Goal: Task Accomplishment & Management: Use online tool/utility

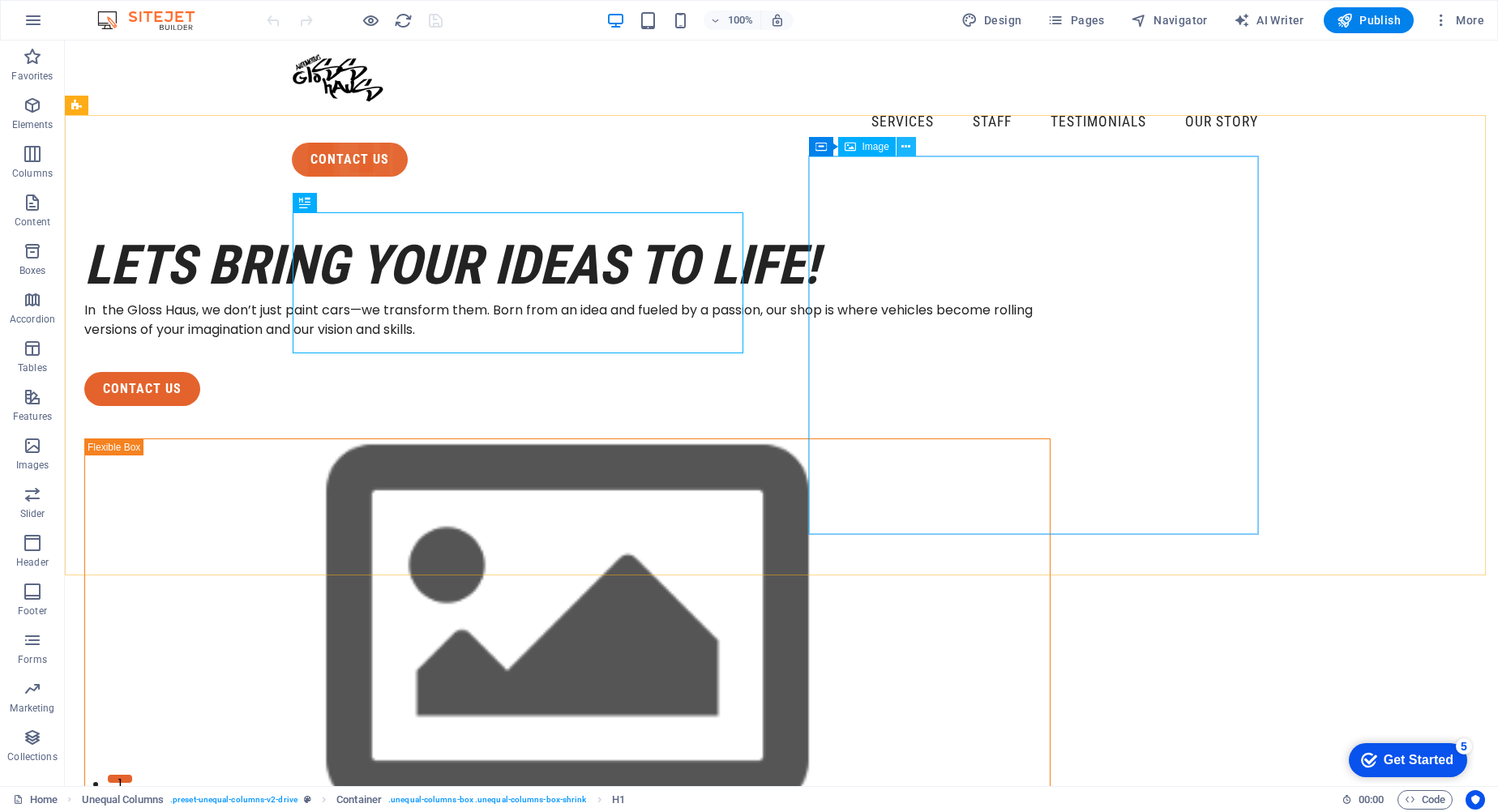
click at [913, 149] on button at bounding box center [907, 147] width 19 height 19
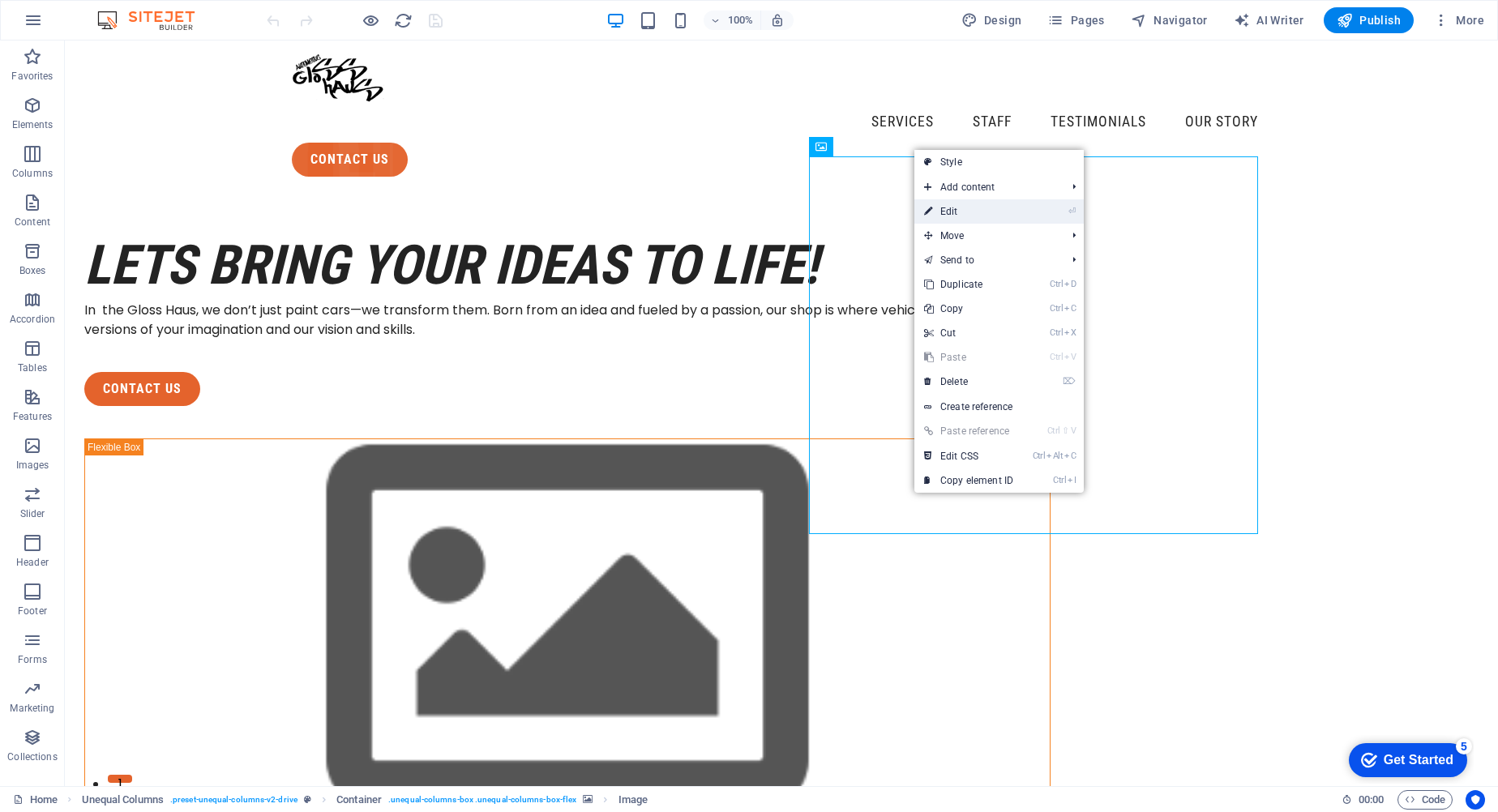
click at [962, 211] on link "⏎ Edit" at bounding box center [969, 211] width 109 height 25
select select "%"
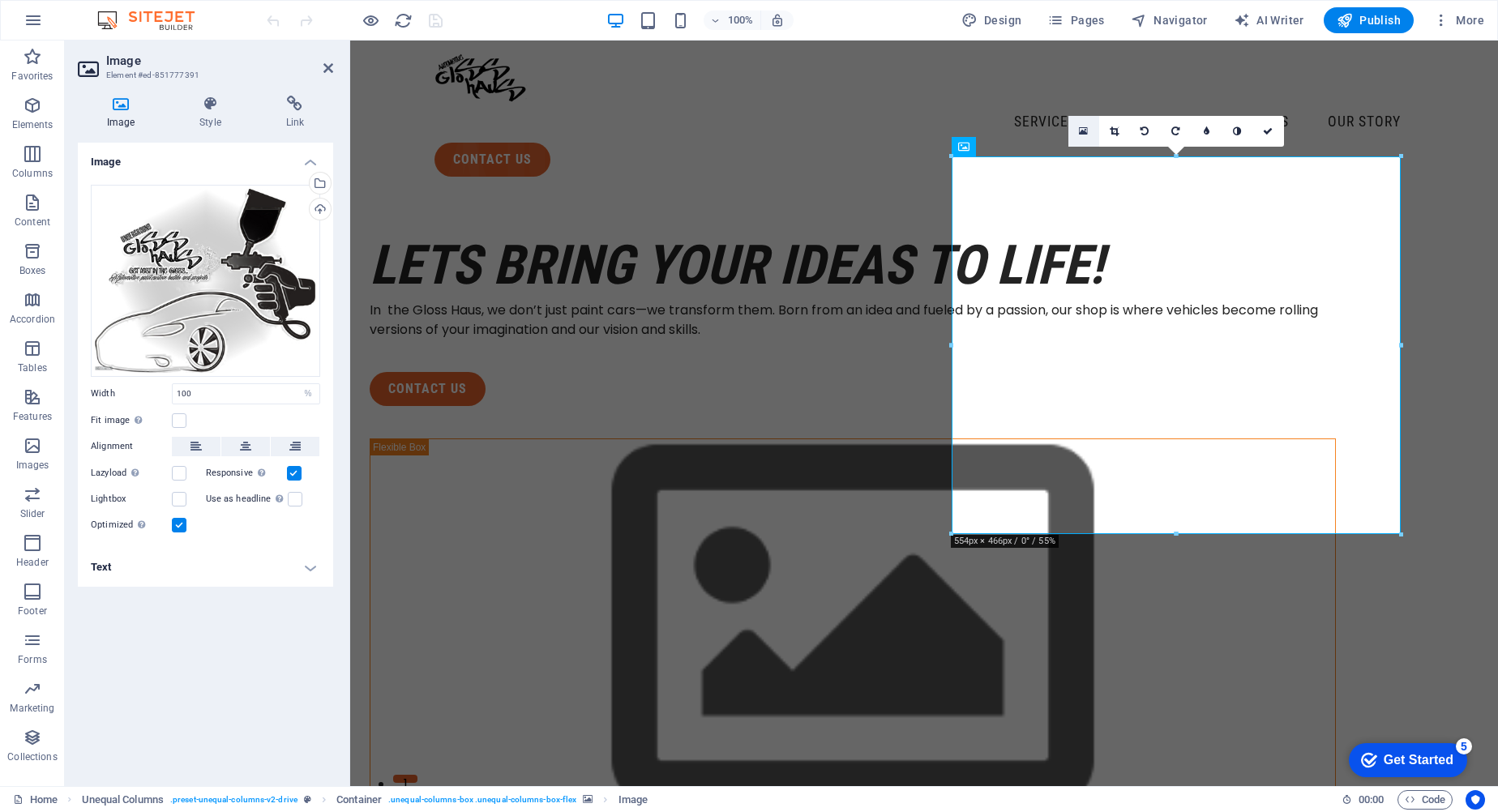
click at [1077, 136] on link at bounding box center [1084, 131] width 30 height 30
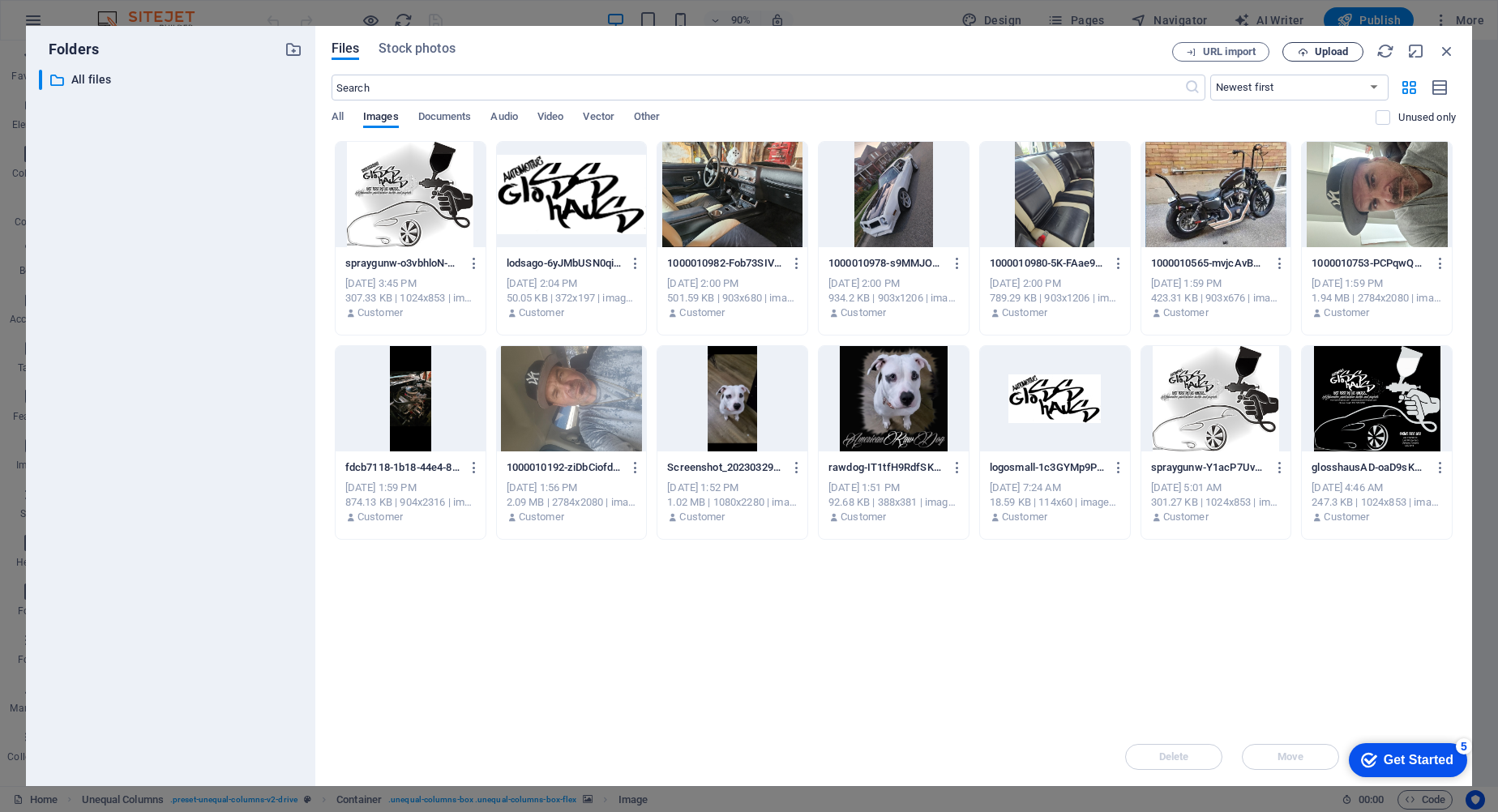
click at [1330, 50] on span "Upload" at bounding box center [1331, 51] width 33 height 10
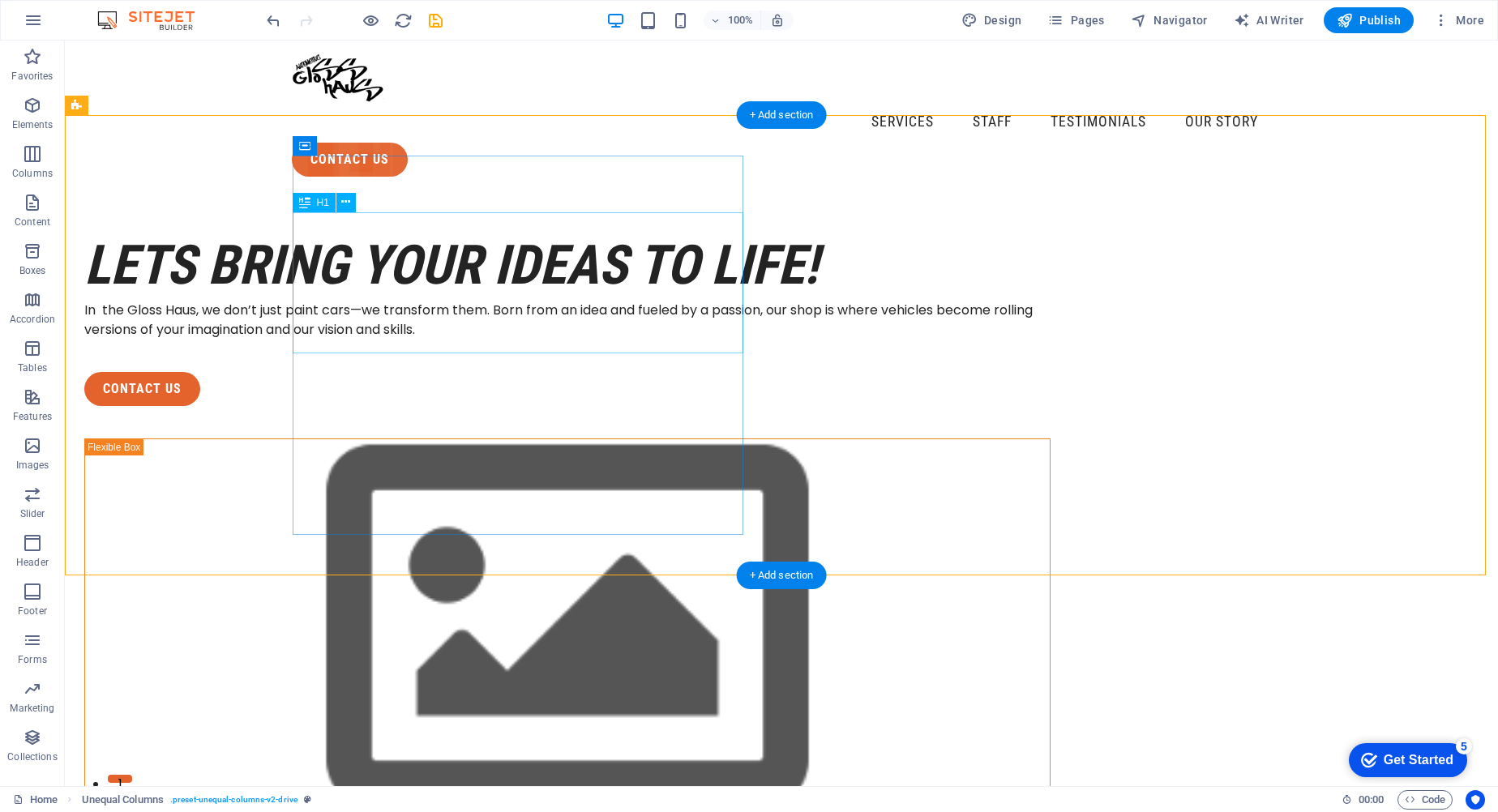
drag, startPoint x: 694, startPoint y: 222, endPoint x: 564, endPoint y: 285, distance: 144.5
click at [592, 265] on div "LETS BRING YOUR IDEAS TO LIFE!" at bounding box center [568, 266] width 967 height 70
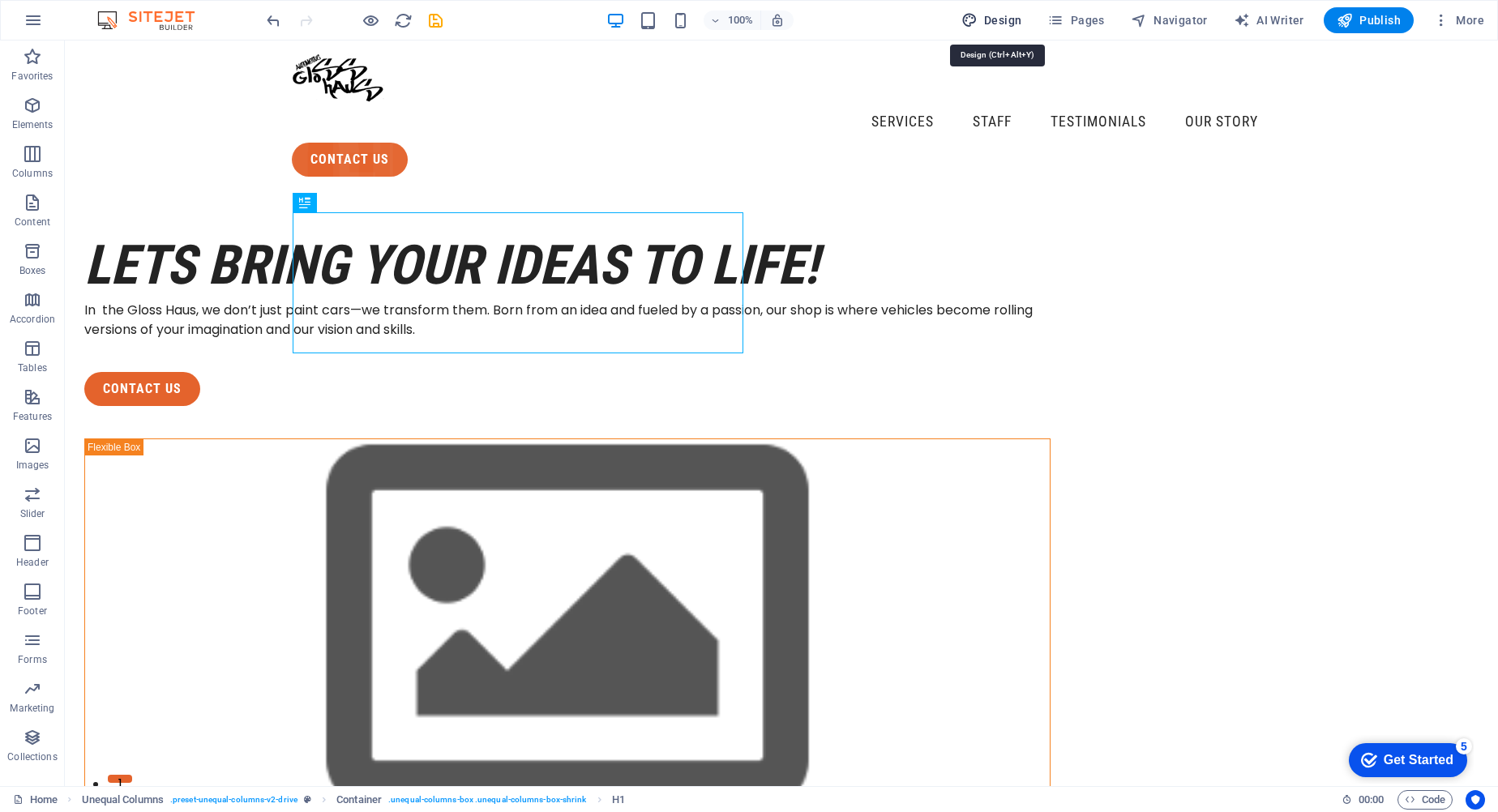
click at [989, 18] on span "Design" at bounding box center [992, 20] width 61 height 16
select select "px"
select select "400"
select select "px"
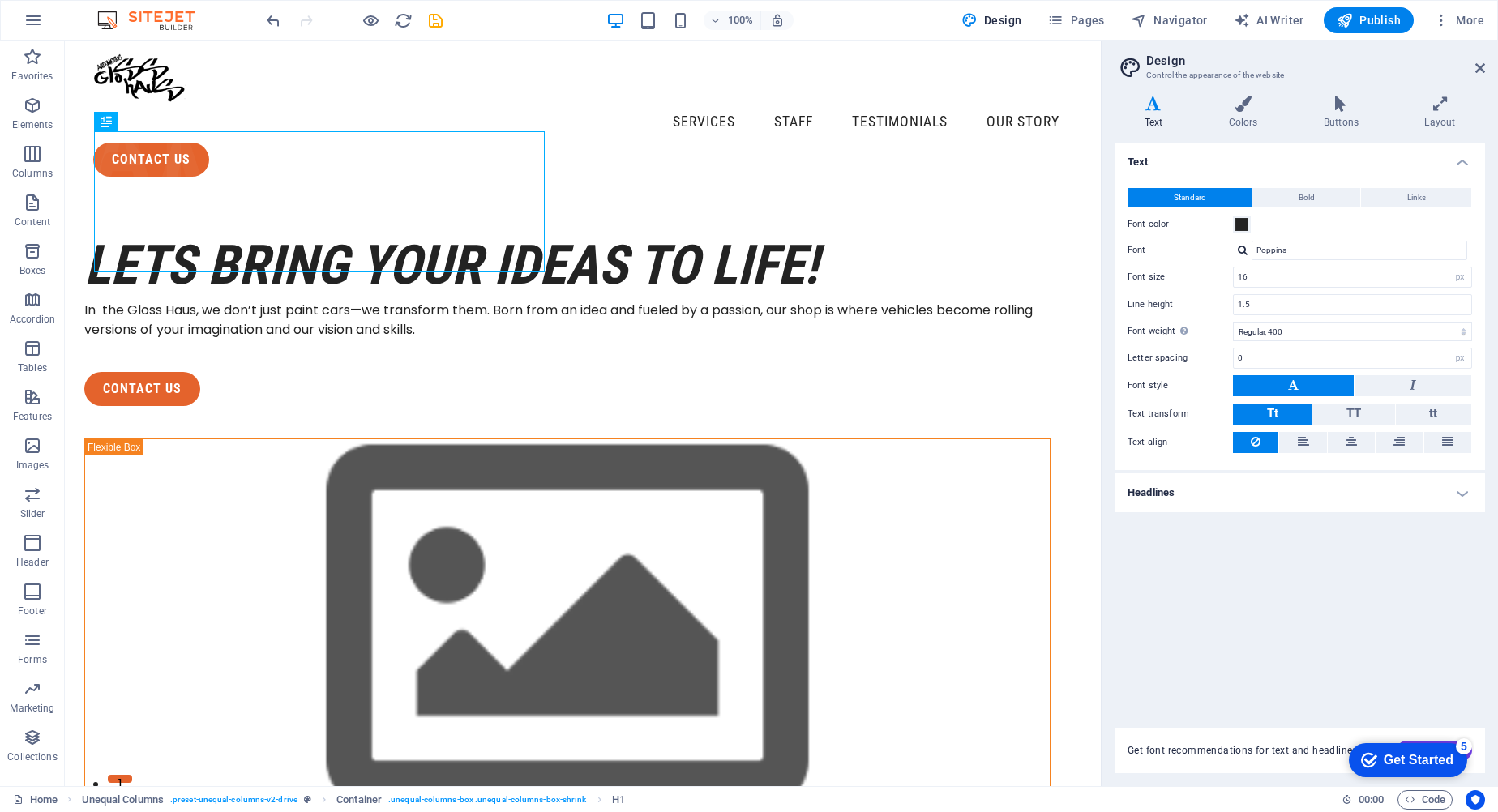
scroll to position [81, 0]
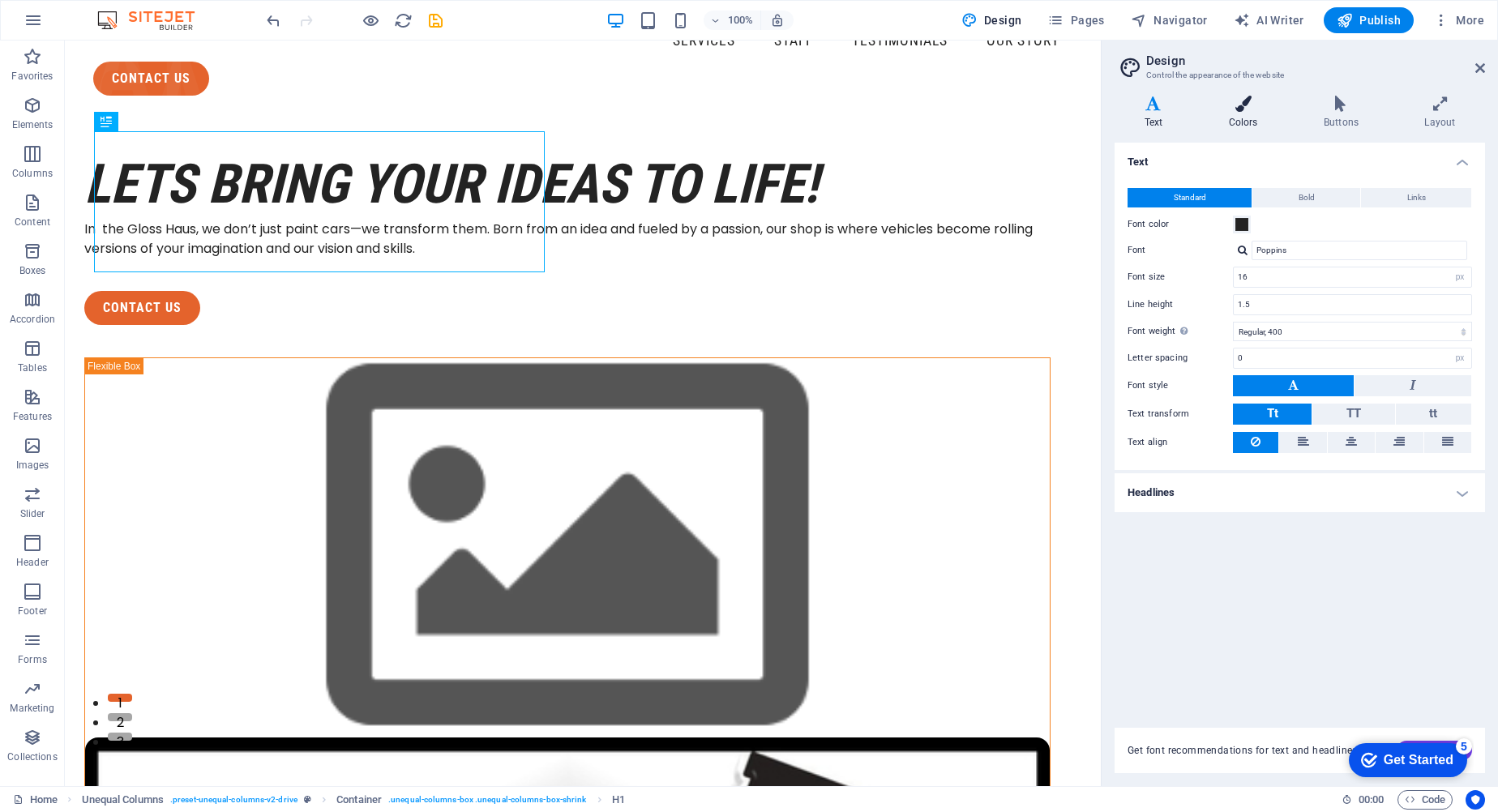
click at [1238, 104] on icon at bounding box center [1243, 103] width 89 height 16
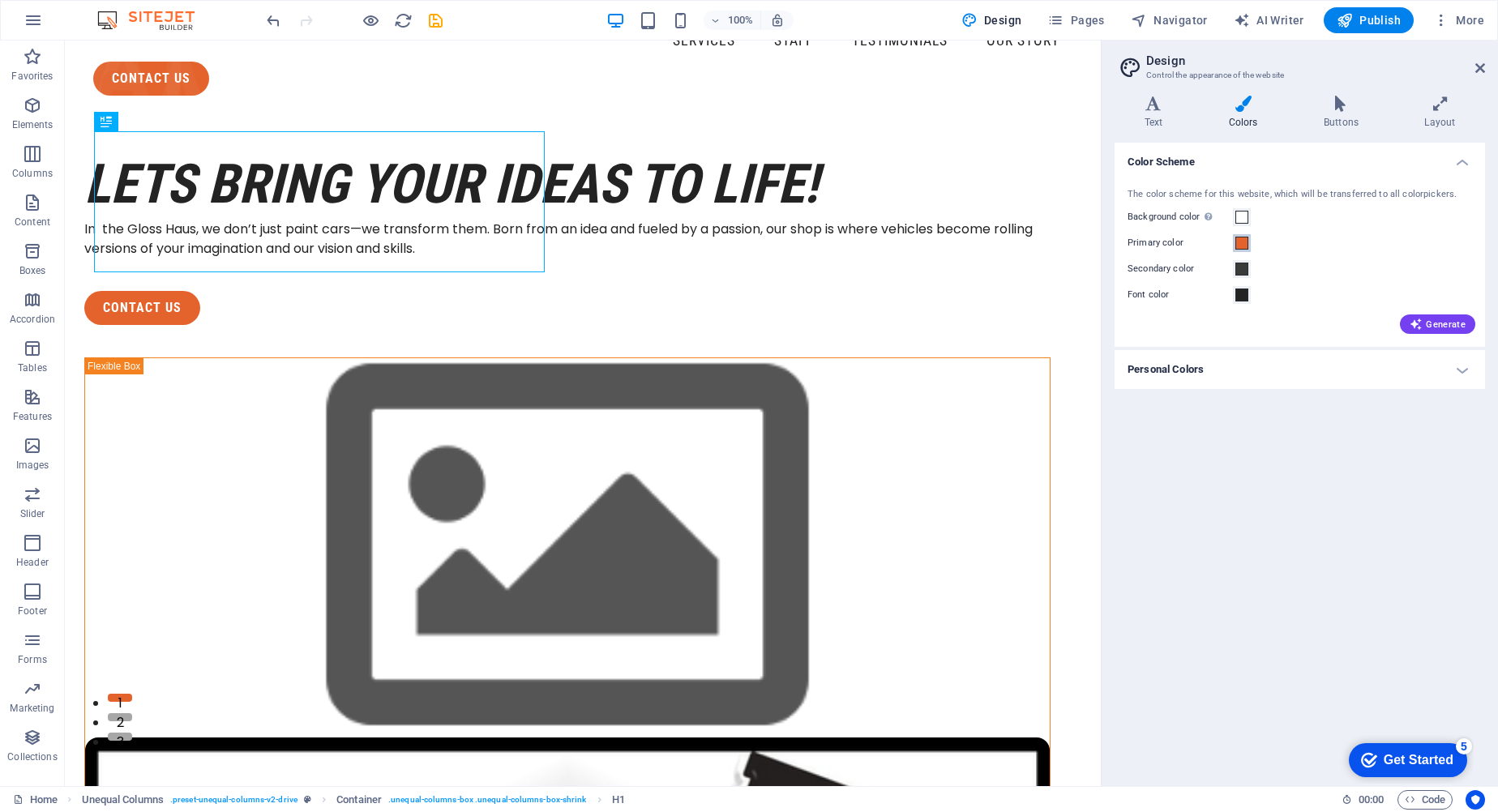
click at [1238, 248] on span at bounding box center [1242, 244] width 13 height 13
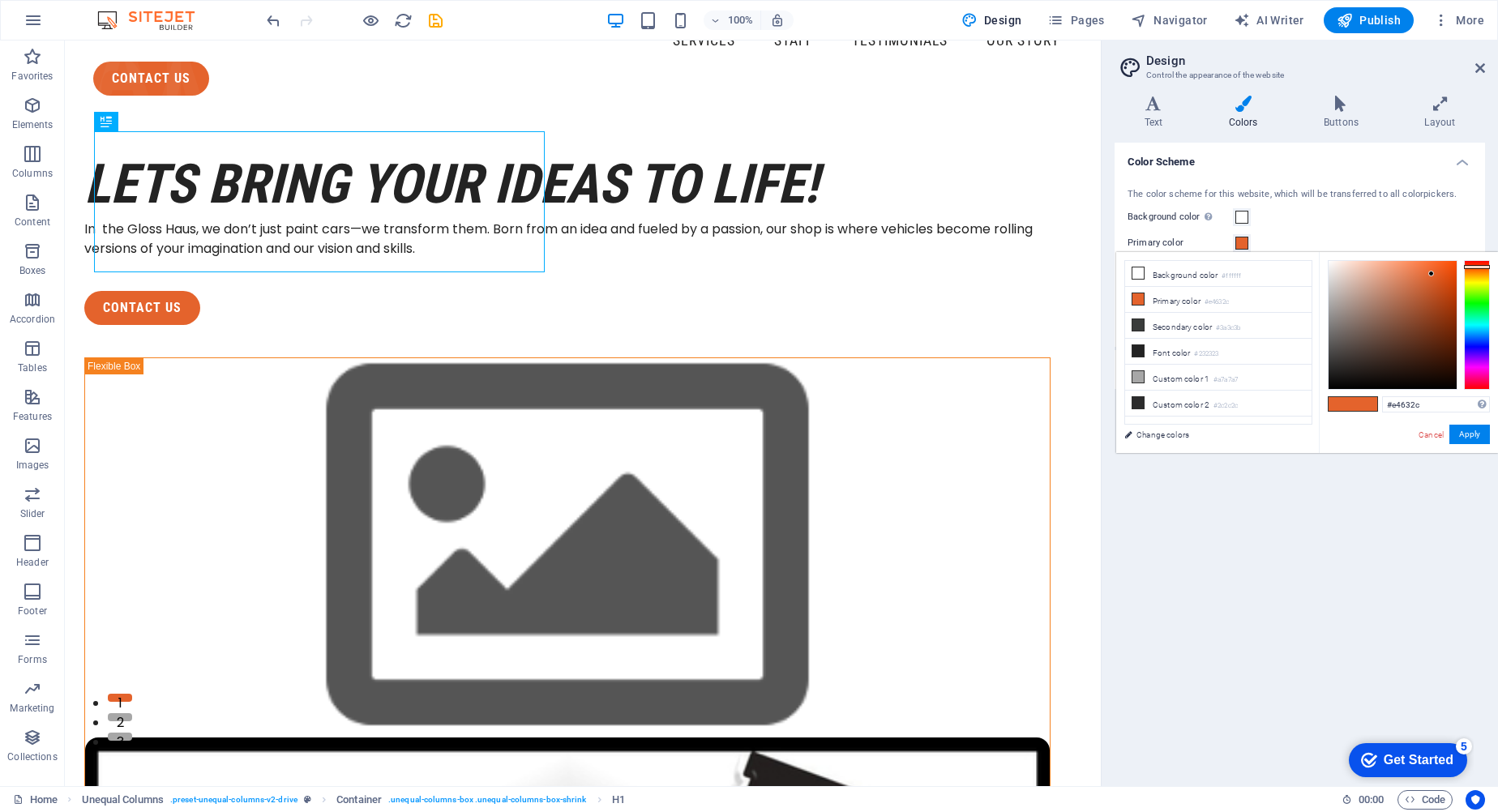
type input "#2c60e4"
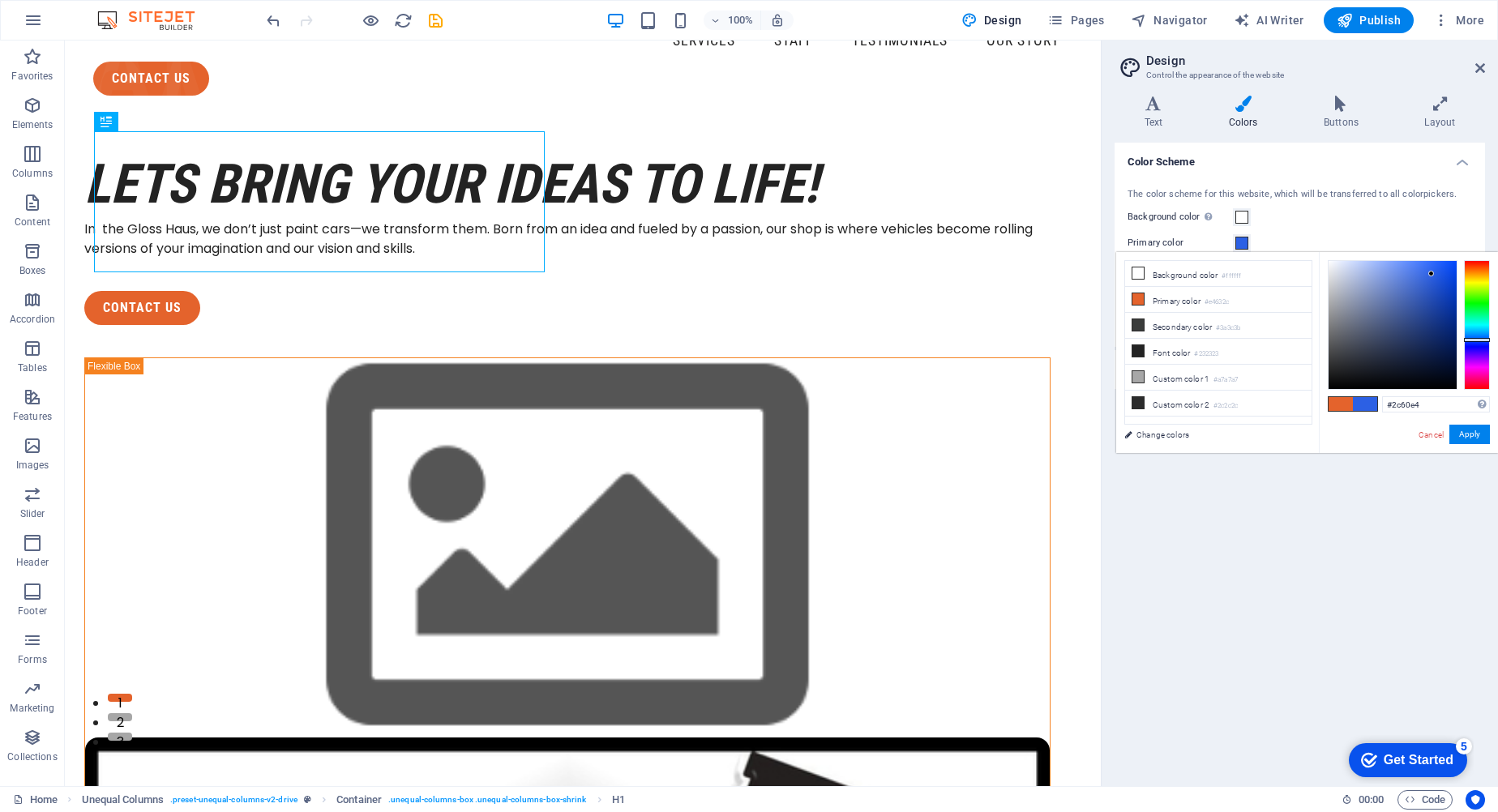
click at [1477, 340] on div at bounding box center [1477, 325] width 26 height 129
click at [1472, 433] on button "Apply" at bounding box center [1469, 434] width 41 height 19
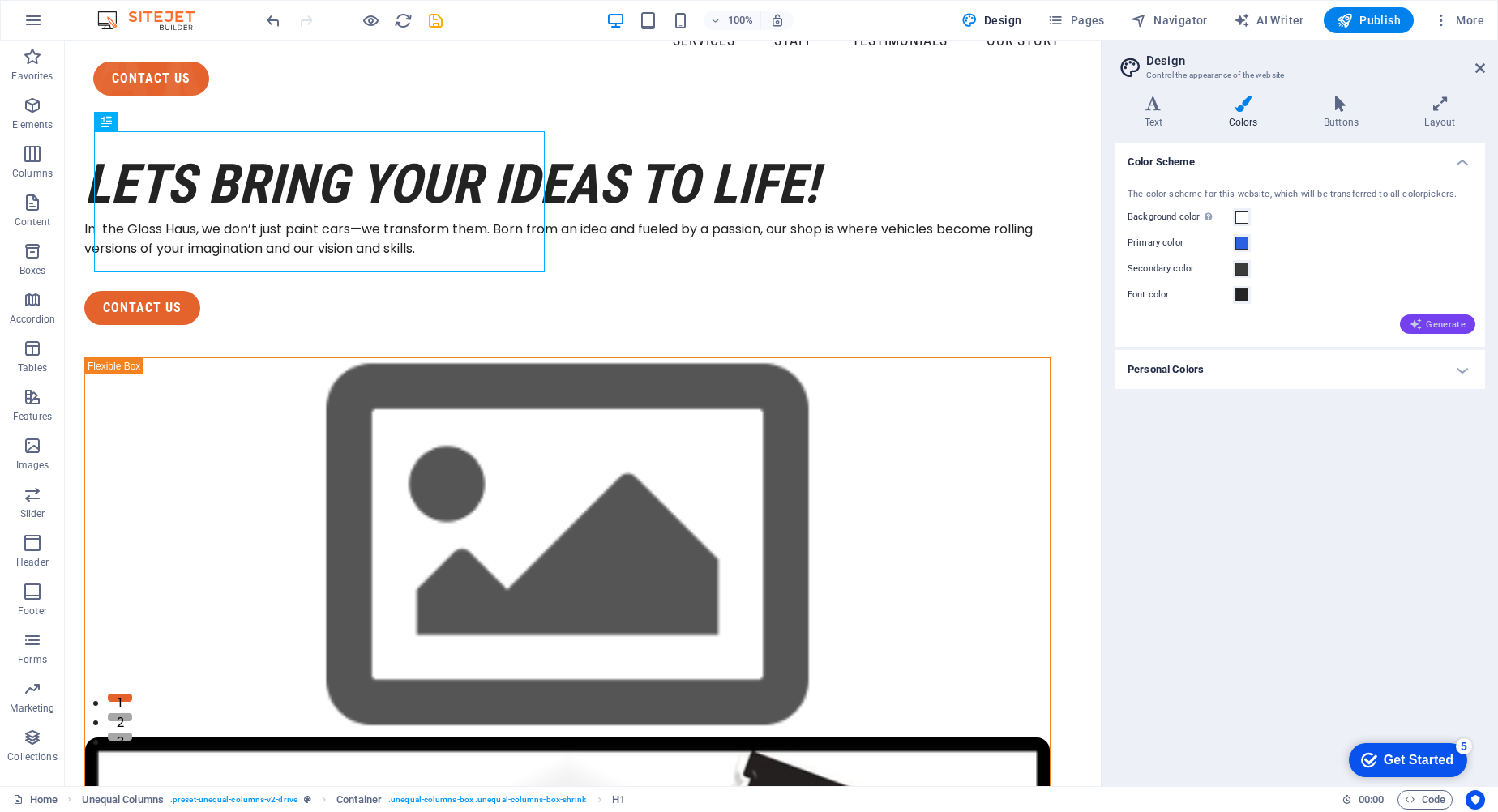
click at [1448, 325] on span "Generate" at bounding box center [1437, 325] width 56 height 13
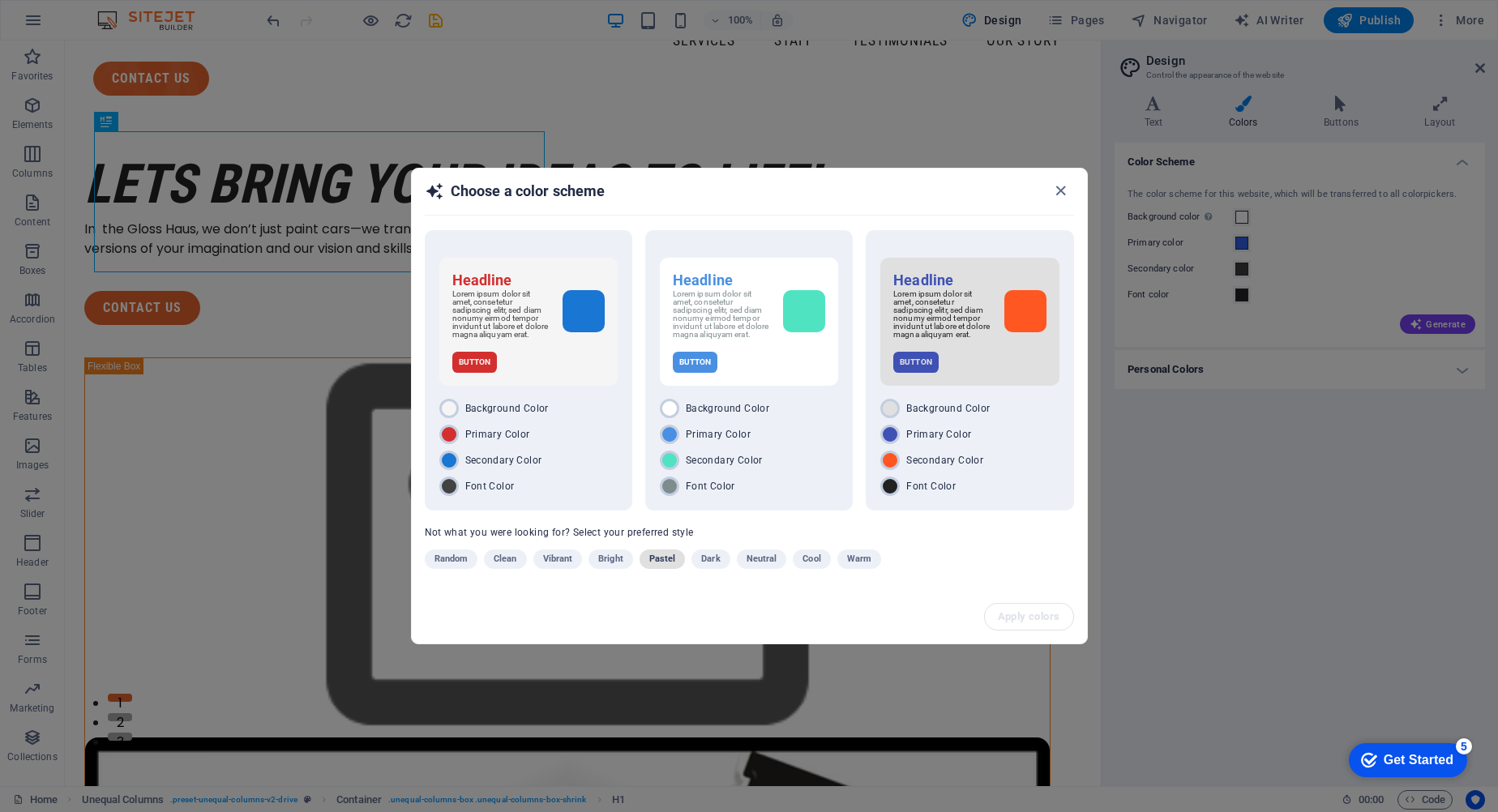
click at [663, 562] on span "Pastel" at bounding box center [663, 559] width 27 height 19
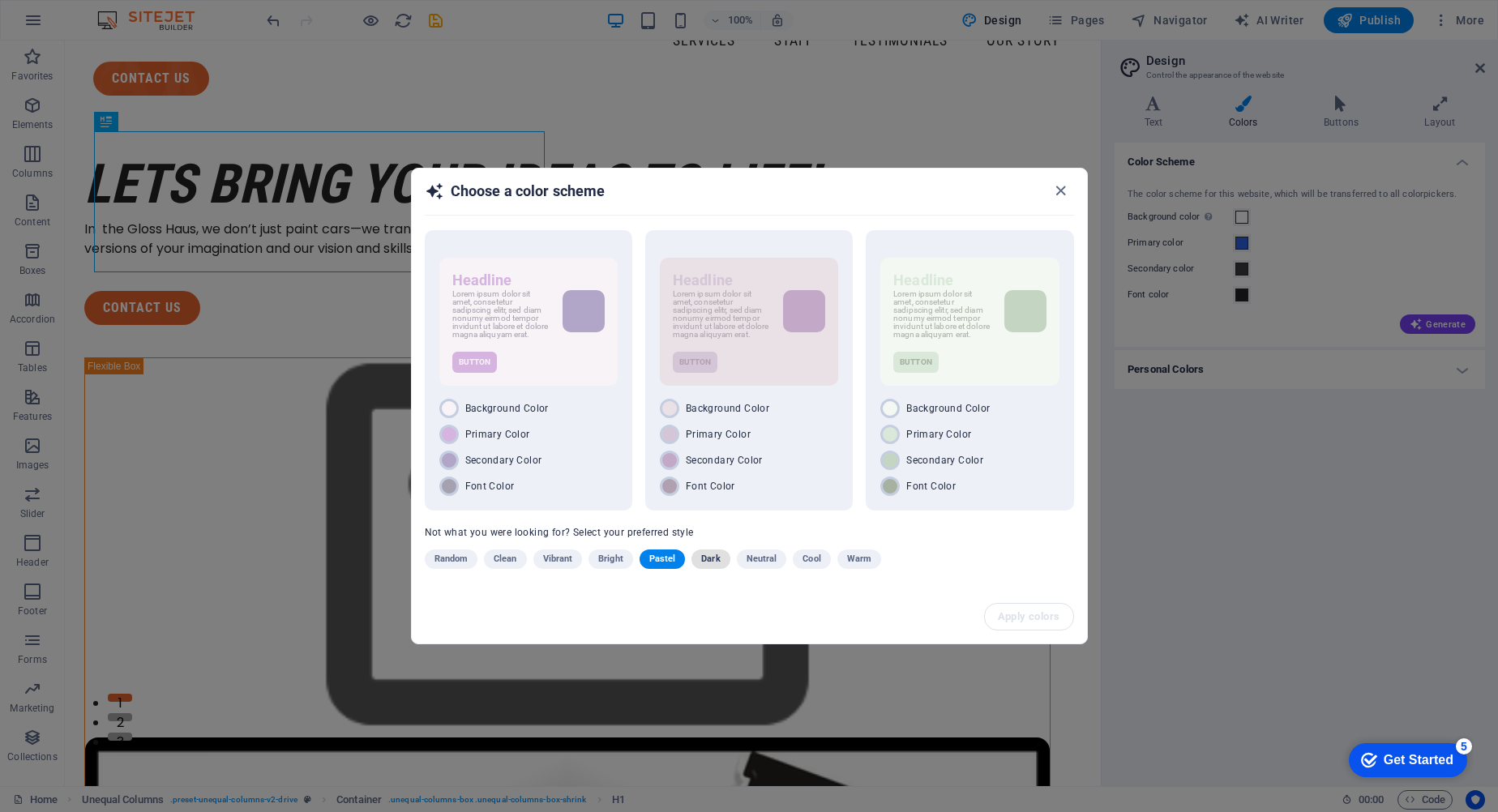
click at [721, 559] on button "Dark" at bounding box center [710, 559] width 38 height 19
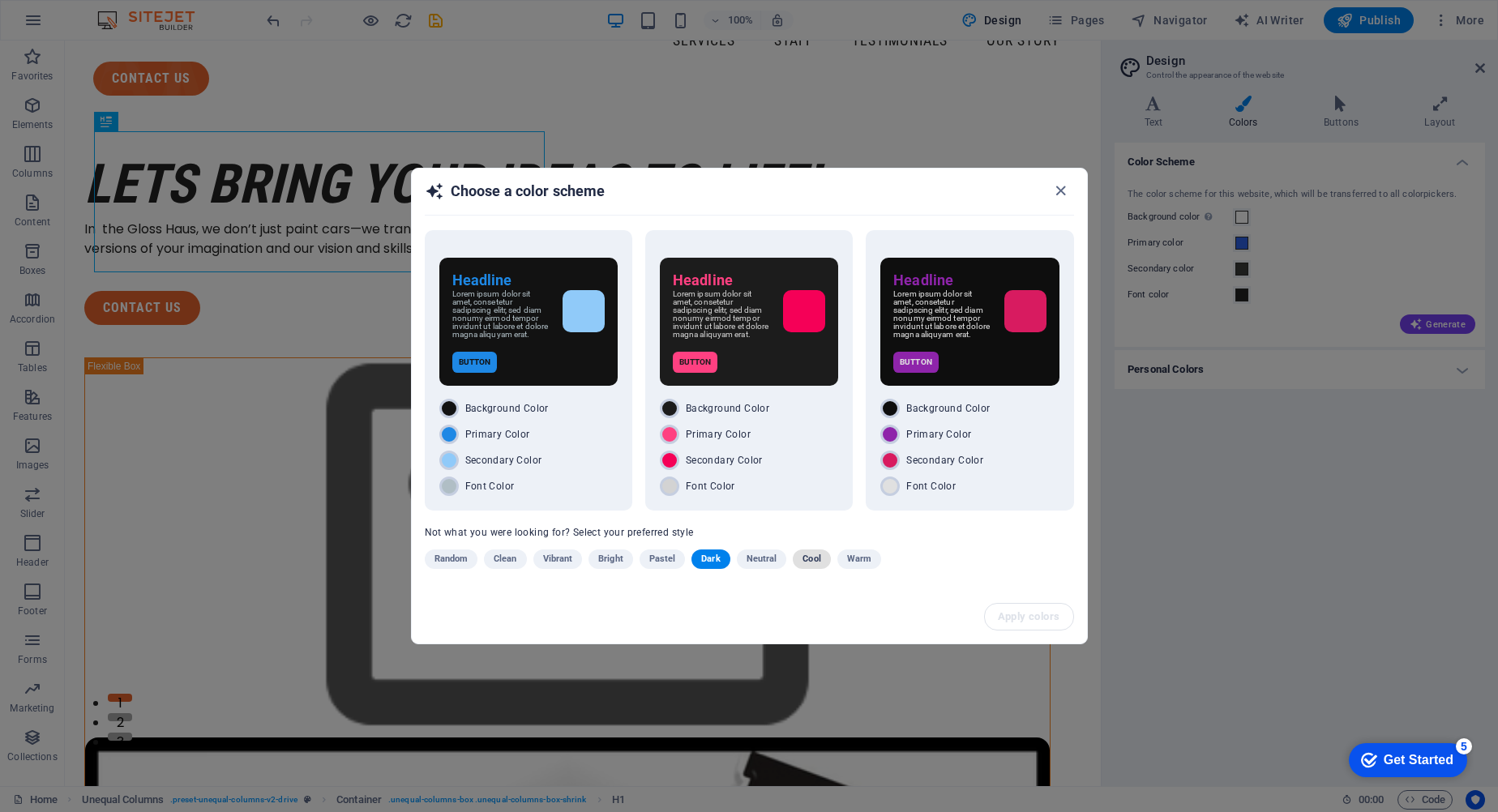
click at [803, 559] on span "Cool" at bounding box center [811, 559] width 18 height 19
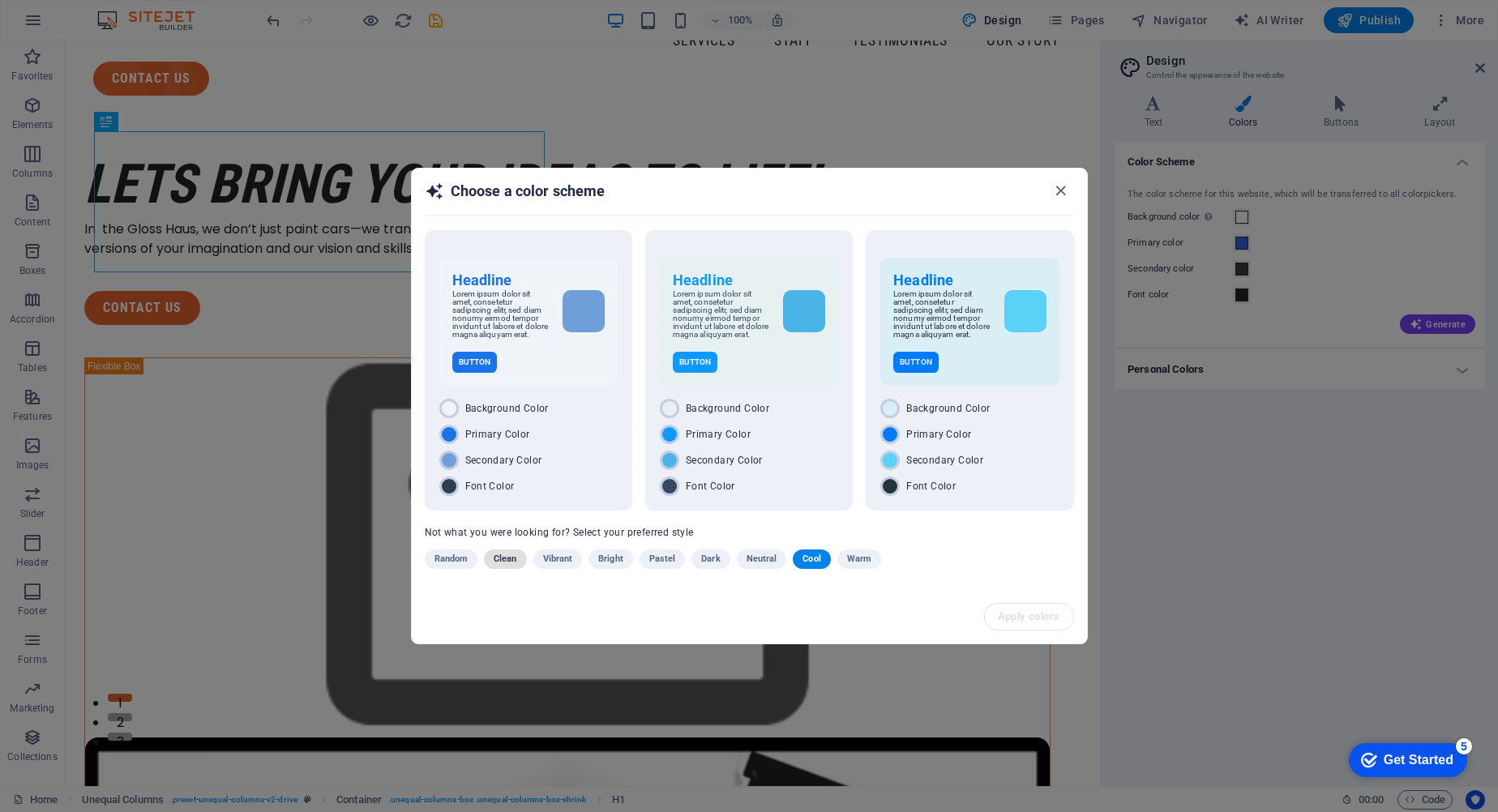
click at [519, 559] on button "Clean" at bounding box center [505, 559] width 42 height 19
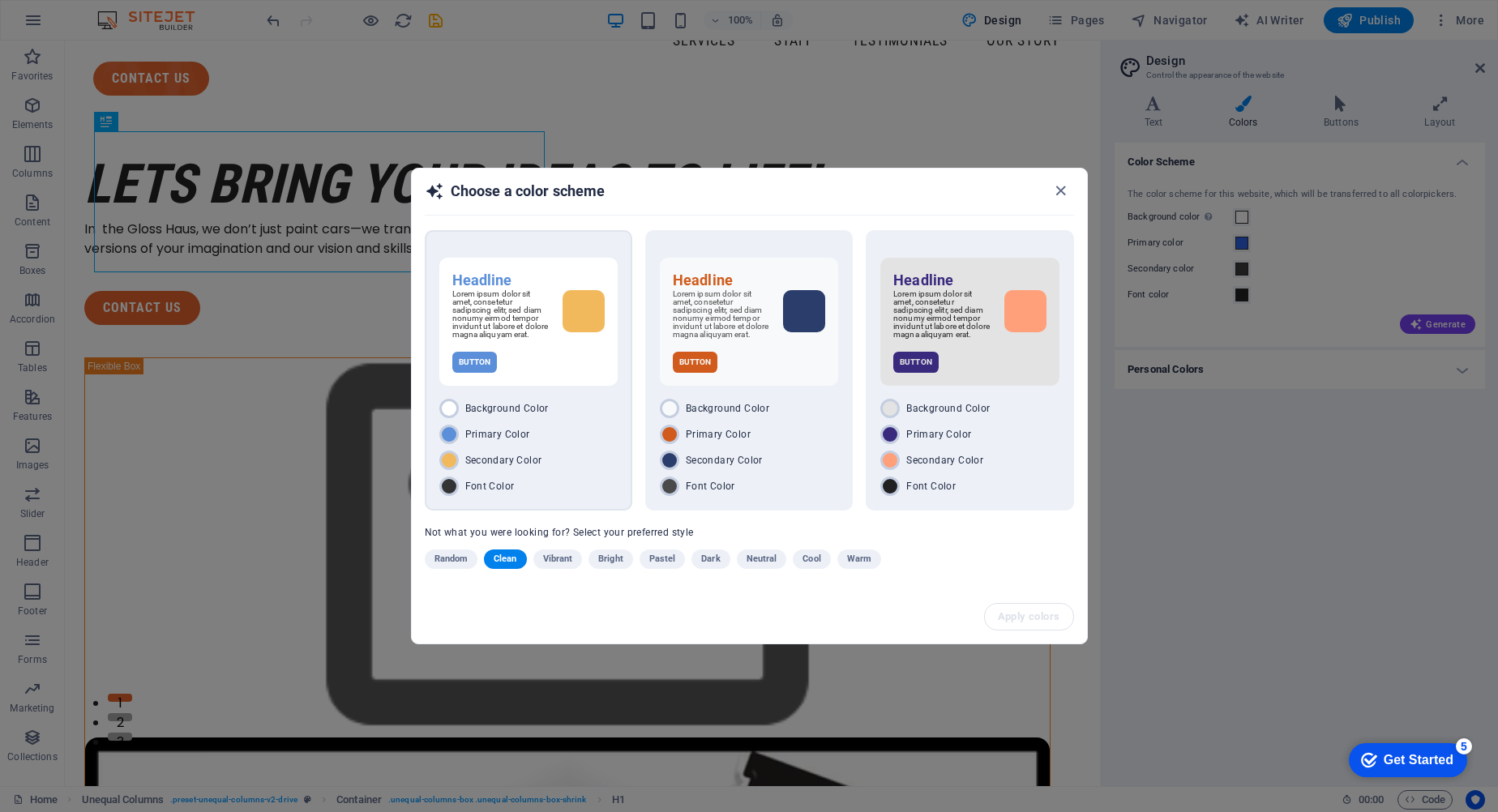
click at [515, 270] on h6 "Headline" at bounding box center [529, 280] width 152 height 19
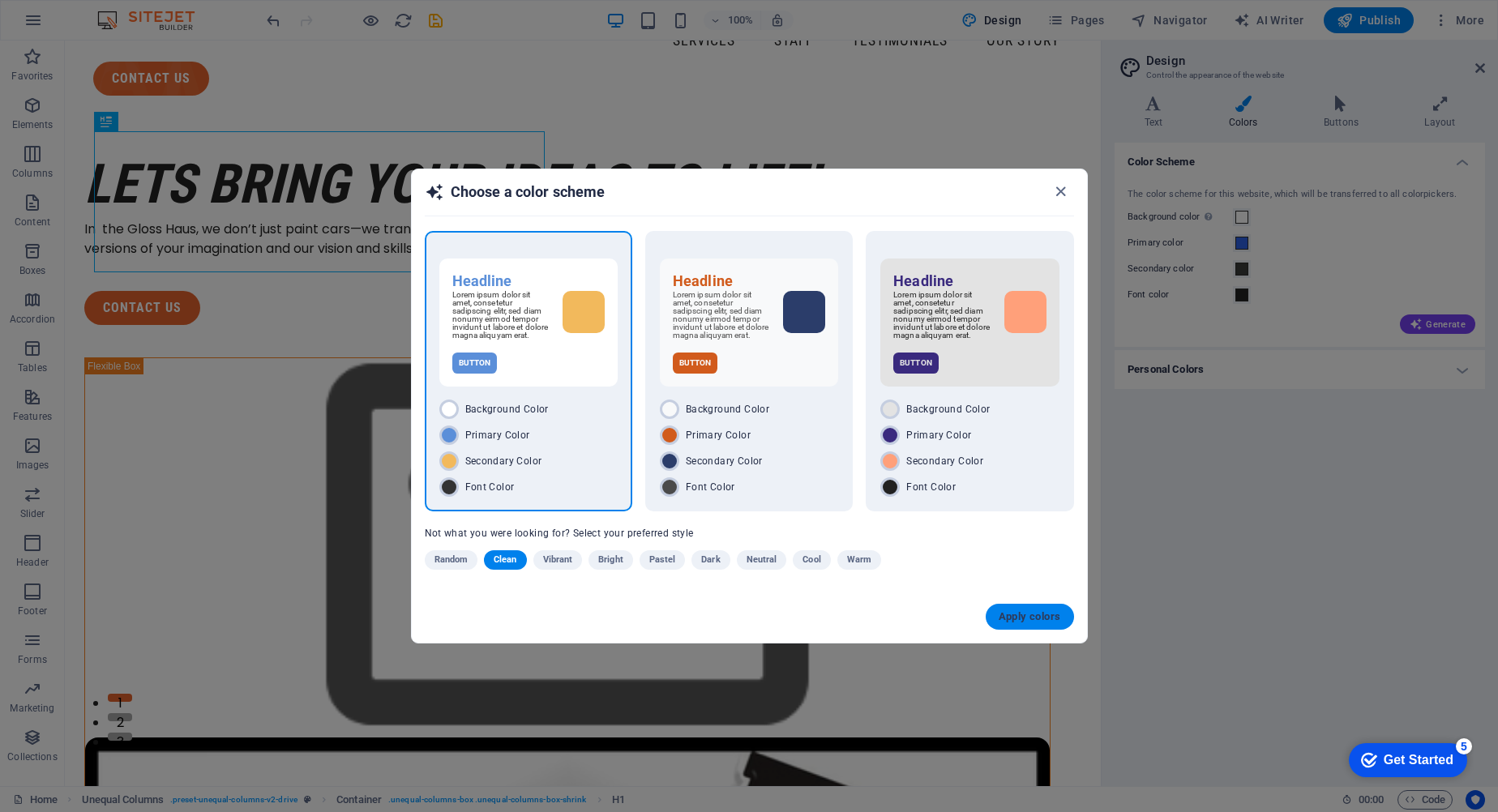
click at [1044, 624] on span "Apply colors" at bounding box center [1030, 617] width 63 height 13
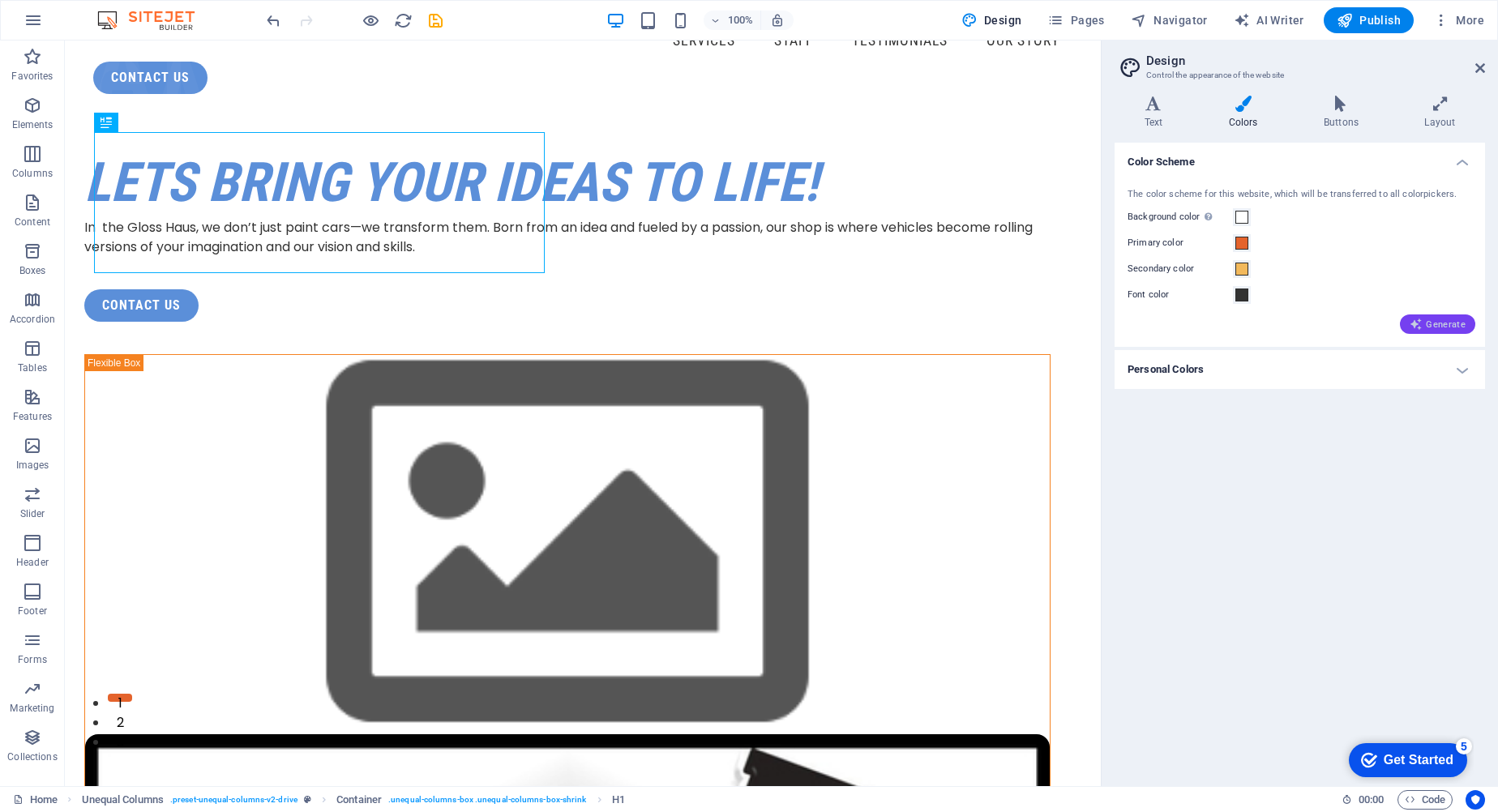
click at [1460, 325] on span "Generate" at bounding box center [1437, 325] width 56 height 13
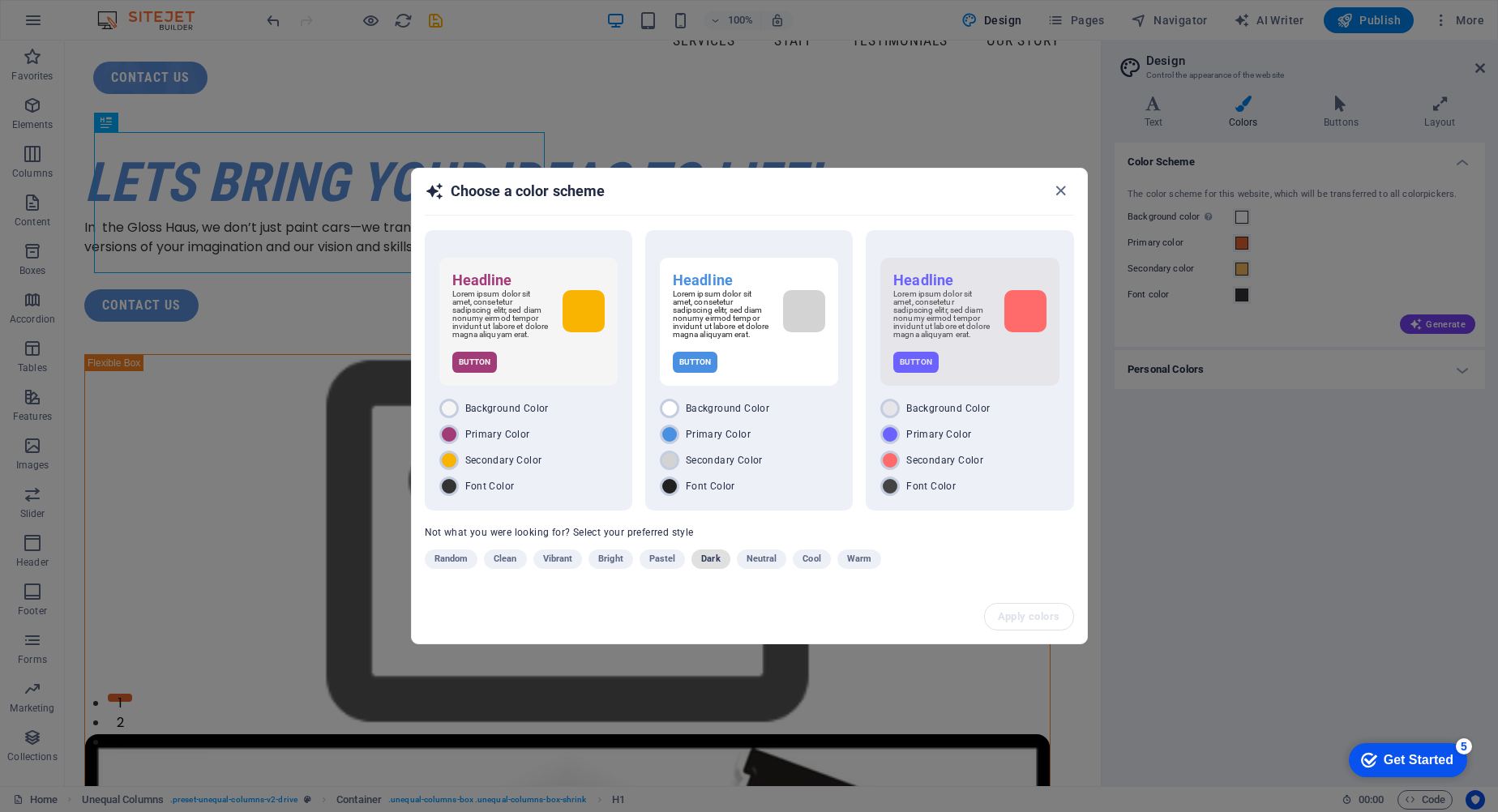
click at [706, 556] on span "Dark" at bounding box center [710, 559] width 19 height 19
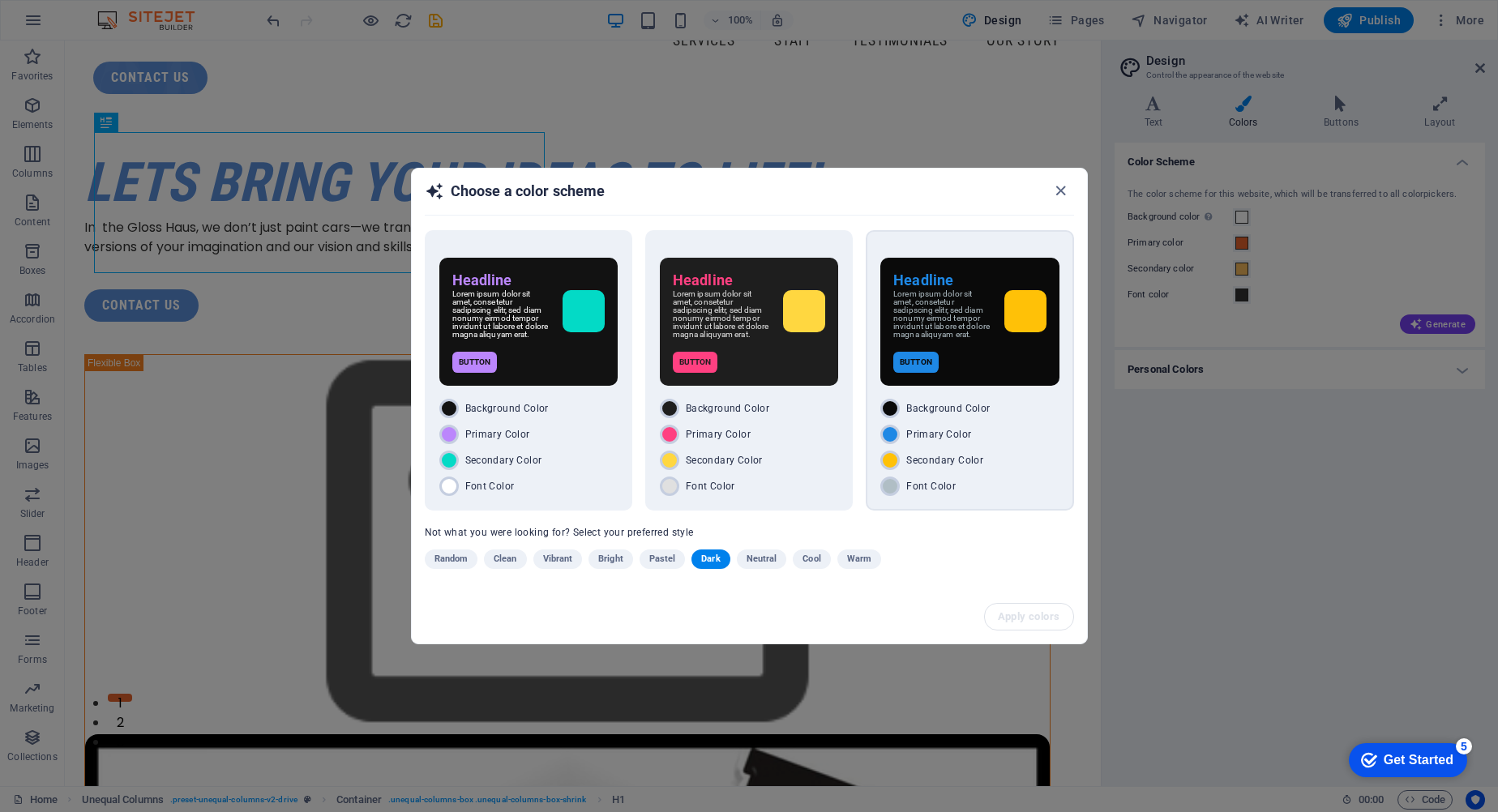
click at [971, 320] on p "Lorem ipsum dolor sit amet, consetetur sadipscing elitr, sed diam nonumy eirmod…" at bounding box center [942, 314] width 97 height 49
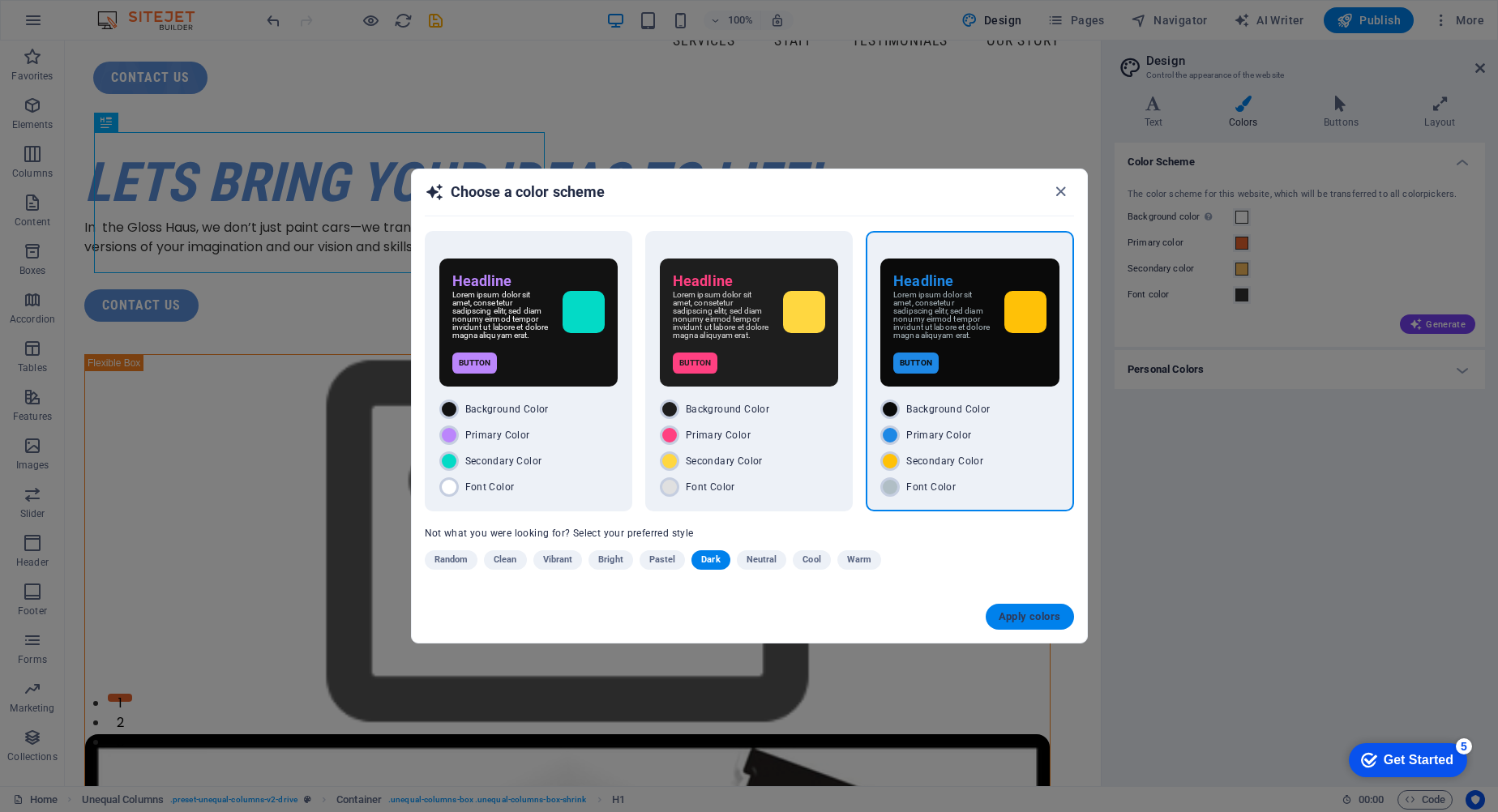
click at [1043, 624] on span "Apply colors" at bounding box center [1030, 617] width 63 height 13
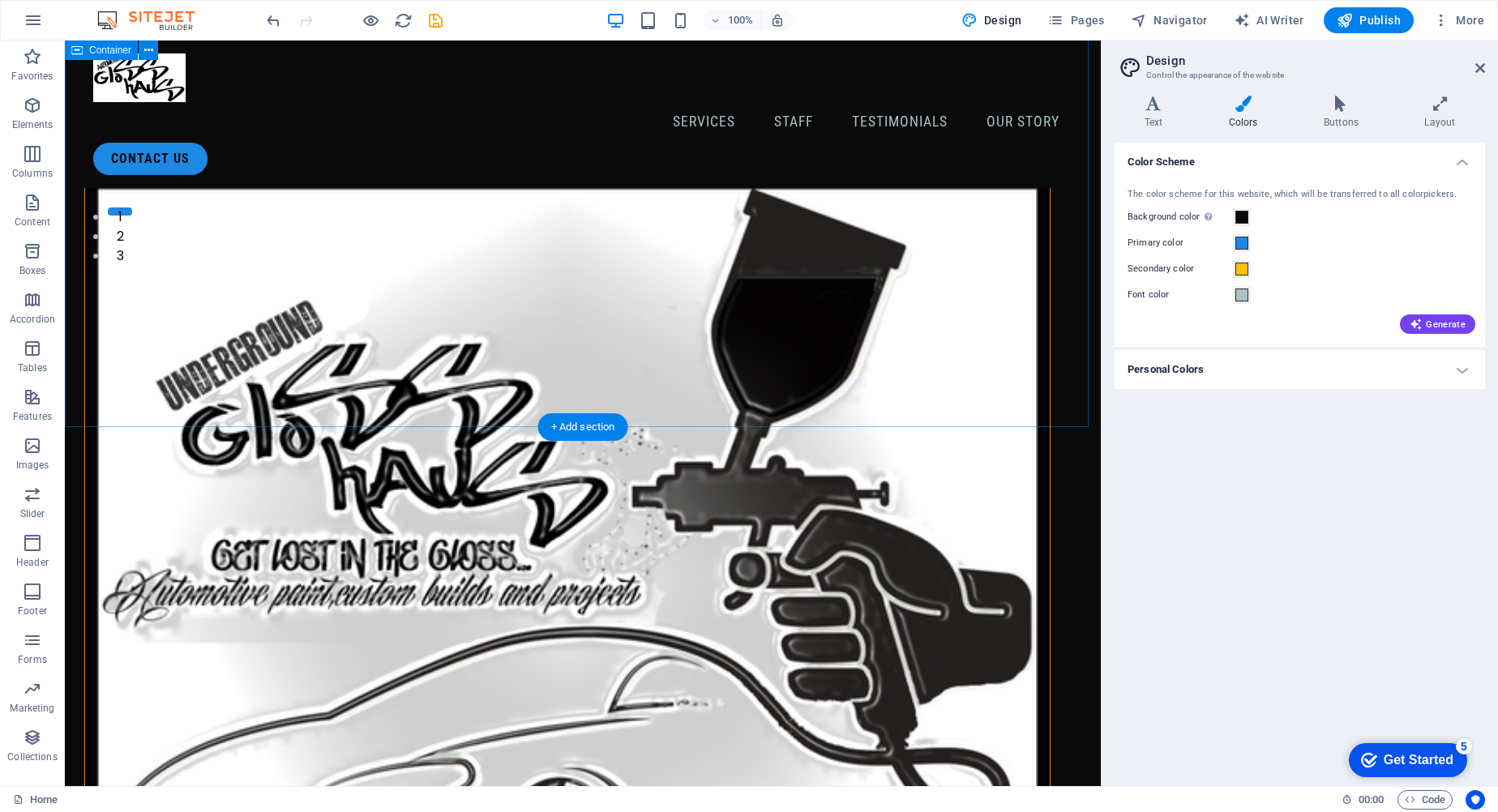
scroll to position [162, 0]
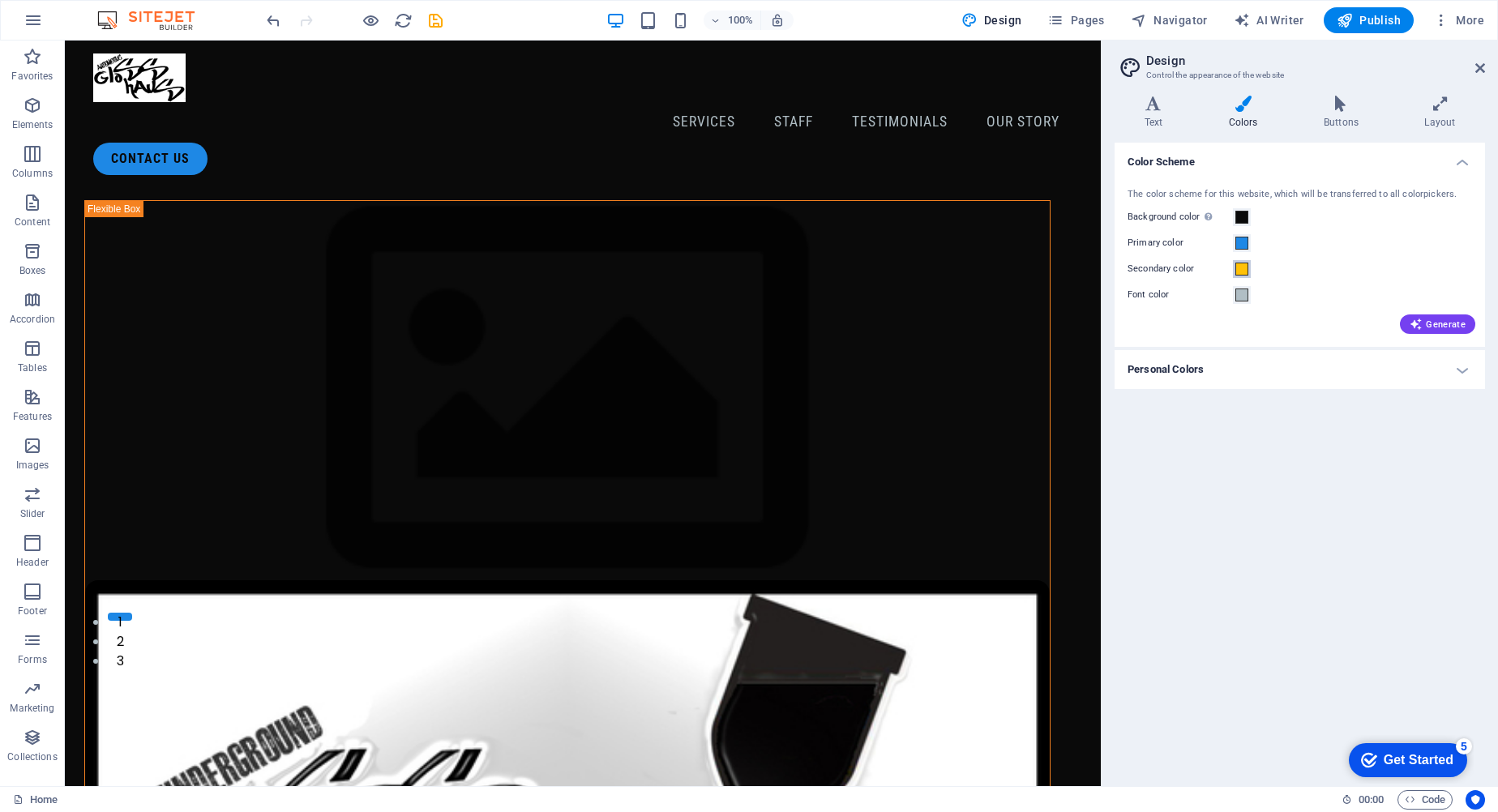
click at [1247, 270] on span at bounding box center [1242, 269] width 13 height 13
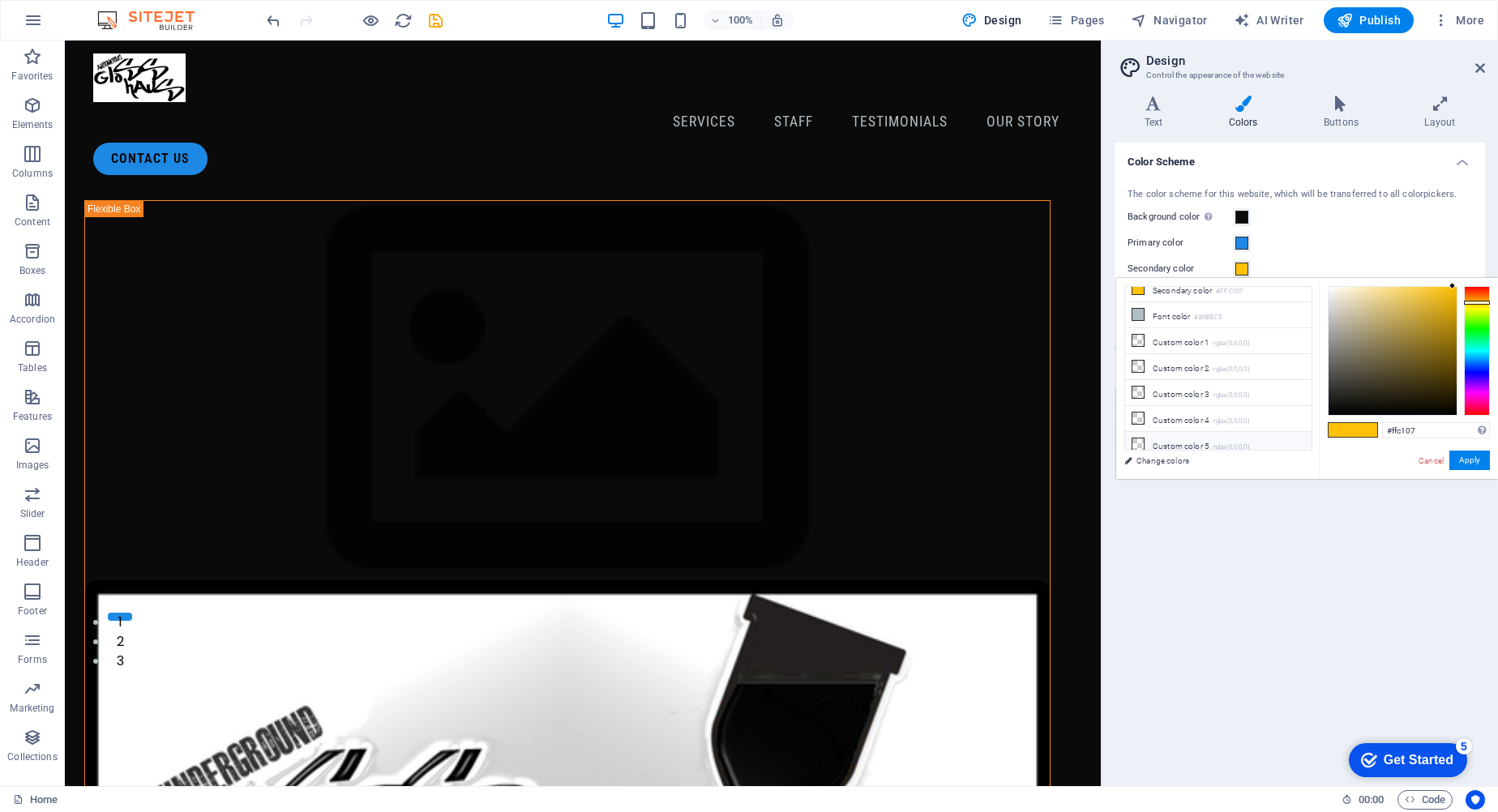
scroll to position [0, 0]
drag, startPoint x: 1137, startPoint y: 340, endPoint x: 1137, endPoint y: 350, distance: 10.0
click at [1137, 344] on li "Secondary color #FFC107" at bounding box center [1219, 351] width 187 height 26
click at [1139, 350] on icon at bounding box center [1138, 351] width 11 height 11
type input "#7e7d7c"
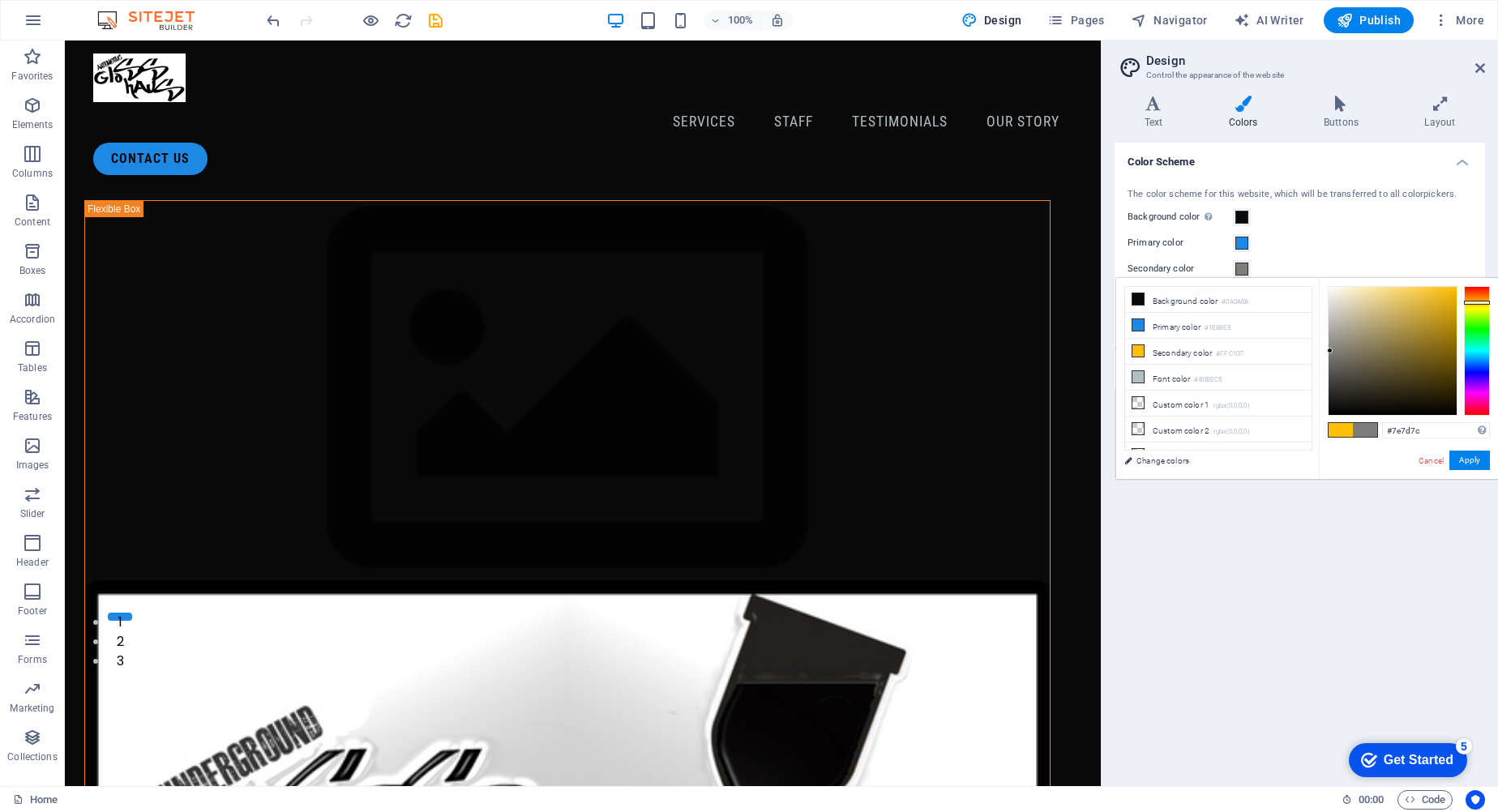
click at [1330, 351] on div at bounding box center [1392, 350] width 129 height 129
click at [1471, 476] on div "#7e7d7c Supported formats #0852ed rgb(8, 82, 237) rgba(8, 82, 237, 90%) hsv(221…" at bounding box center [1408, 496] width 179 height 436
click at [1473, 449] on div "#7e7d7c Supported formats #0852ed rgb(8, 82, 237) rgba(8, 82, 237, 90%) hsv(221…" at bounding box center [1408, 496] width 179 height 436
click at [1473, 461] on button "Apply" at bounding box center [1469, 460] width 41 height 19
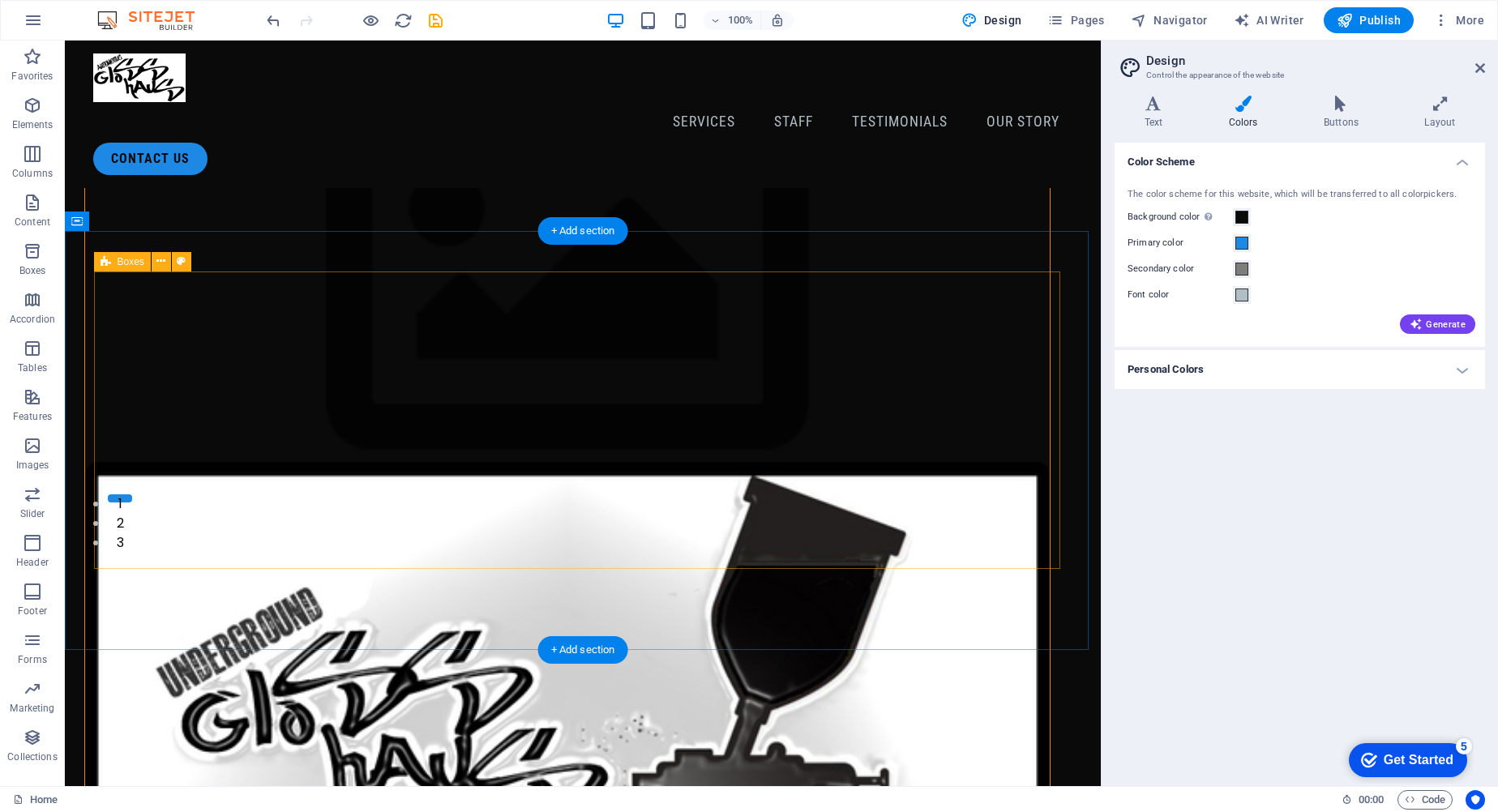
scroll to position [81, 0]
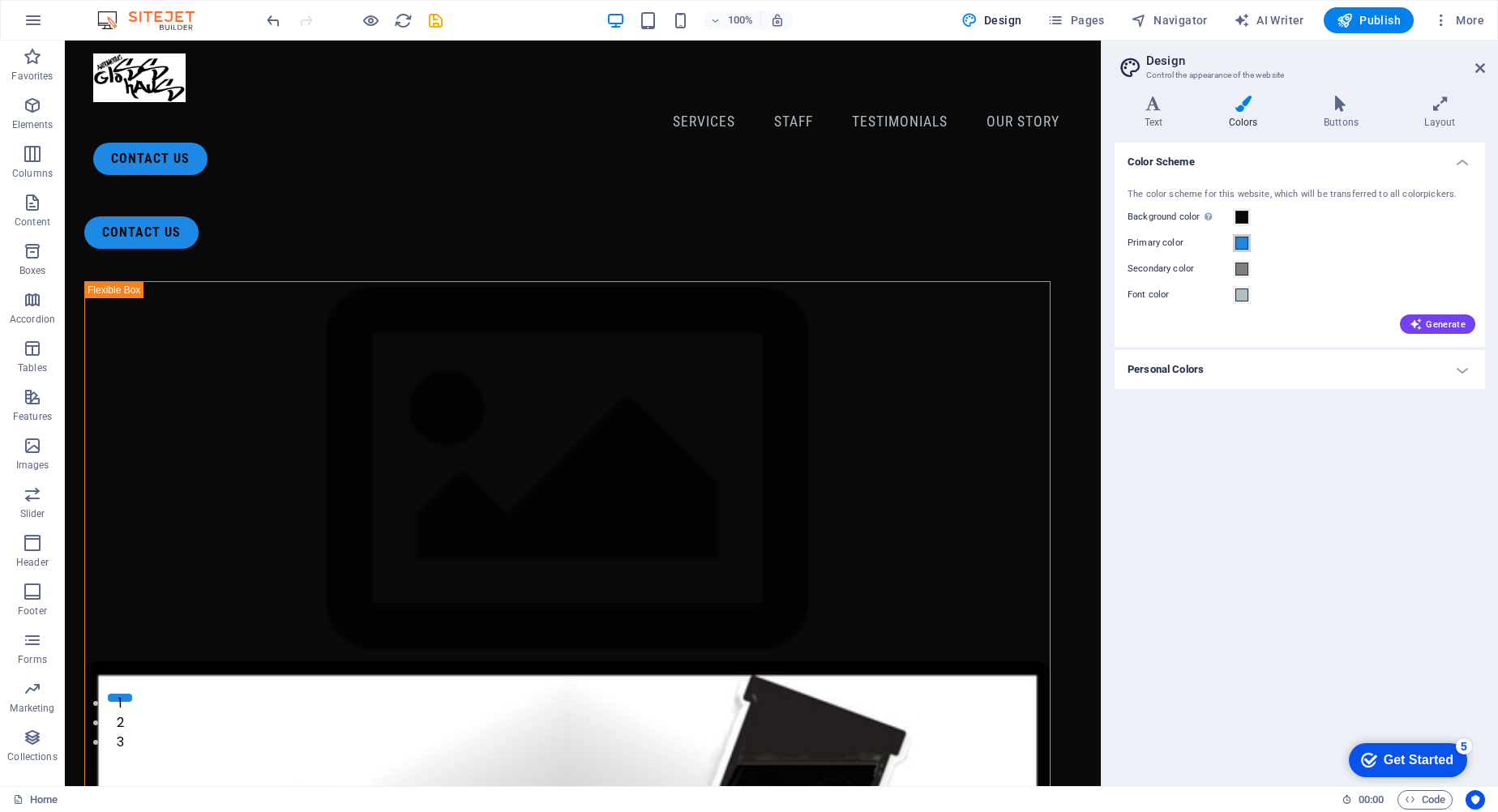
click at [1246, 237] on span at bounding box center [1242, 244] width 13 height 13
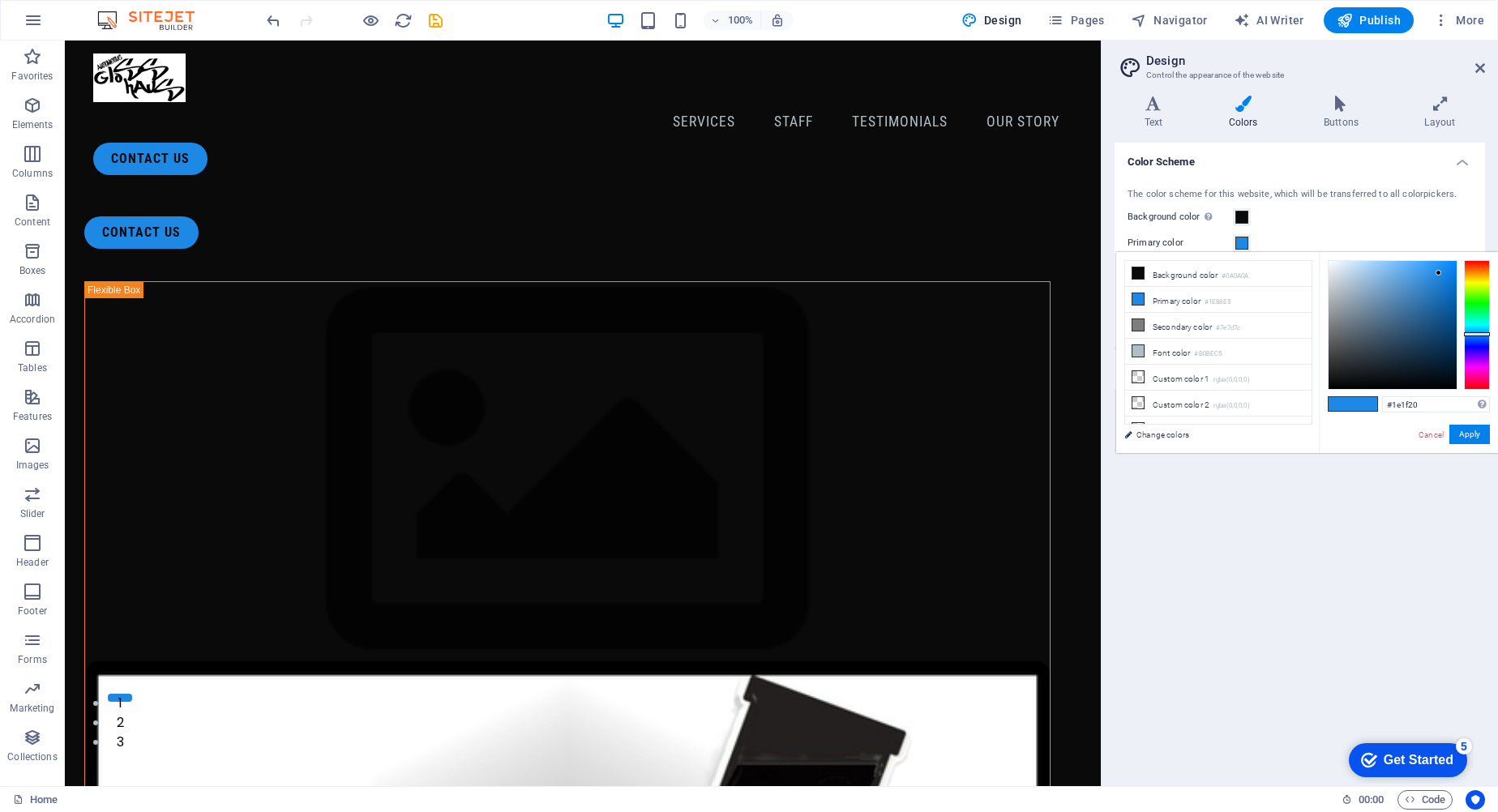
click at [1338, 372] on div at bounding box center [1392, 325] width 129 height 129
click at [1465, 438] on button "Apply" at bounding box center [1469, 434] width 41 height 19
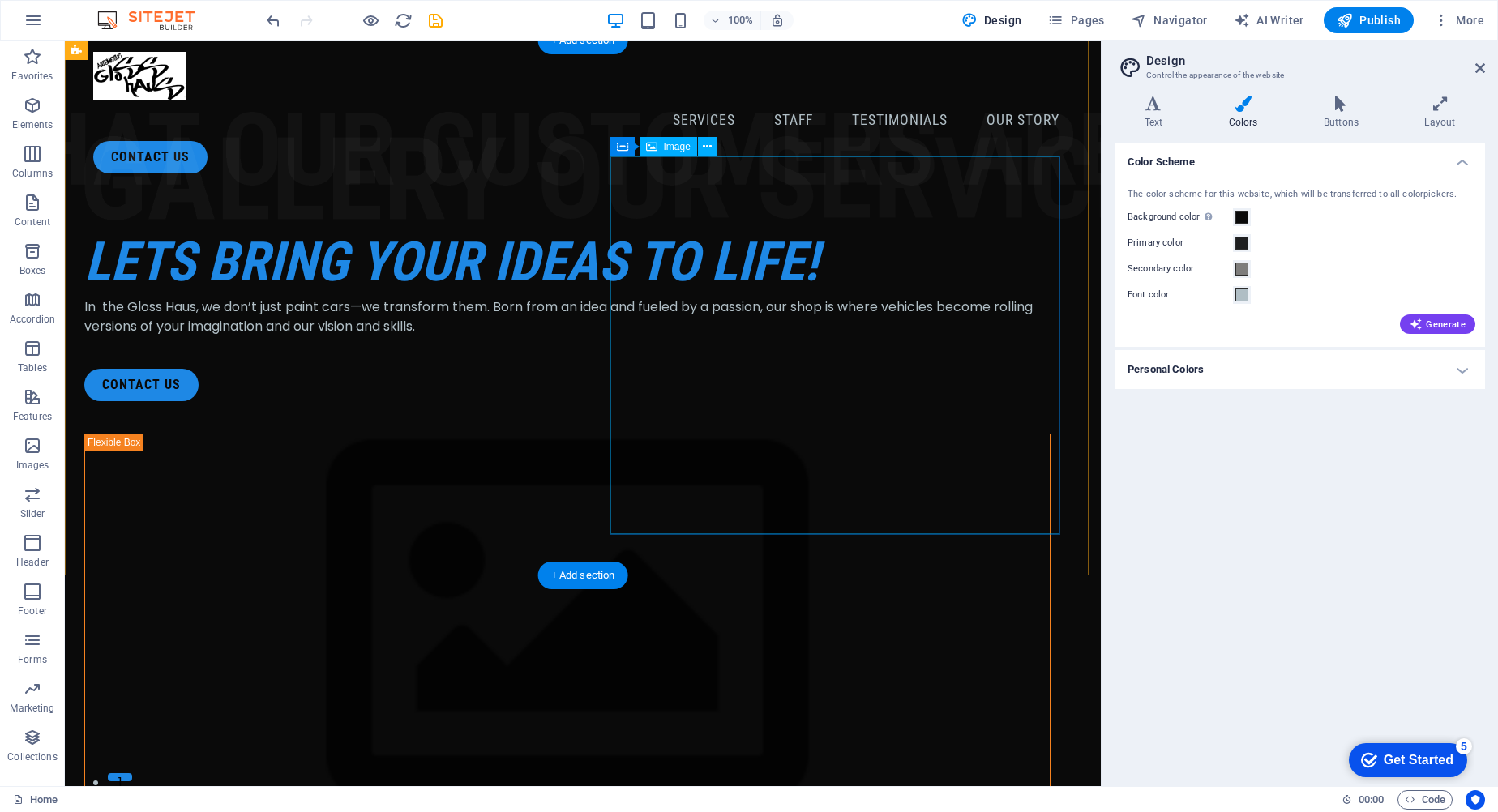
scroll to position [0, 0]
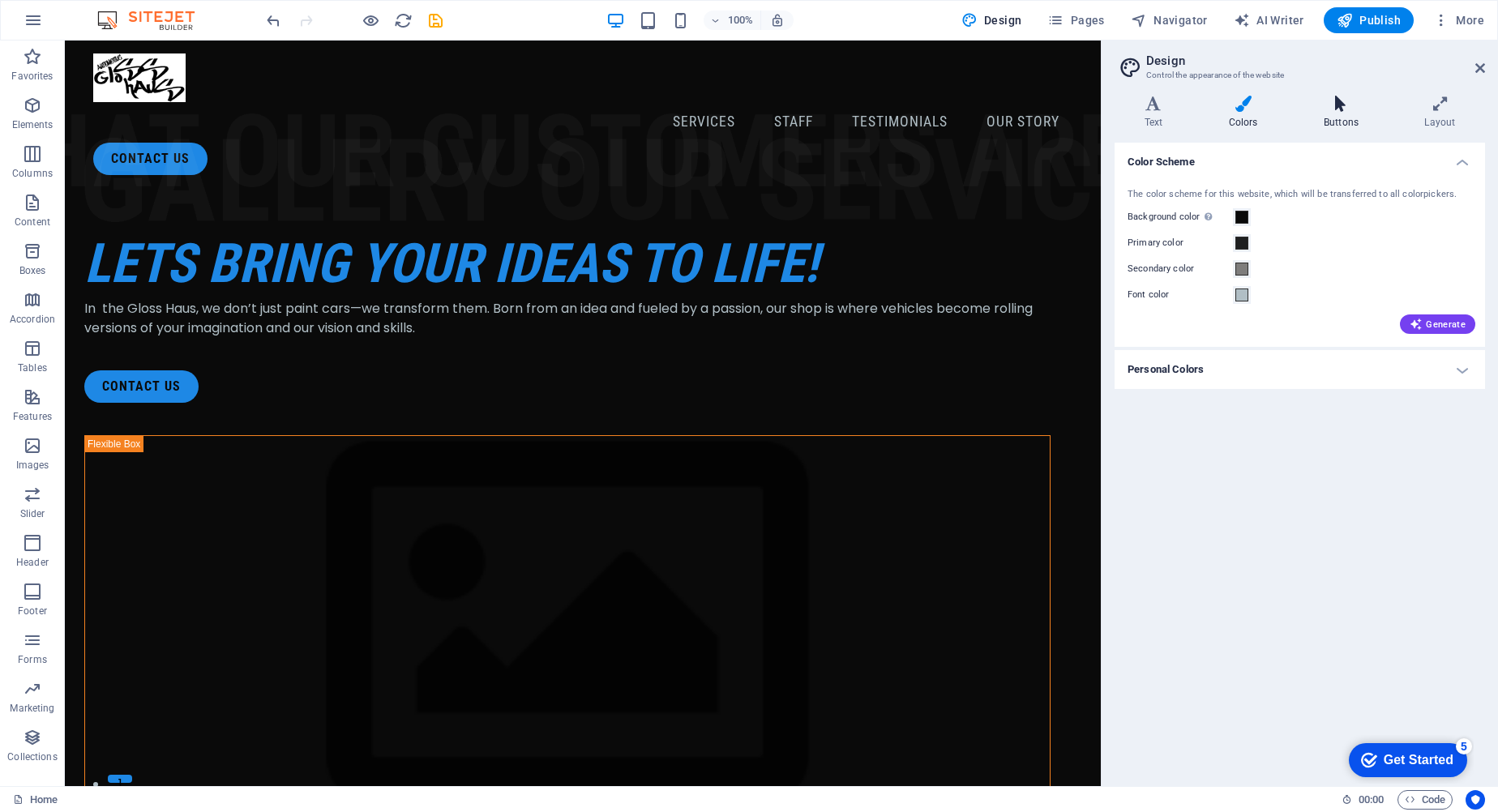
click at [1356, 116] on h4 "Buttons" at bounding box center [1345, 112] width 101 height 34
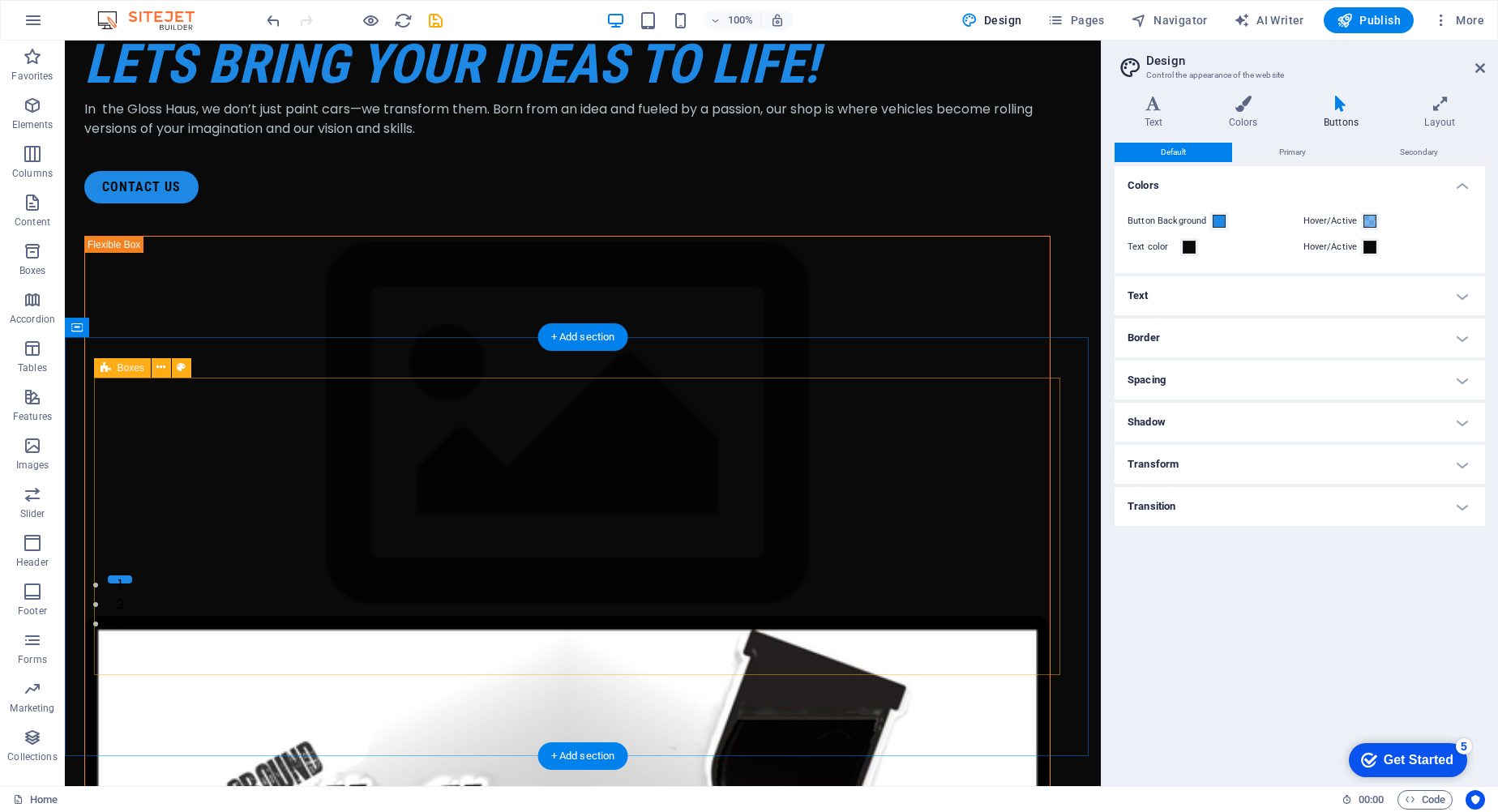
scroll to position [162, 0]
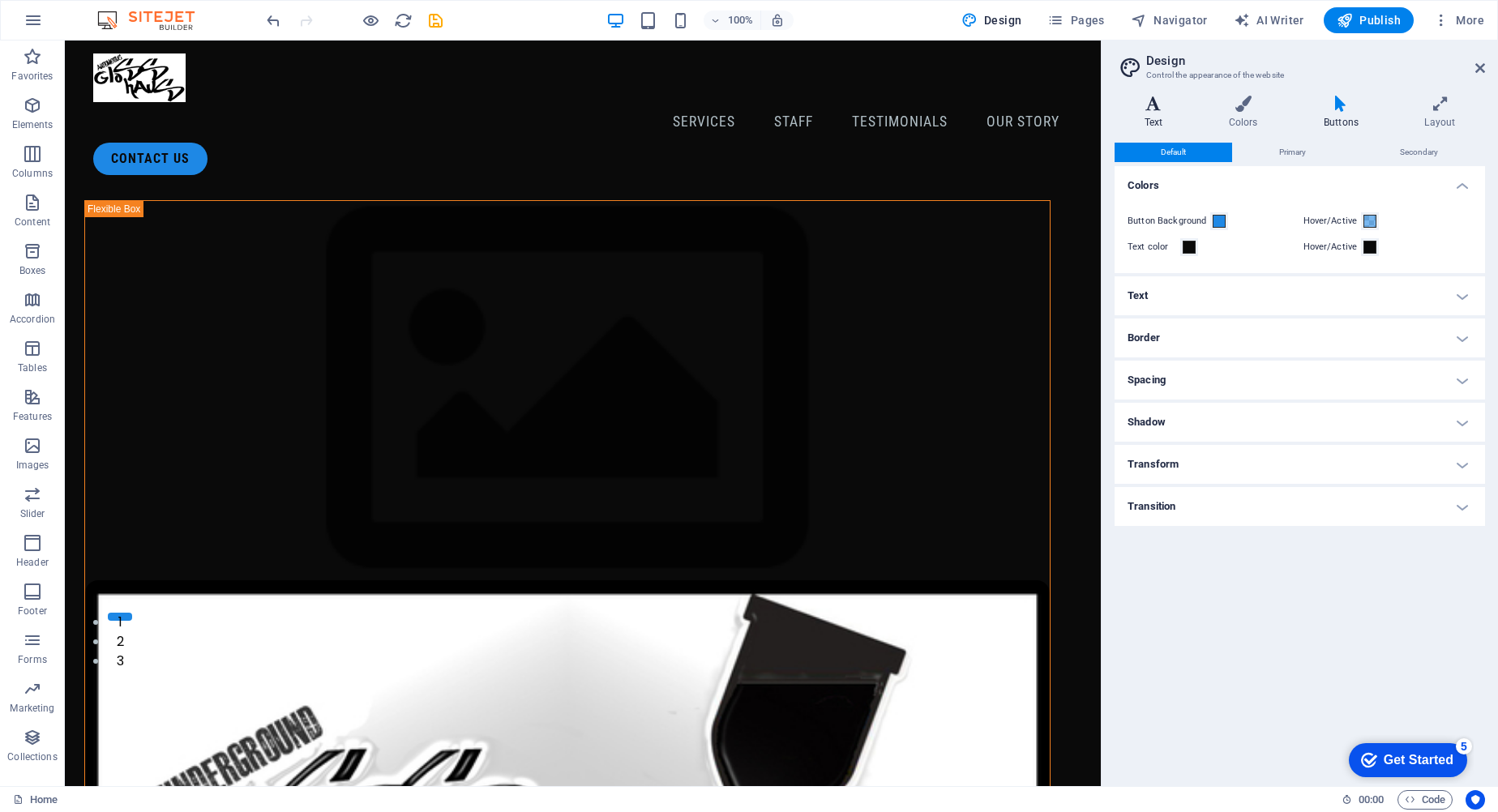
click at [1155, 107] on icon at bounding box center [1154, 103] width 78 height 16
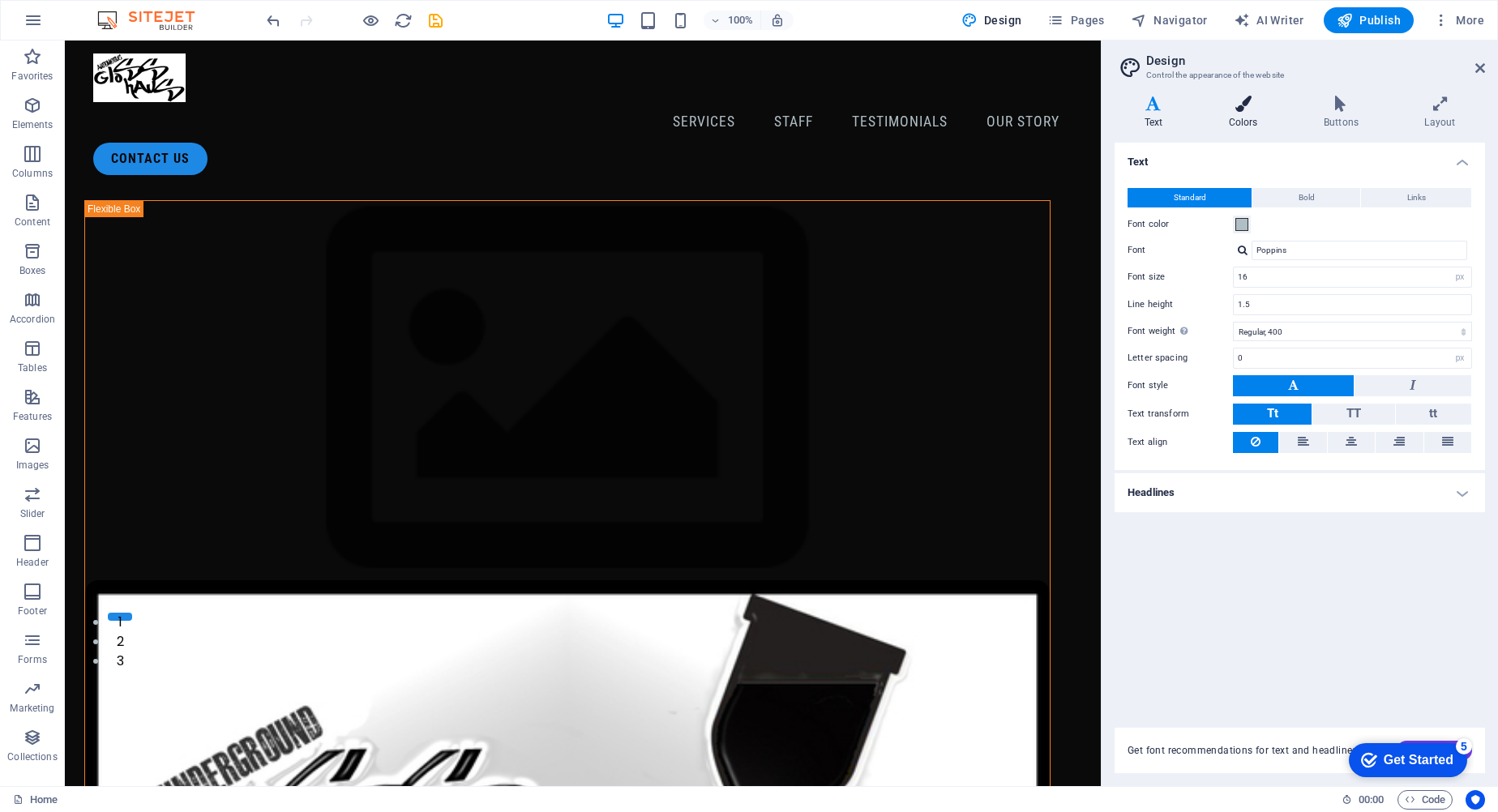
click at [1231, 109] on icon at bounding box center [1243, 103] width 89 height 16
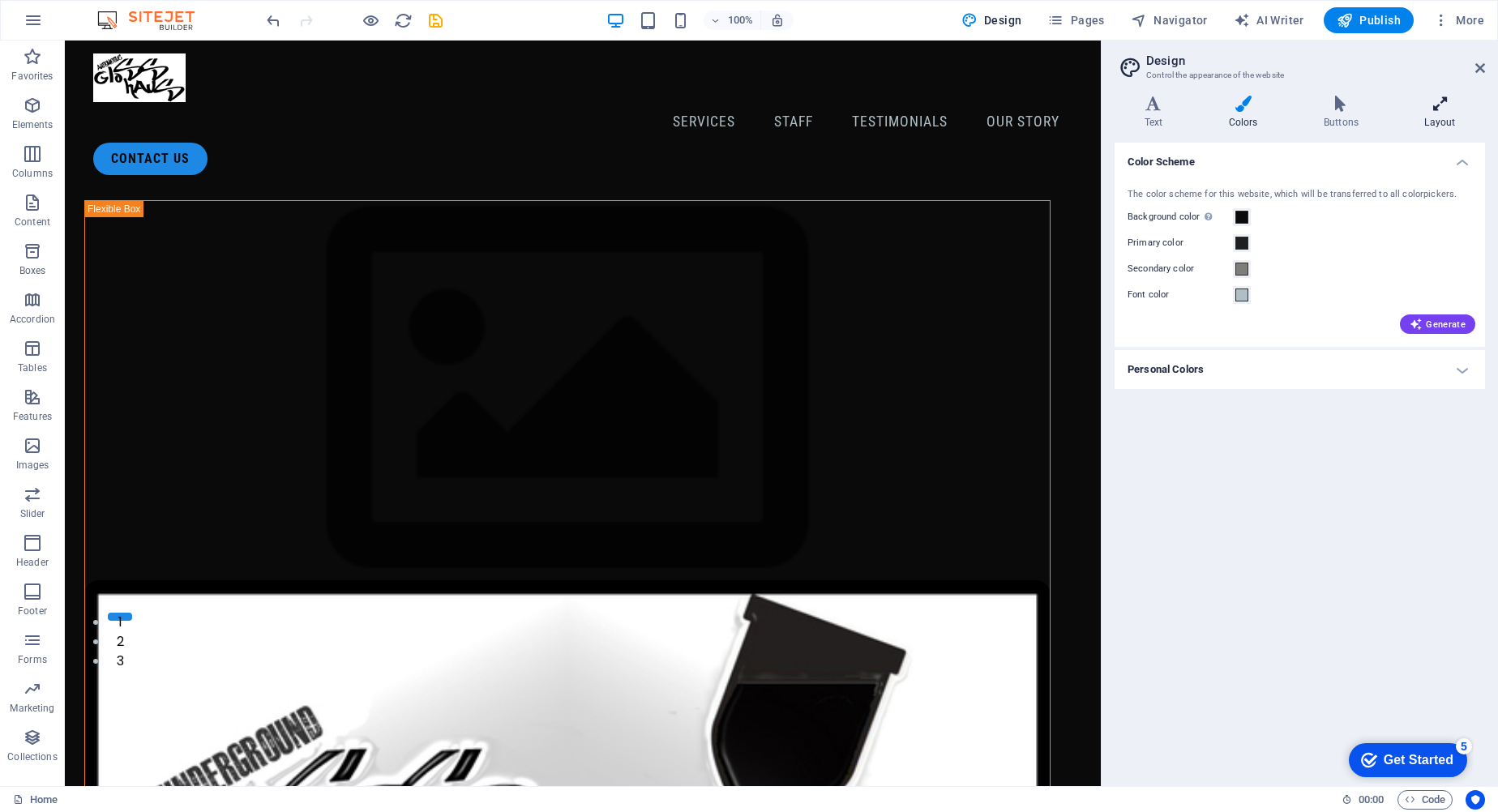
click at [1438, 111] on icon at bounding box center [1440, 103] width 90 height 16
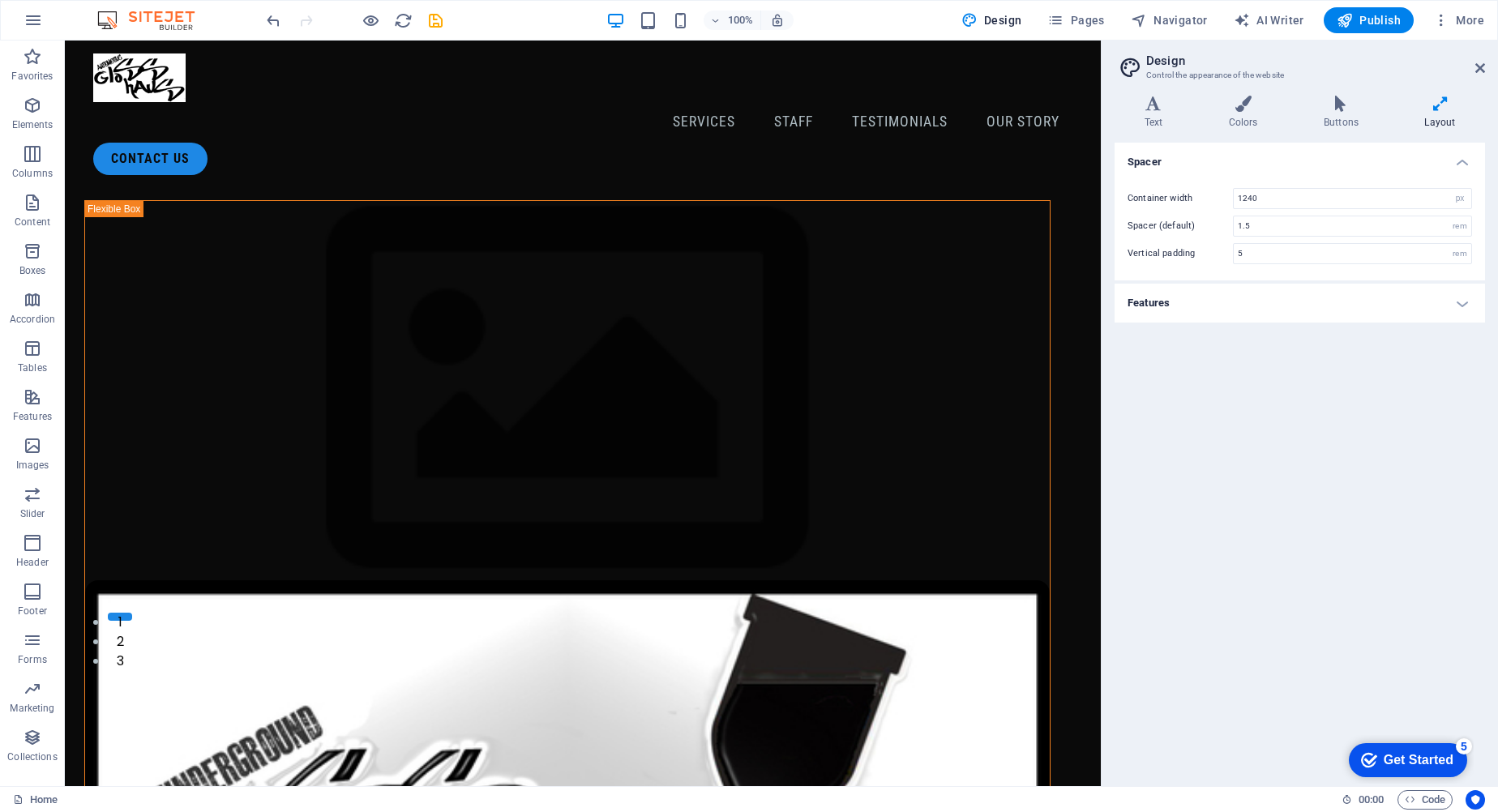
click at [1467, 299] on h4 "Features" at bounding box center [1300, 303] width 370 height 39
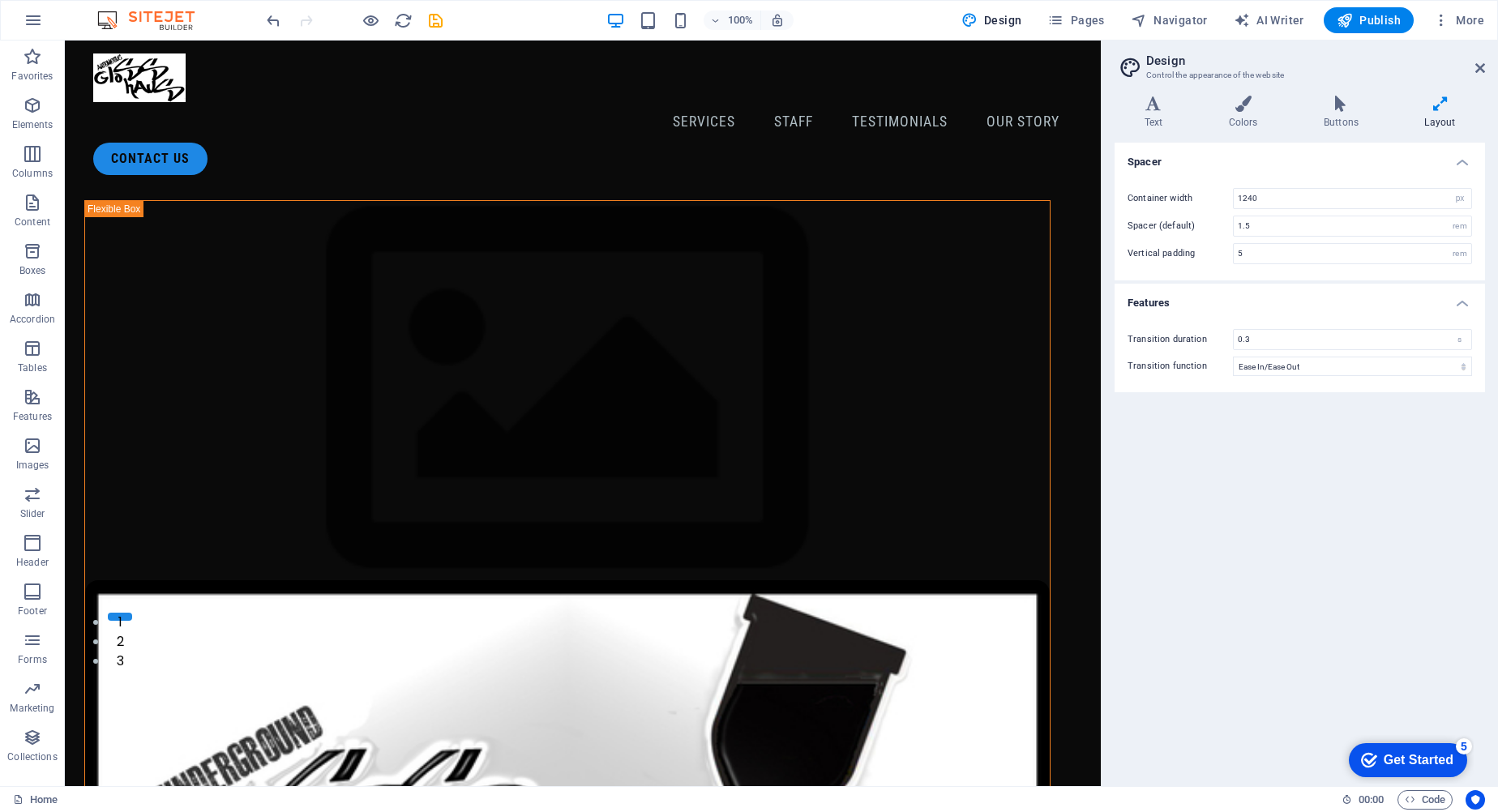
click at [1426, 749] on div "checkmark Get Started 5" at bounding box center [1408, 761] width 118 height 34
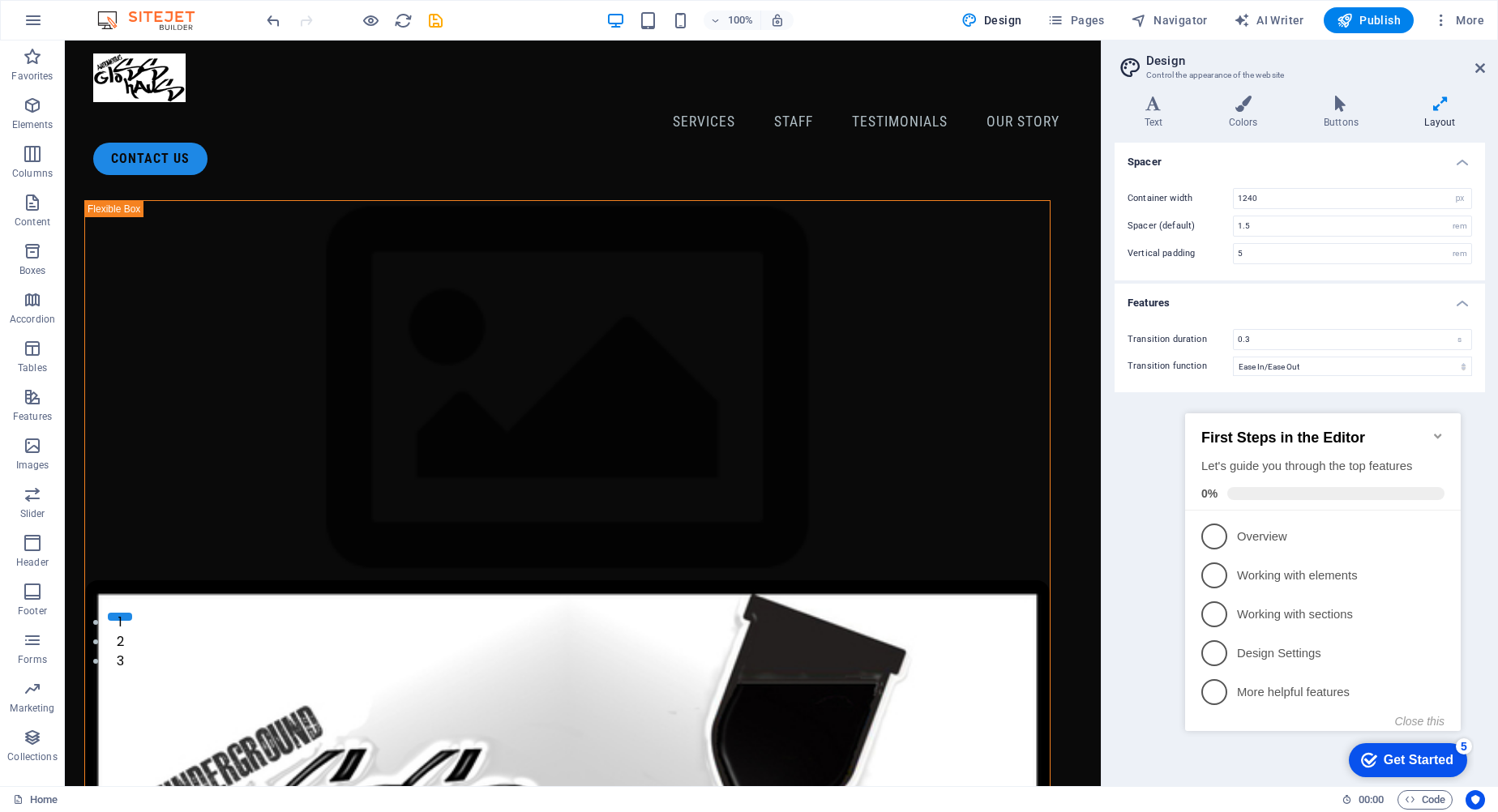
click at [1426, 429] on h2 "First Steps in the Editor" at bounding box center [1323, 438] width 243 height 17
click at [1141, 74] on icon at bounding box center [1130, 68] width 25 height 23
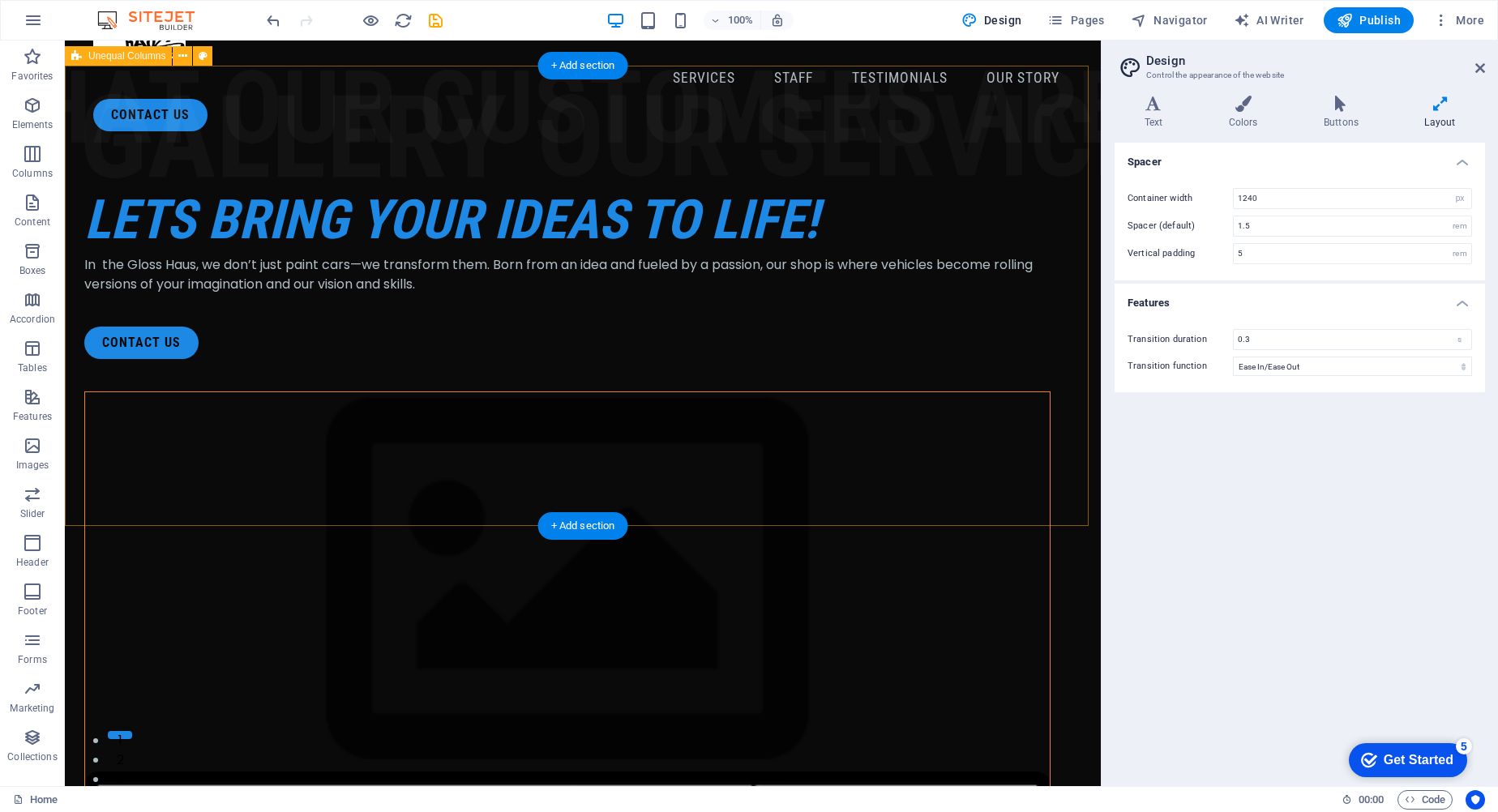
scroll to position [0, 0]
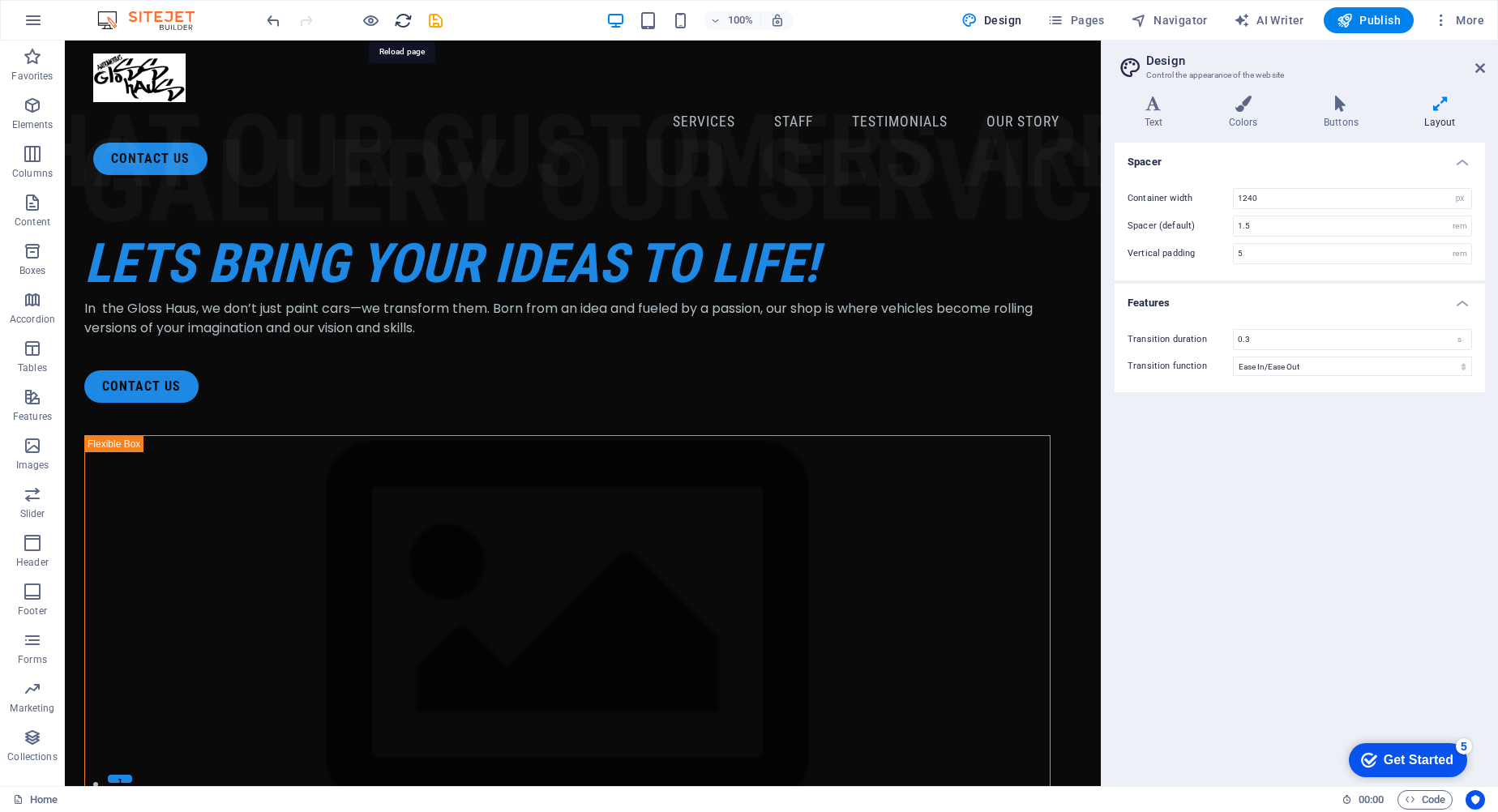
drag, startPoint x: 408, startPoint y: 19, endPoint x: 775, endPoint y: 47, distance: 368.1
click at [408, 19] on icon "reload" at bounding box center [404, 21] width 19 height 19
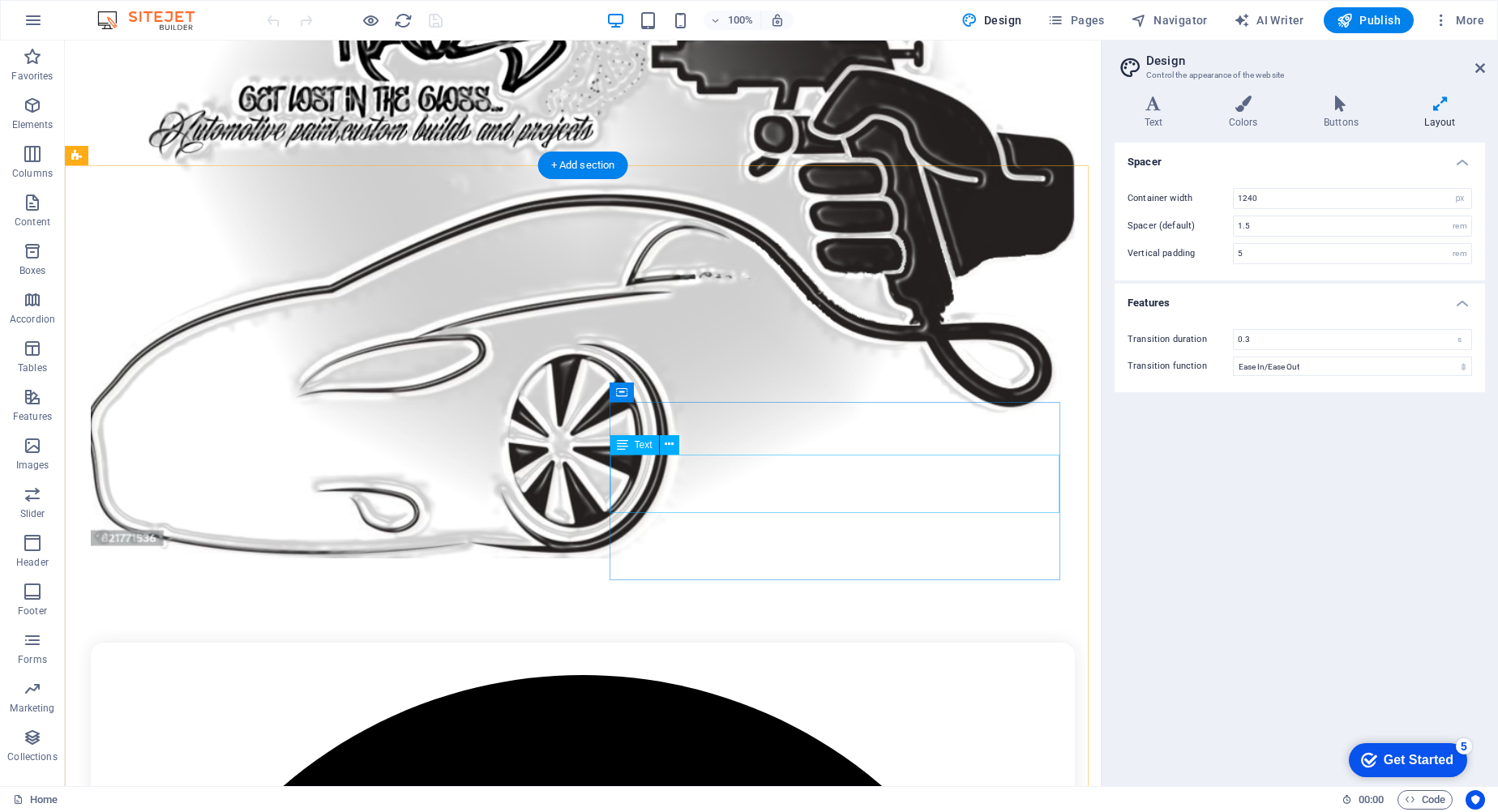
scroll to position [1054, 0]
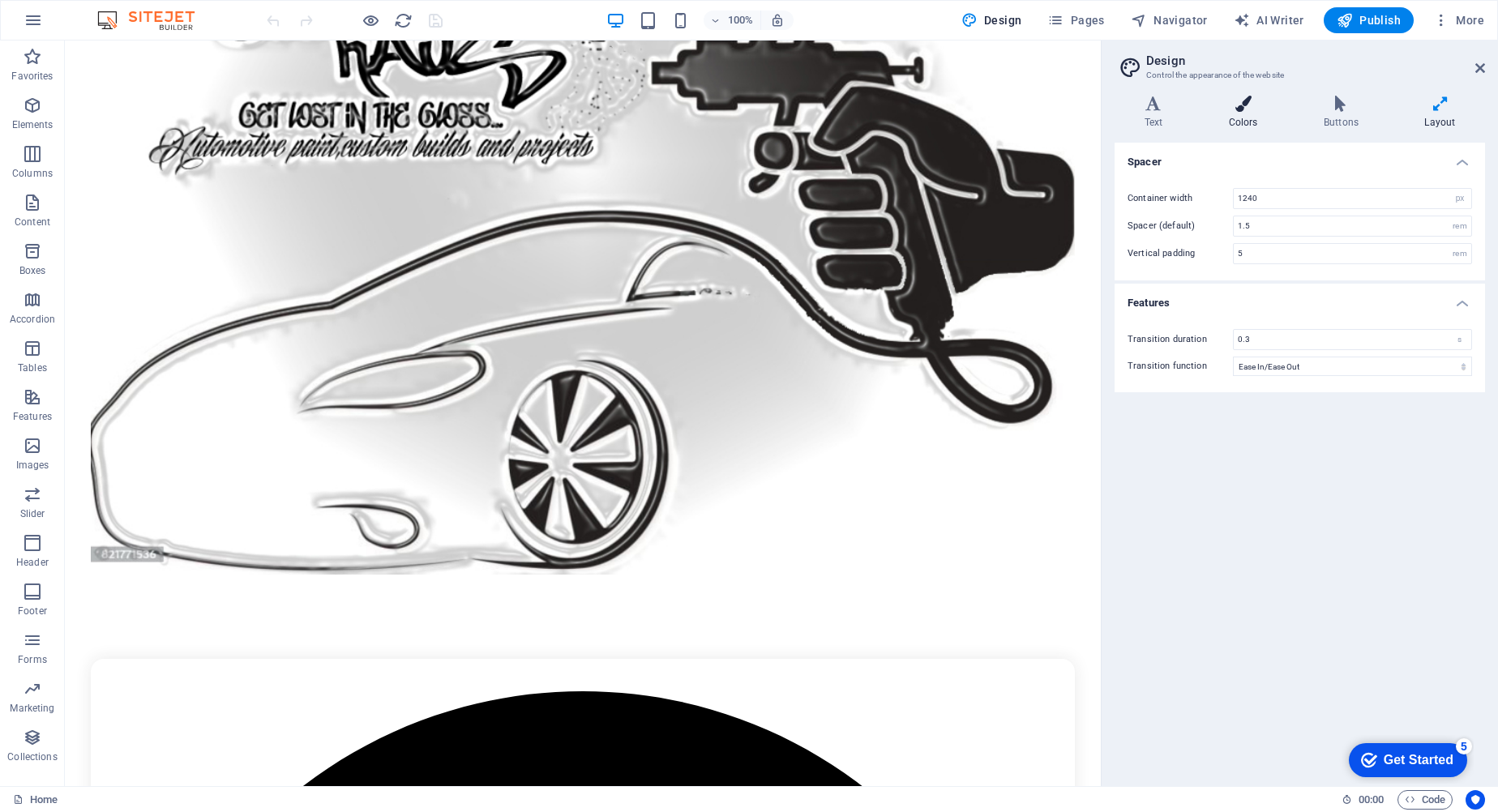
click at [1251, 101] on icon at bounding box center [1243, 103] width 89 height 16
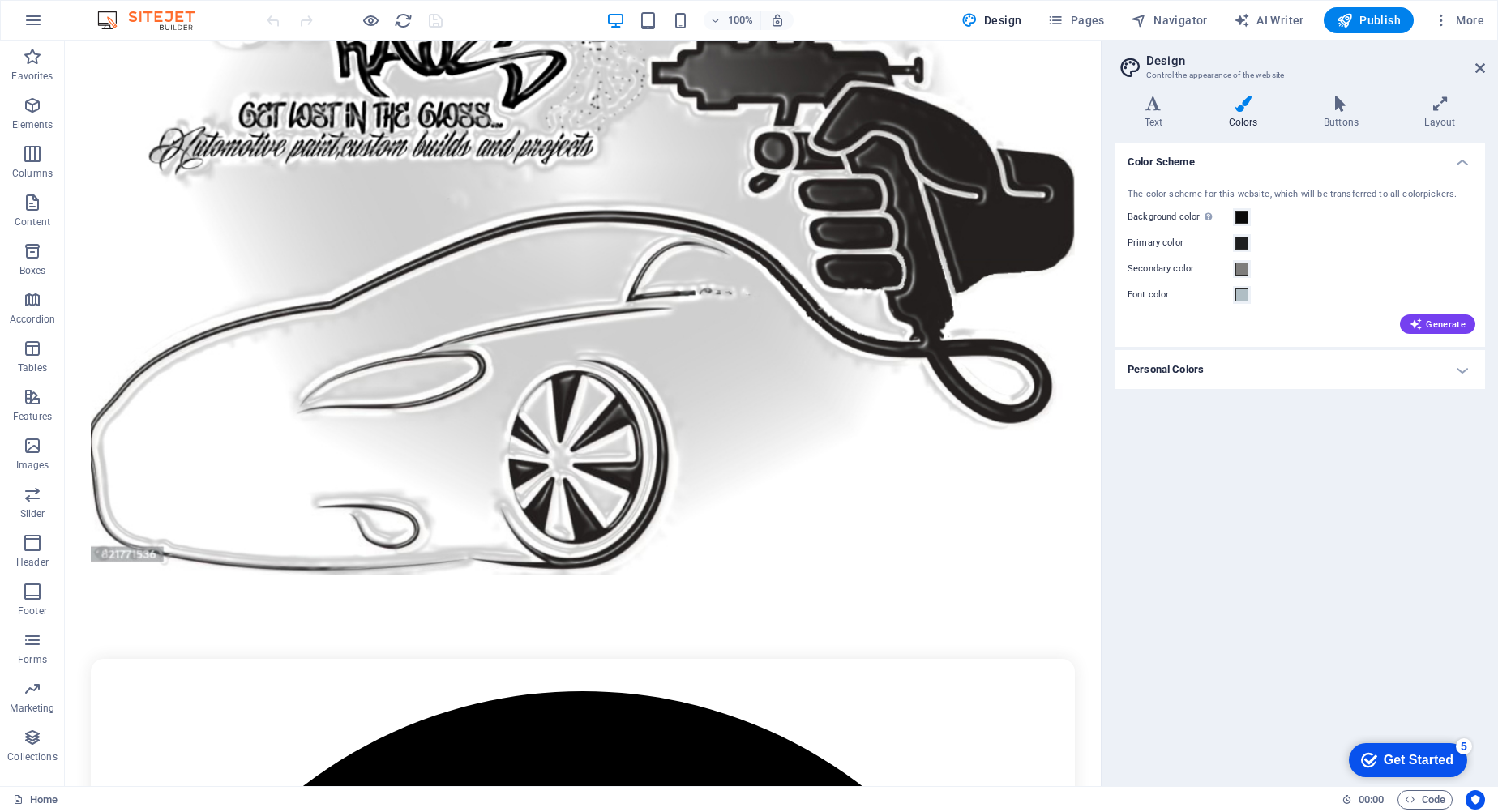
drag, startPoint x: 1471, startPoint y: 172, endPoint x: 1472, endPoint y: 160, distance: 12.0
click at [1472, 164] on li "Color Scheme The color scheme for this website, which will be transferred to al…" at bounding box center [1300, 245] width 370 height 205
click at [1469, 164] on h4 "Color Scheme" at bounding box center [1300, 157] width 370 height 30
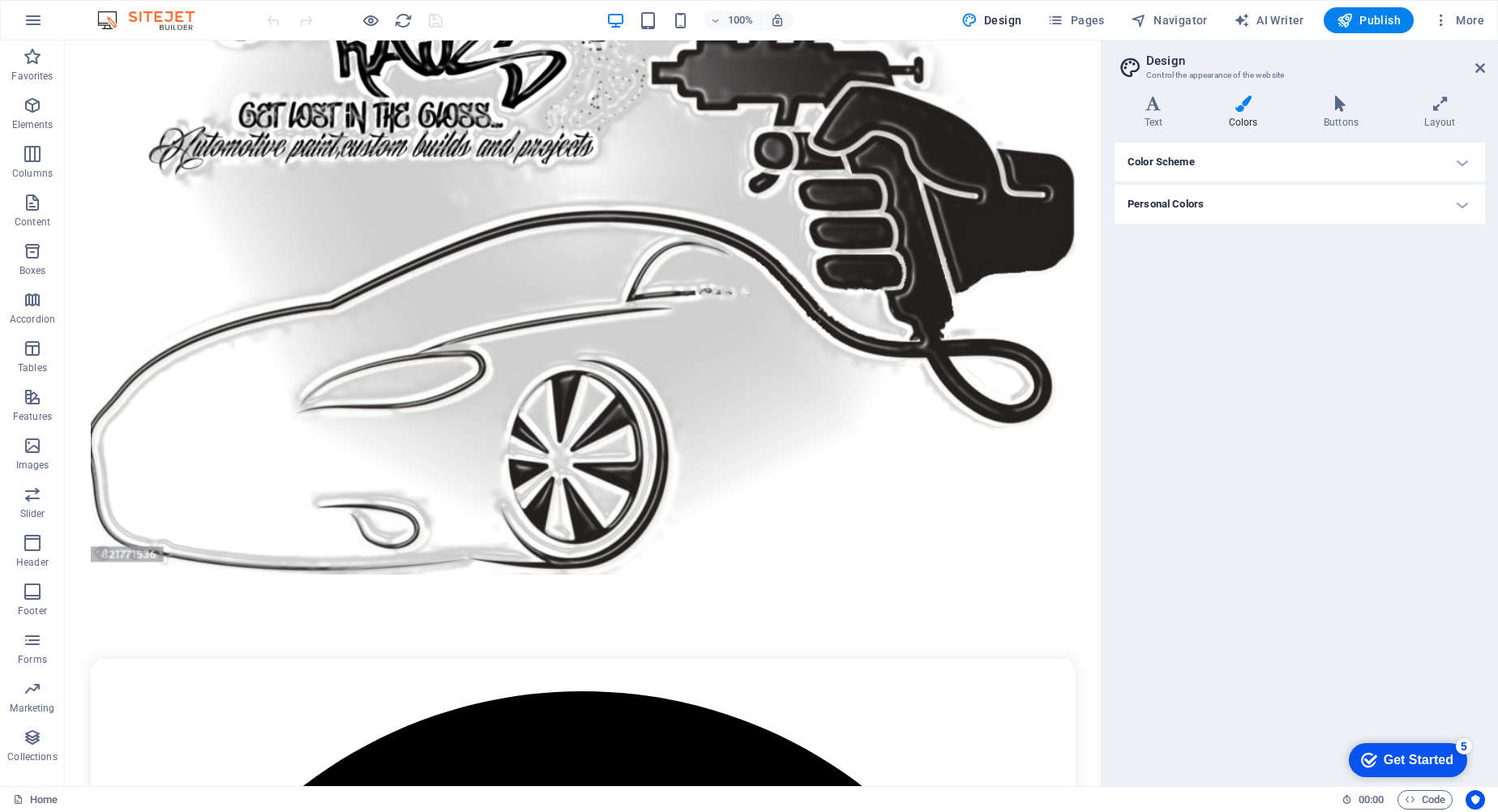
click at [1469, 164] on h4 "Color Scheme" at bounding box center [1300, 162] width 370 height 39
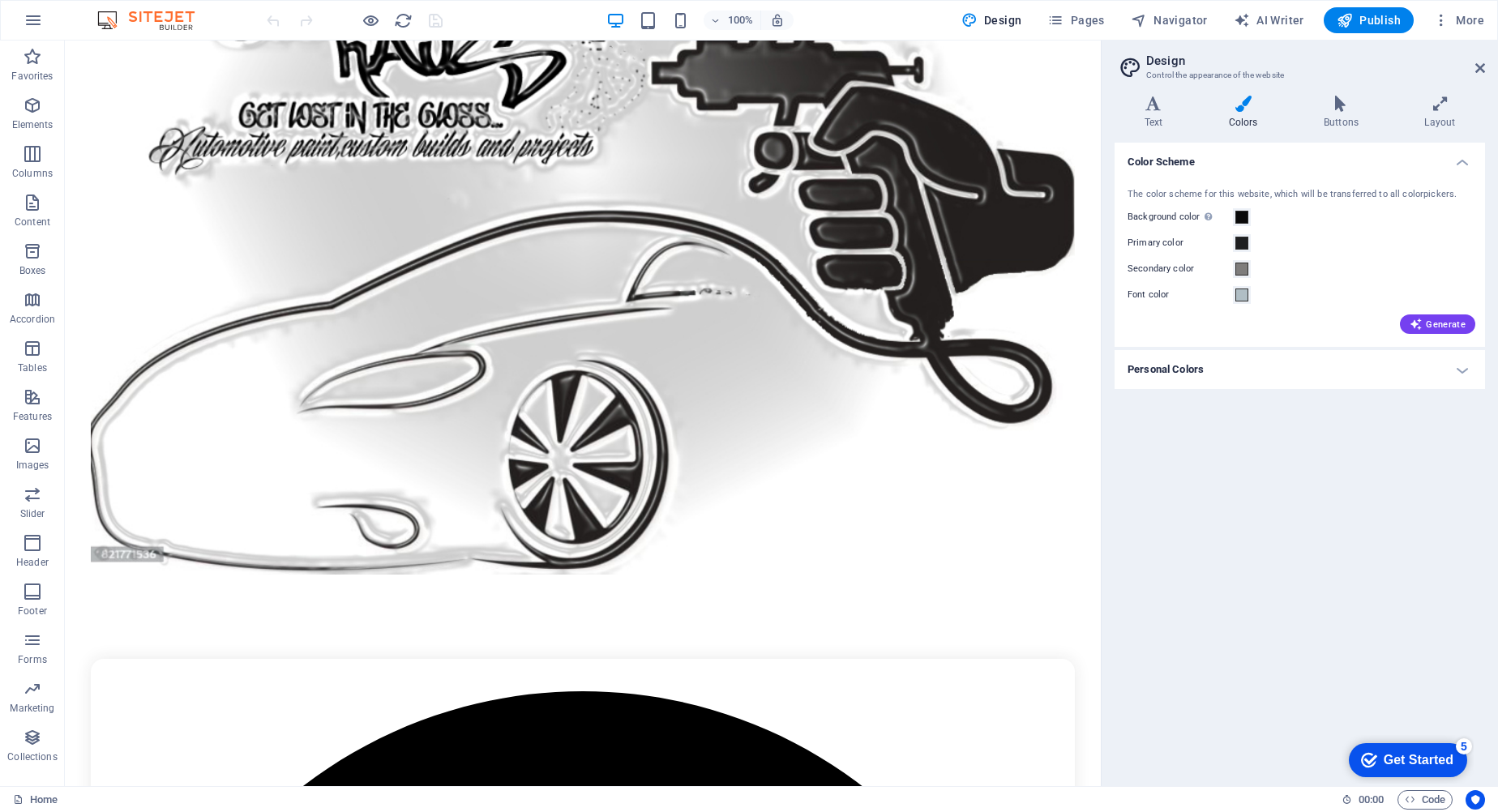
click at [1448, 338] on div "The color scheme for this website, which will be transferred to all colorpicker…" at bounding box center [1300, 259] width 377 height 176
drag, startPoint x: 1436, startPoint y: 313, endPoint x: 1431, endPoint y: 323, distance: 11.2
click at [1432, 320] on div "Generate" at bounding box center [1300, 321] width 351 height 26
click at [1431, 323] on span "Generate" at bounding box center [1437, 325] width 56 height 13
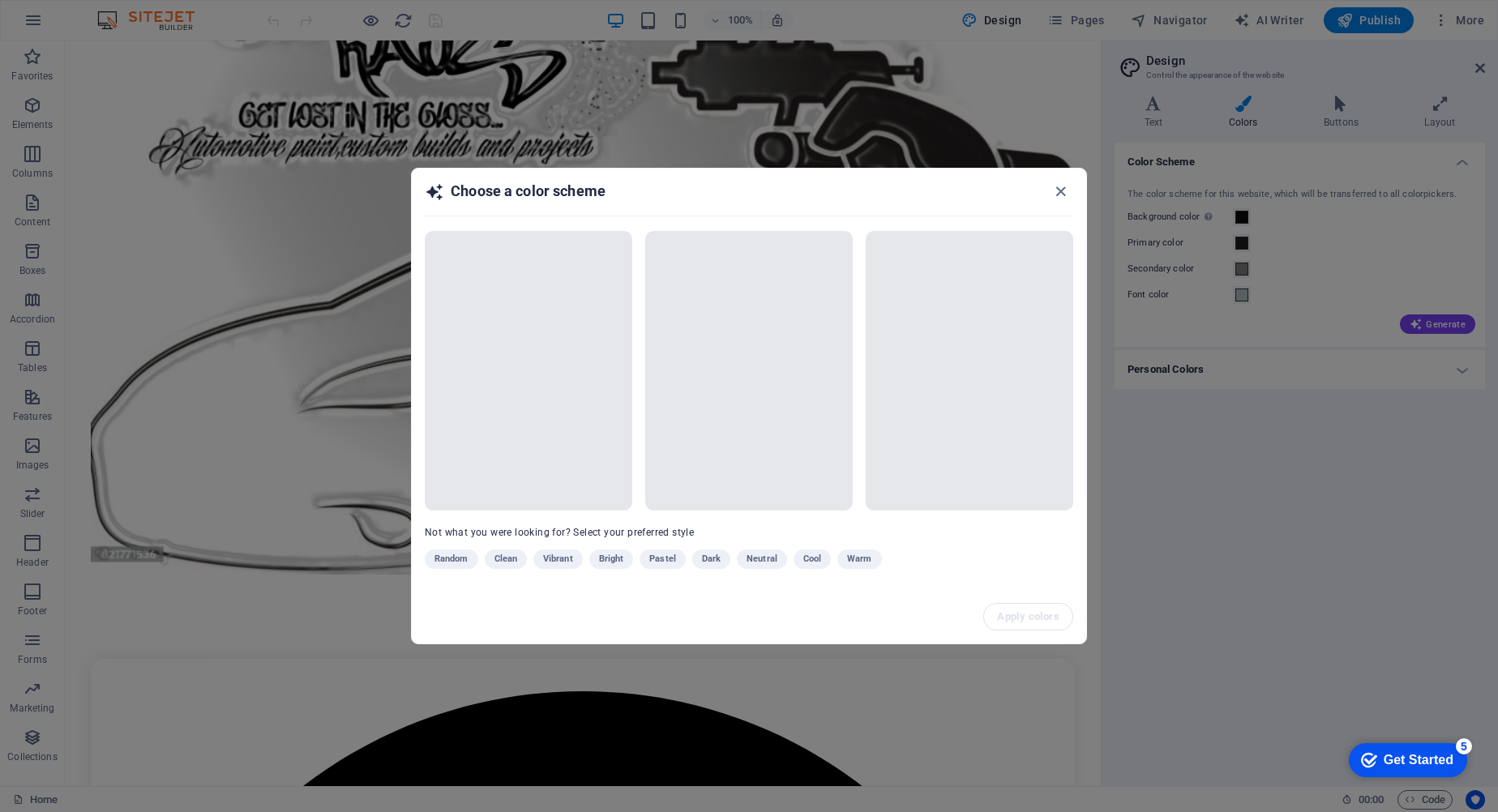
click at [771, 563] on div "Random Clean Vibrant Bright Pastel Dark Neutral Cool Warm" at bounding box center [709, 562] width 568 height 26
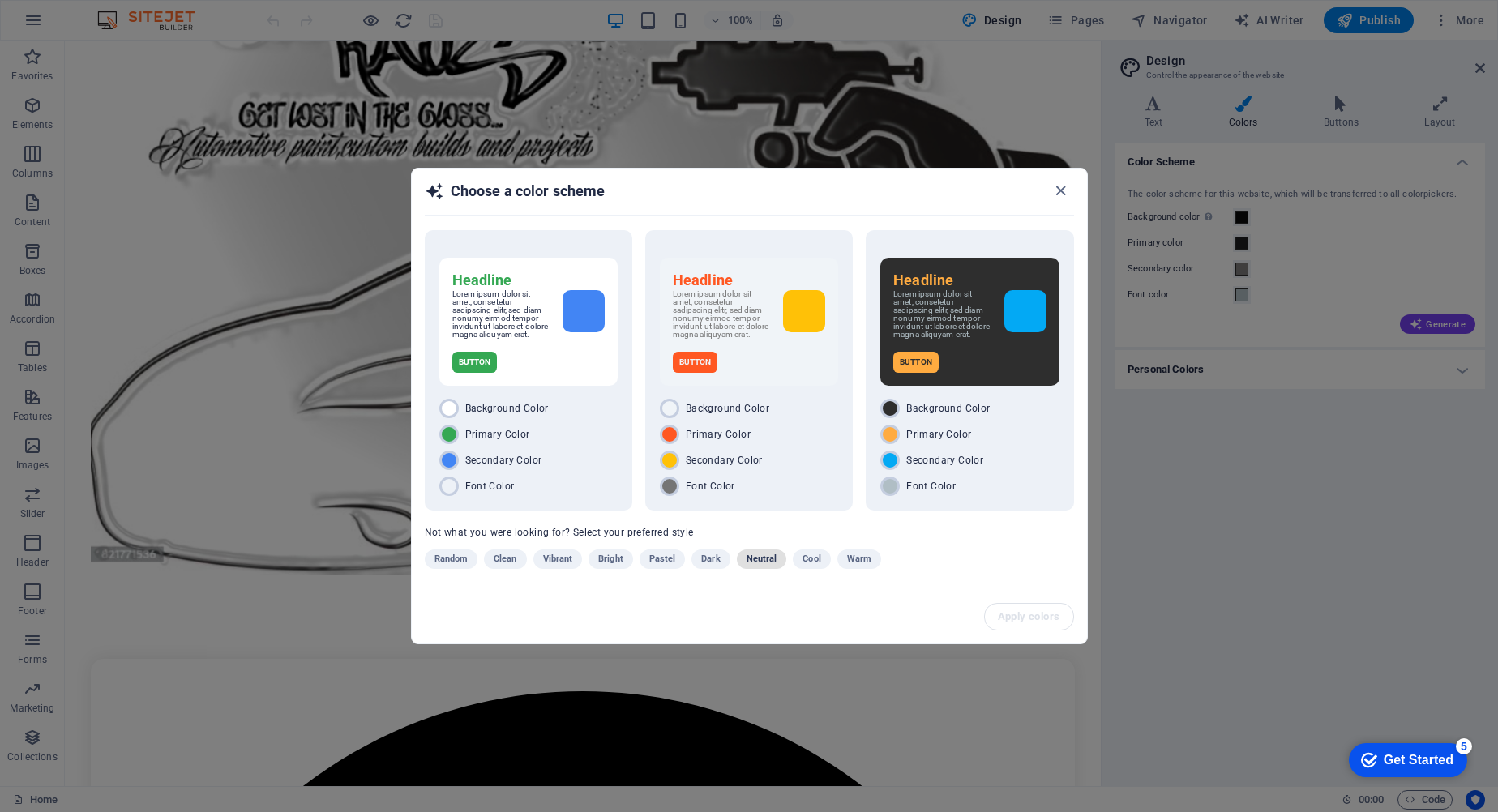
drag, startPoint x: 771, startPoint y: 563, endPoint x: 767, endPoint y: 545, distance: 18.4
click at [771, 559] on span "Neutral" at bounding box center [762, 559] width 30 height 19
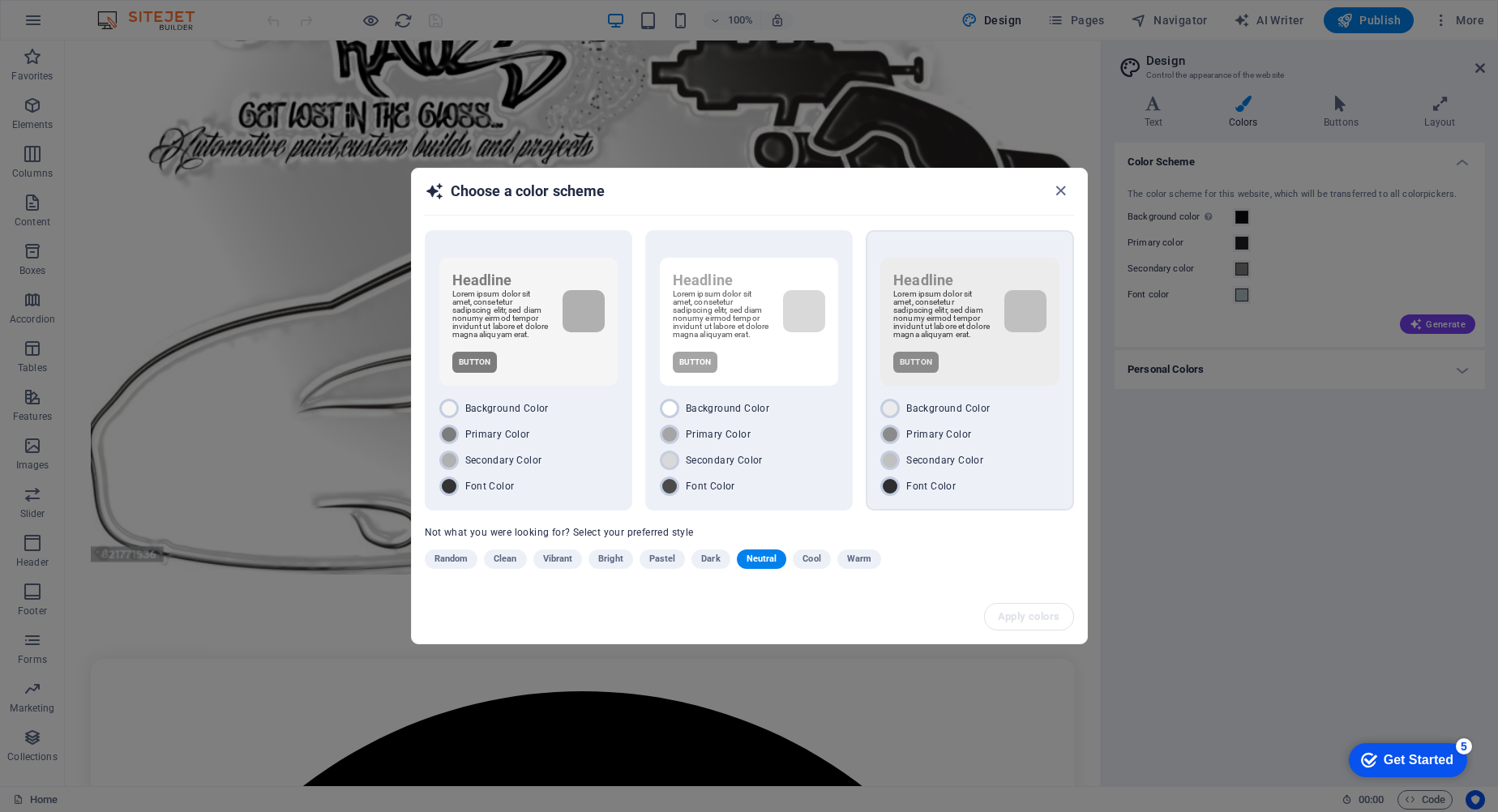
click at [941, 352] on div "Headline Lorem ipsum dolor sit amet, consetetur sadipscing elitr, sed diam nonu…" at bounding box center [969, 322] width 178 height 129
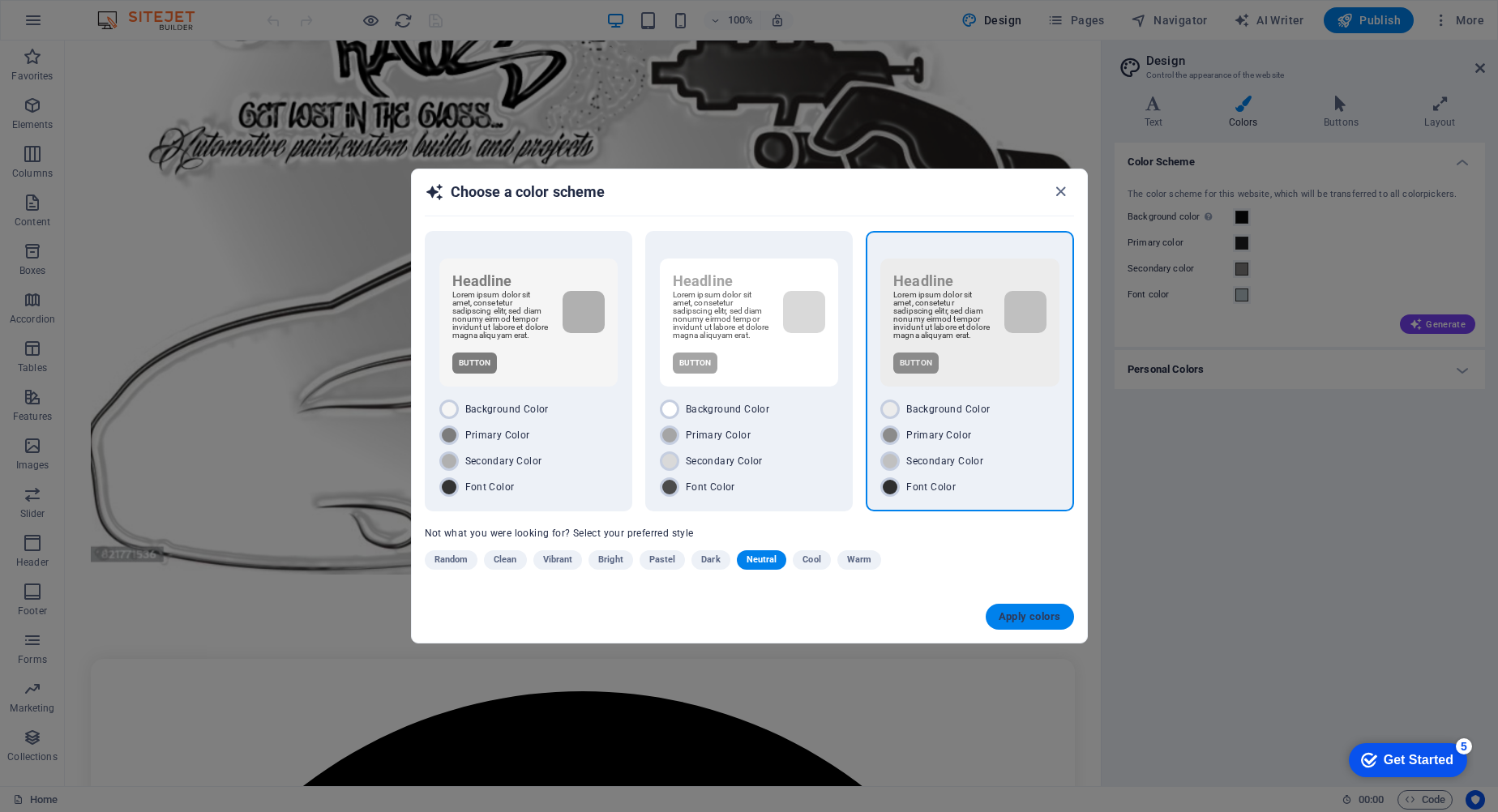
click at [1045, 624] on span "Apply colors" at bounding box center [1030, 617] width 63 height 13
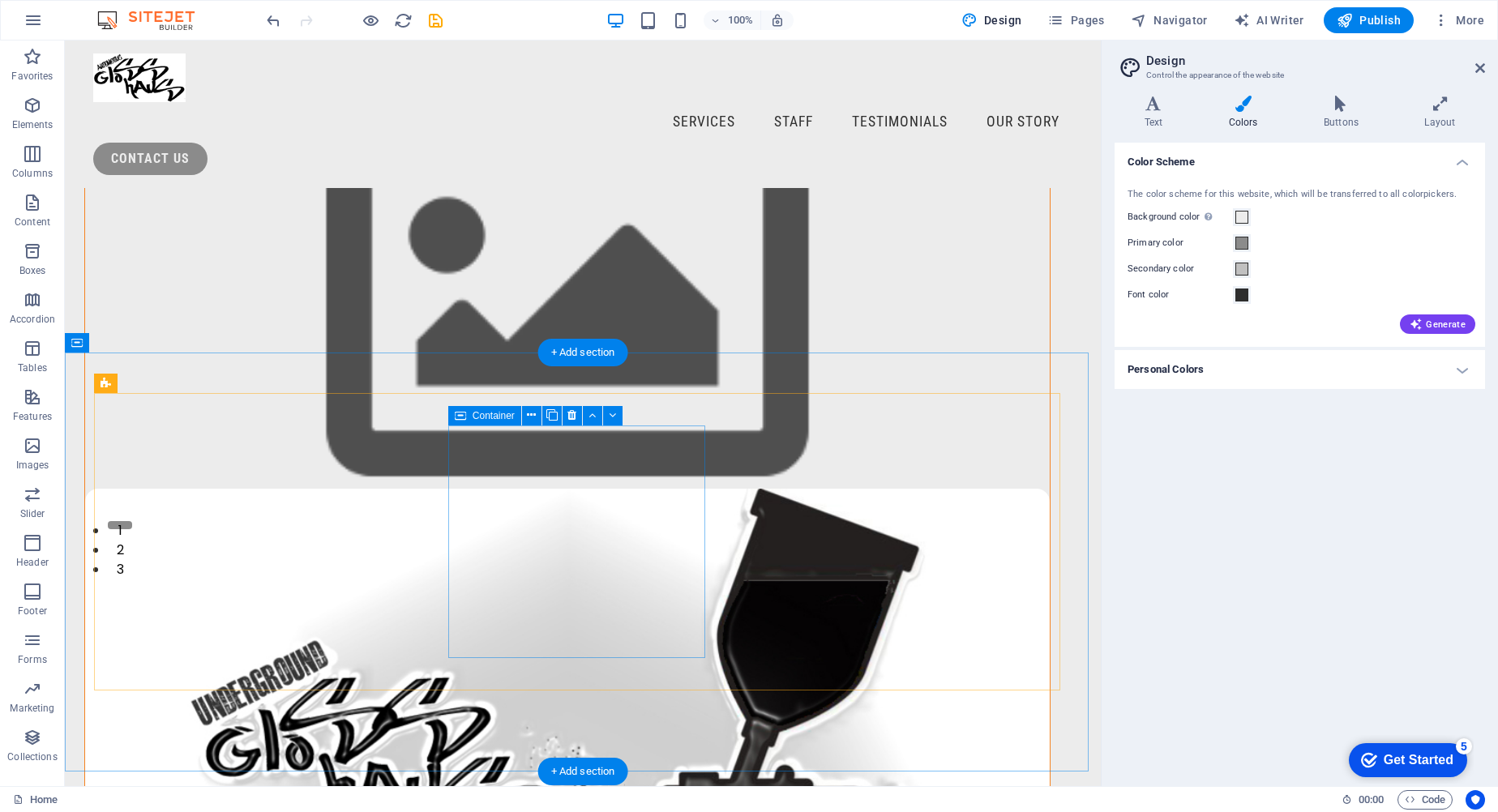
scroll to position [0, 0]
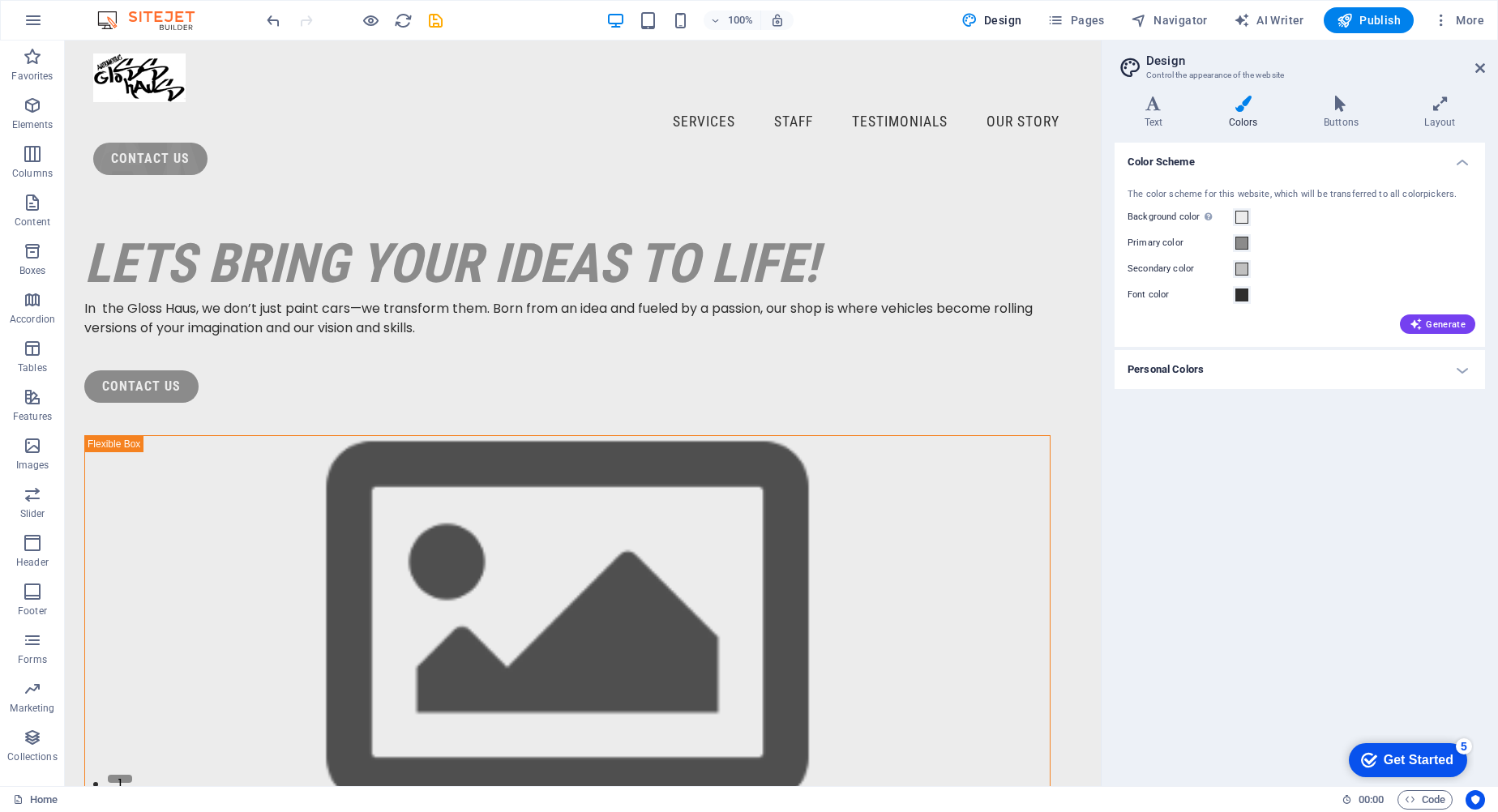
click at [1429, 311] on div "Generate" at bounding box center [1300, 321] width 351 height 26
click at [1423, 317] on button "Generate" at bounding box center [1437, 324] width 75 height 19
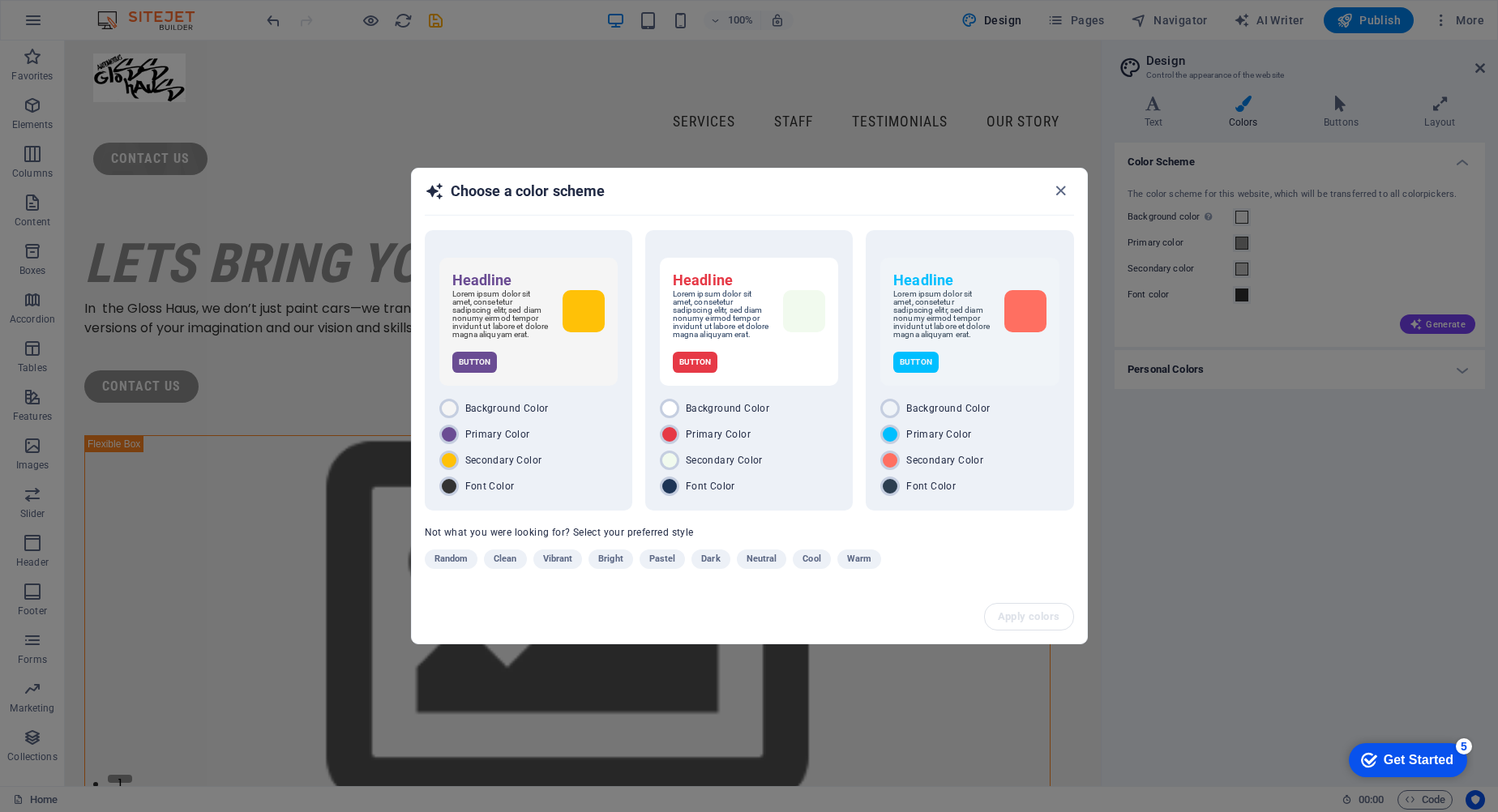
click at [839, 563] on button "Warm" at bounding box center [859, 559] width 44 height 19
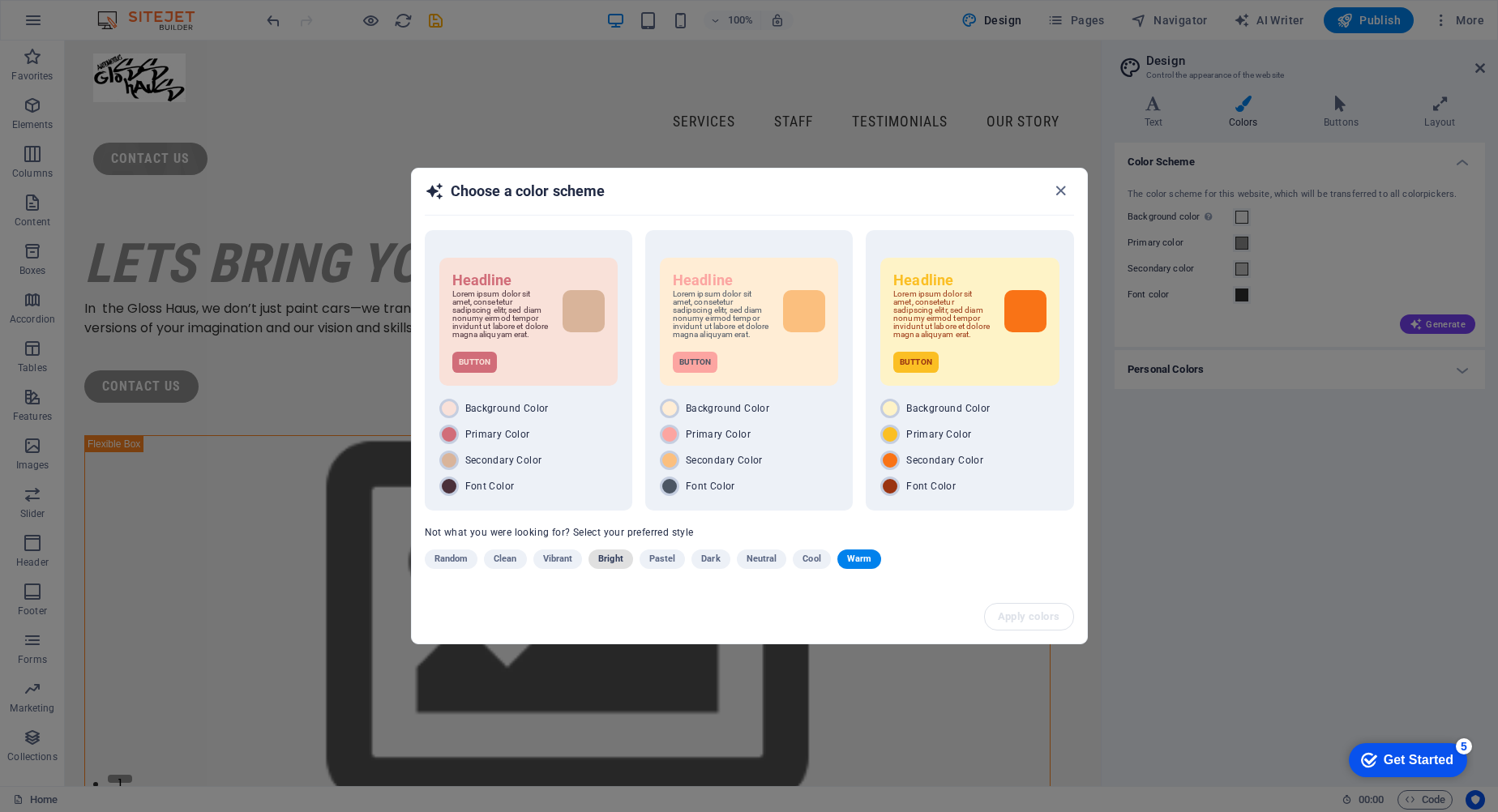
click at [632, 561] on button "Bright" at bounding box center [610, 559] width 45 height 19
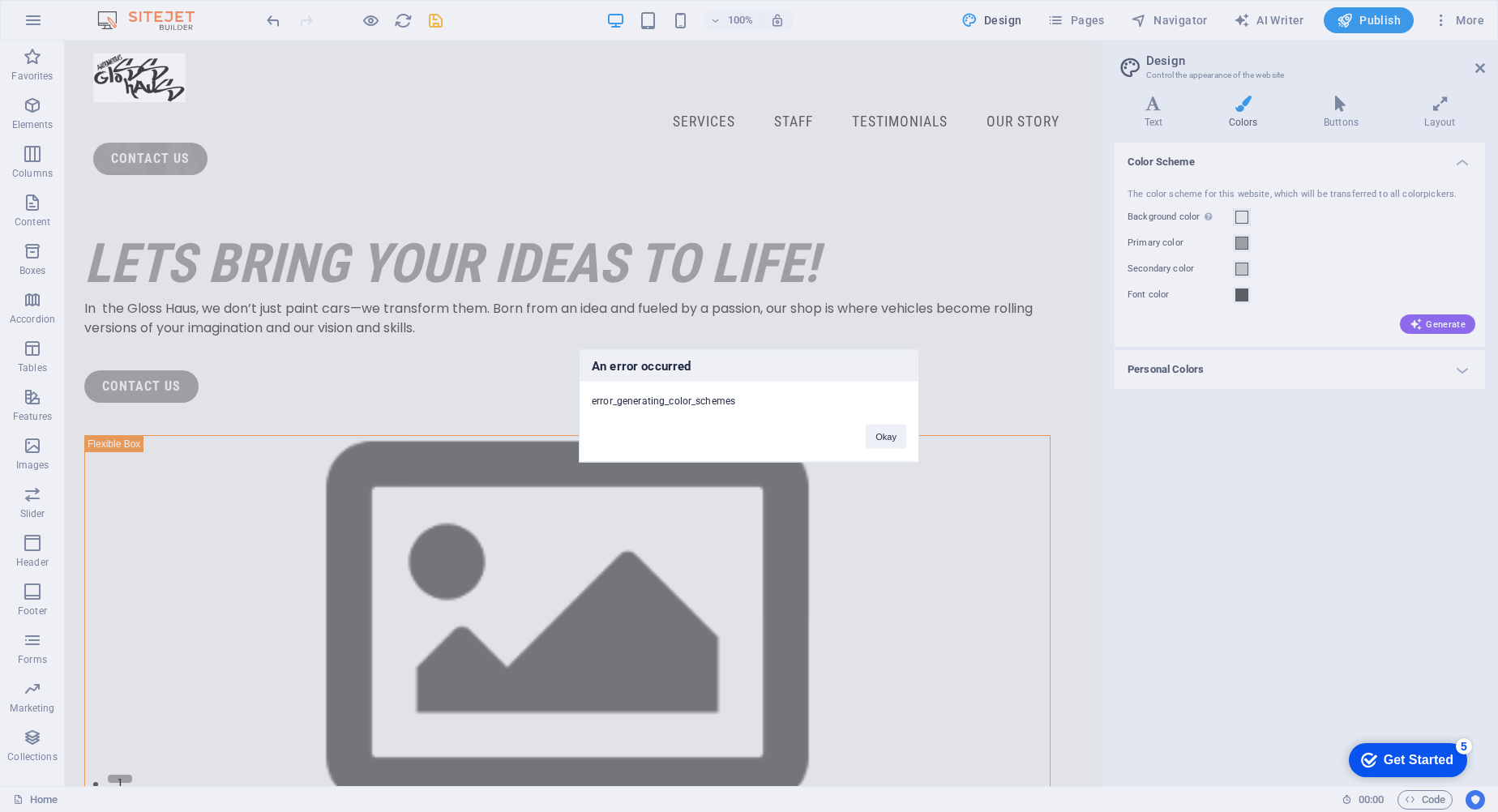
click at [905, 450] on div "An error occurred error_generating_color_schemes Okay" at bounding box center [749, 406] width 341 height 112
click at [882, 446] on button "Okay" at bounding box center [886, 437] width 41 height 25
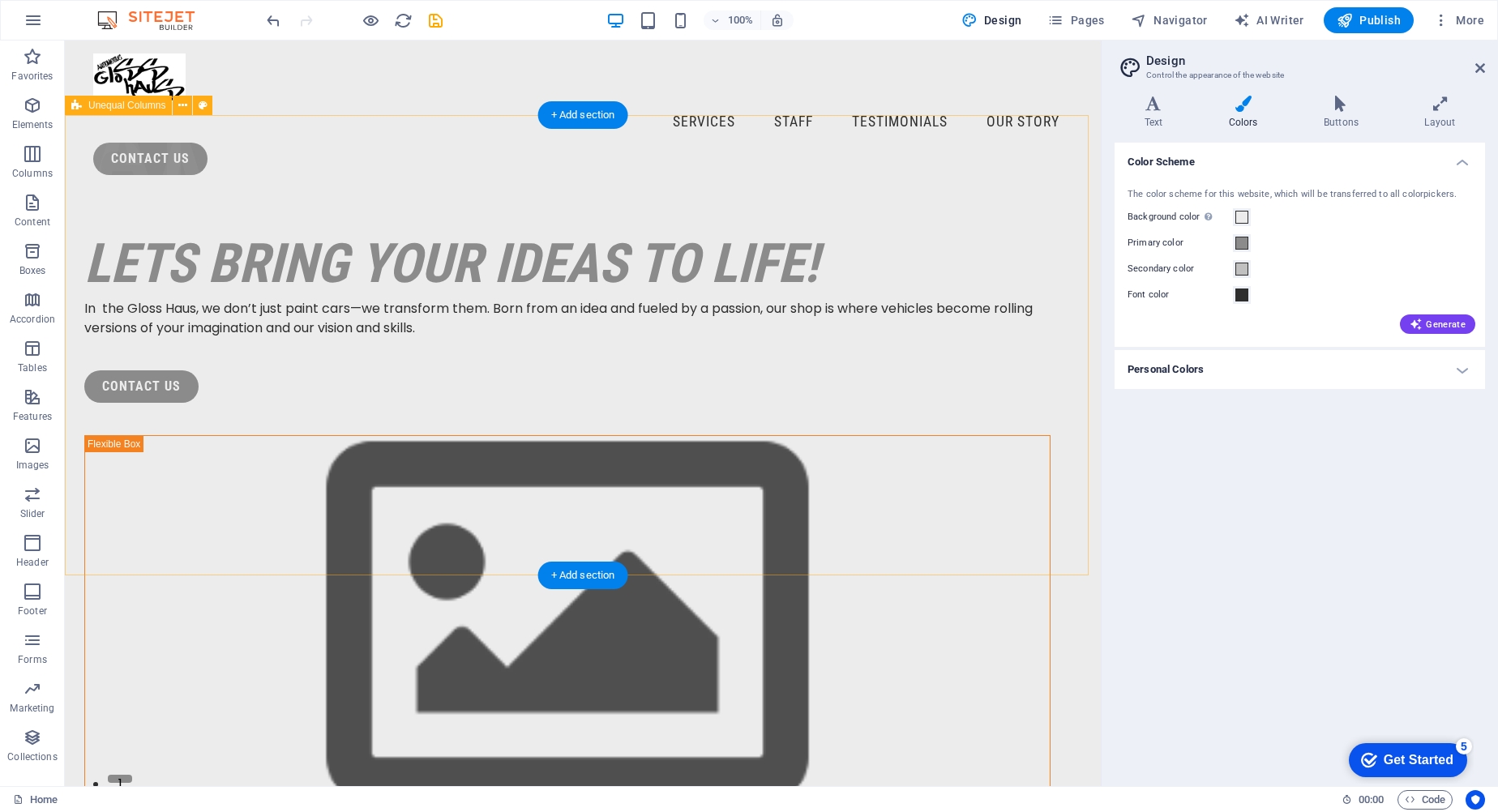
drag, startPoint x: 845, startPoint y: 465, endPoint x: 458, endPoint y: 566, distance: 400.0
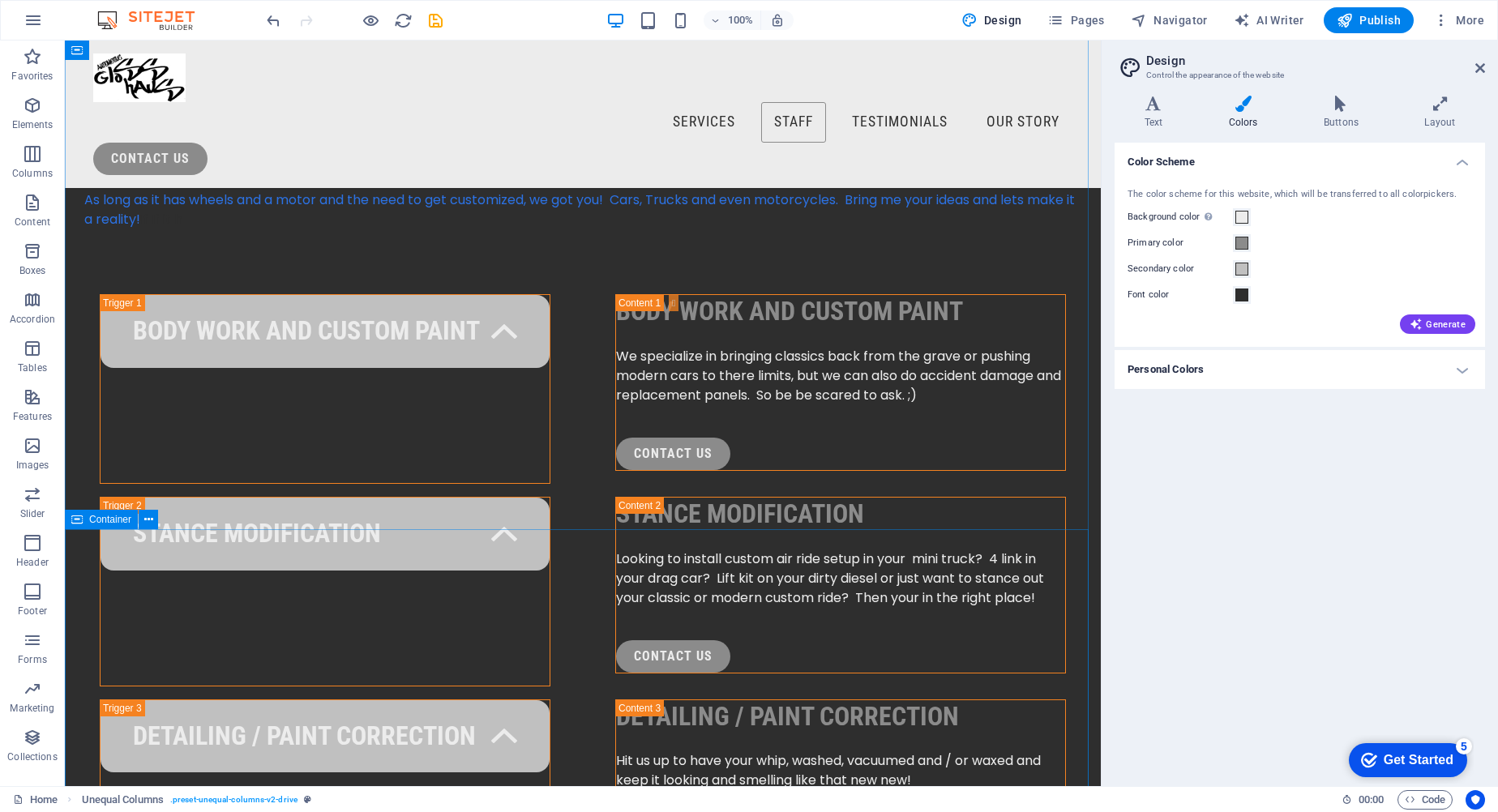
scroll to position [2472, 0]
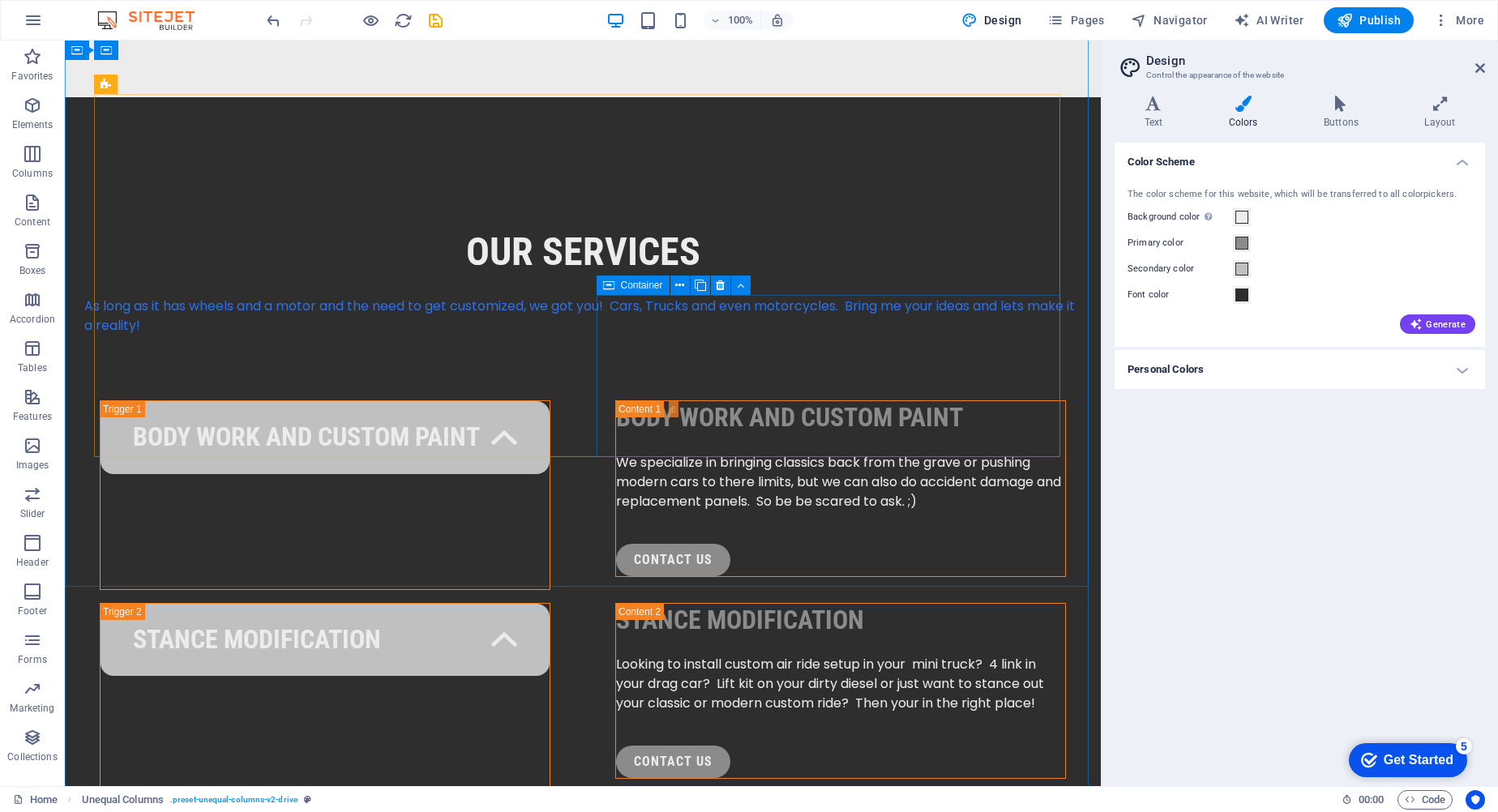
drag, startPoint x: 730, startPoint y: 445, endPoint x: 768, endPoint y: 414, distance: 49.0
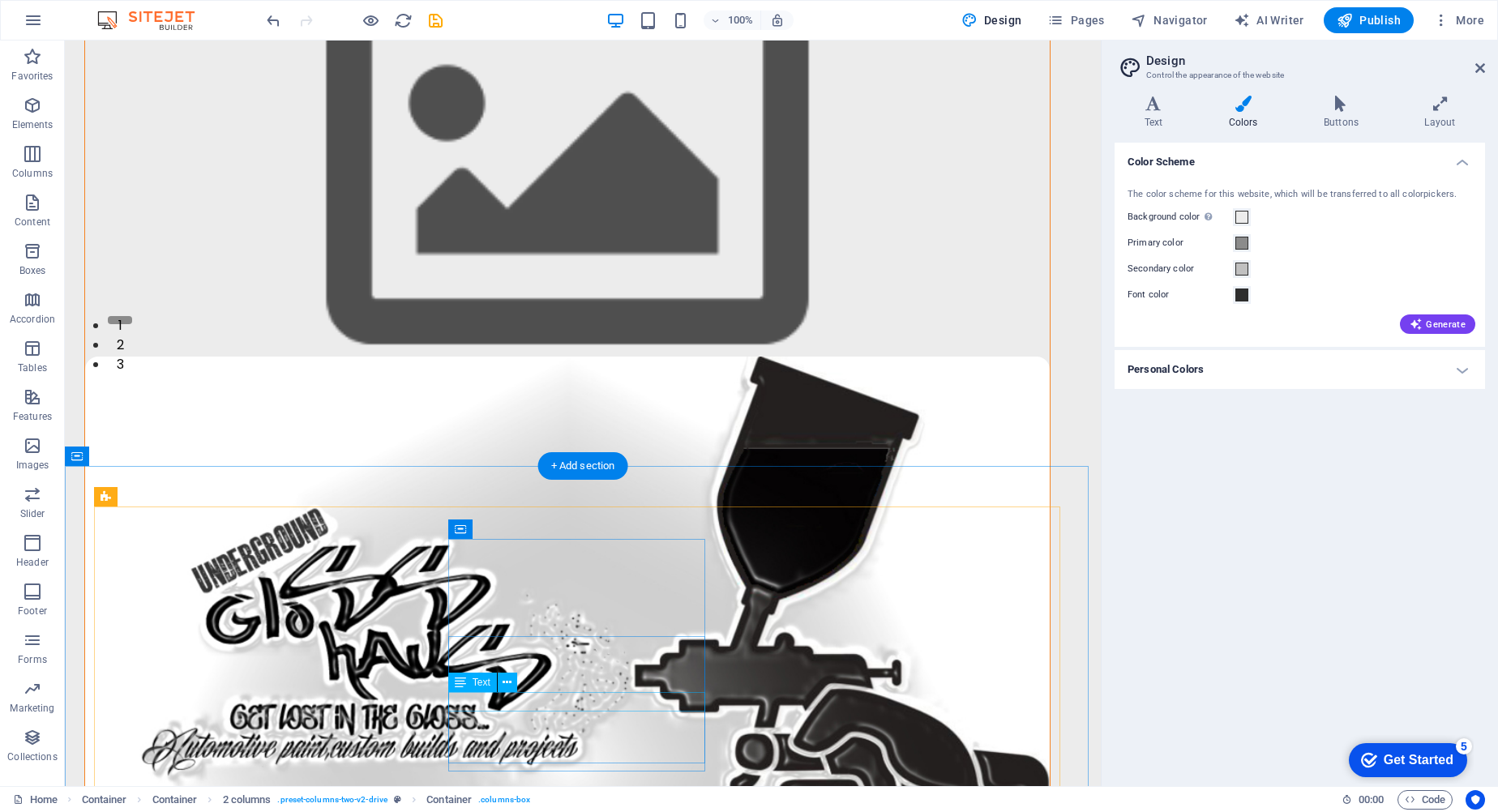
scroll to position [0, 0]
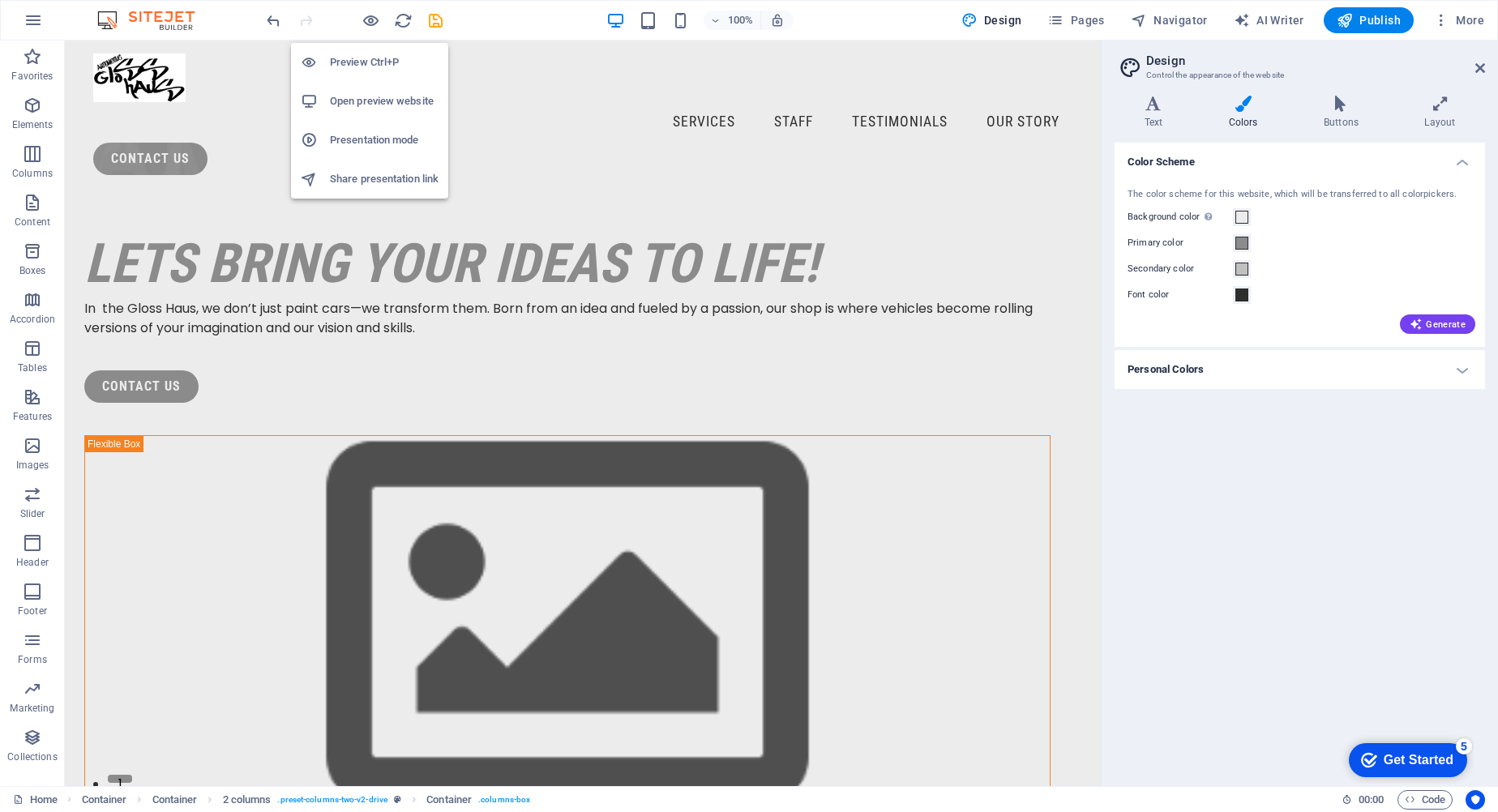
click at [361, 54] on h6 "Preview Ctrl+P" at bounding box center [384, 62] width 109 height 19
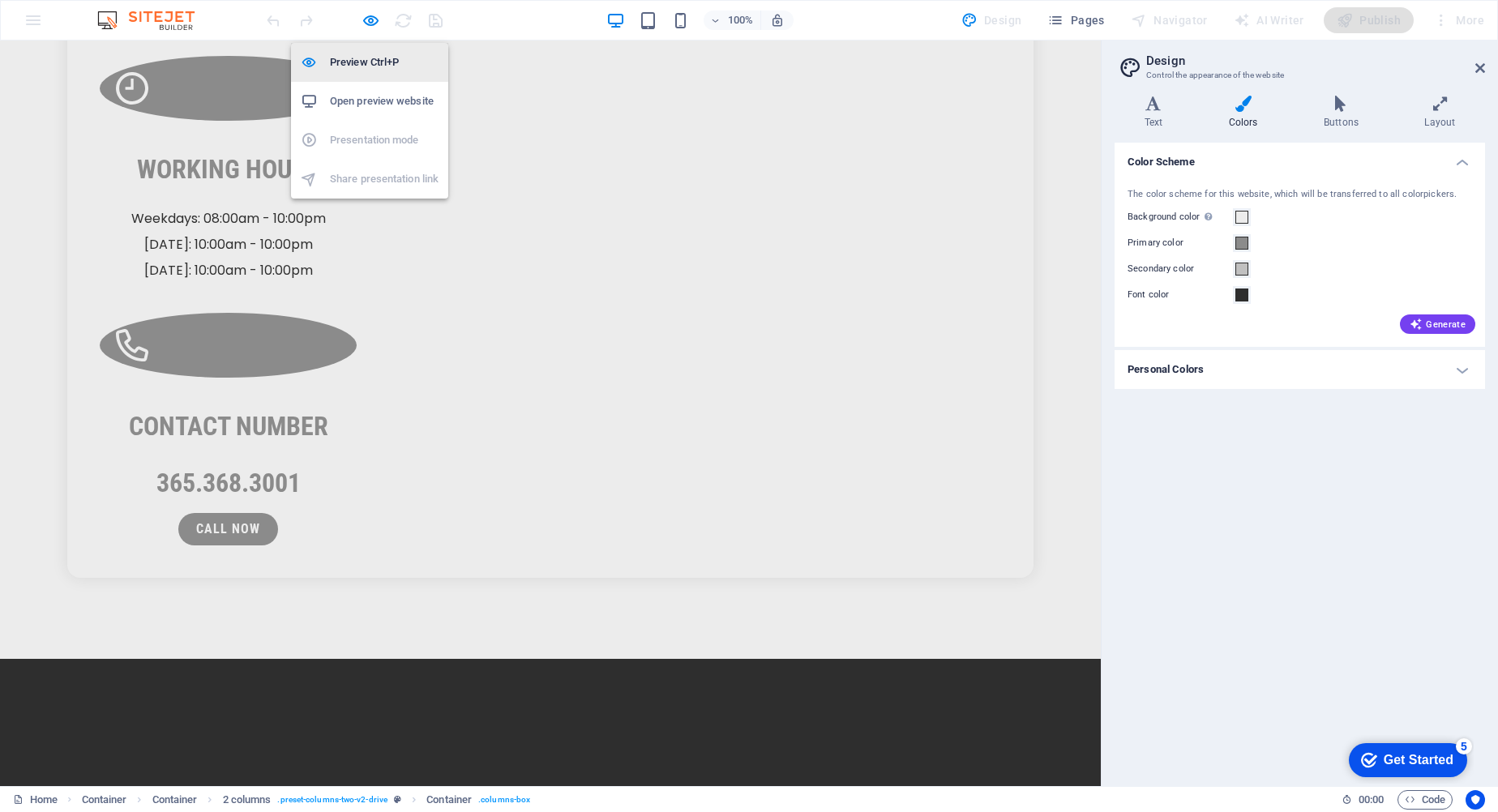
click at [352, 63] on h6 "Preview Ctrl+P" at bounding box center [384, 62] width 109 height 19
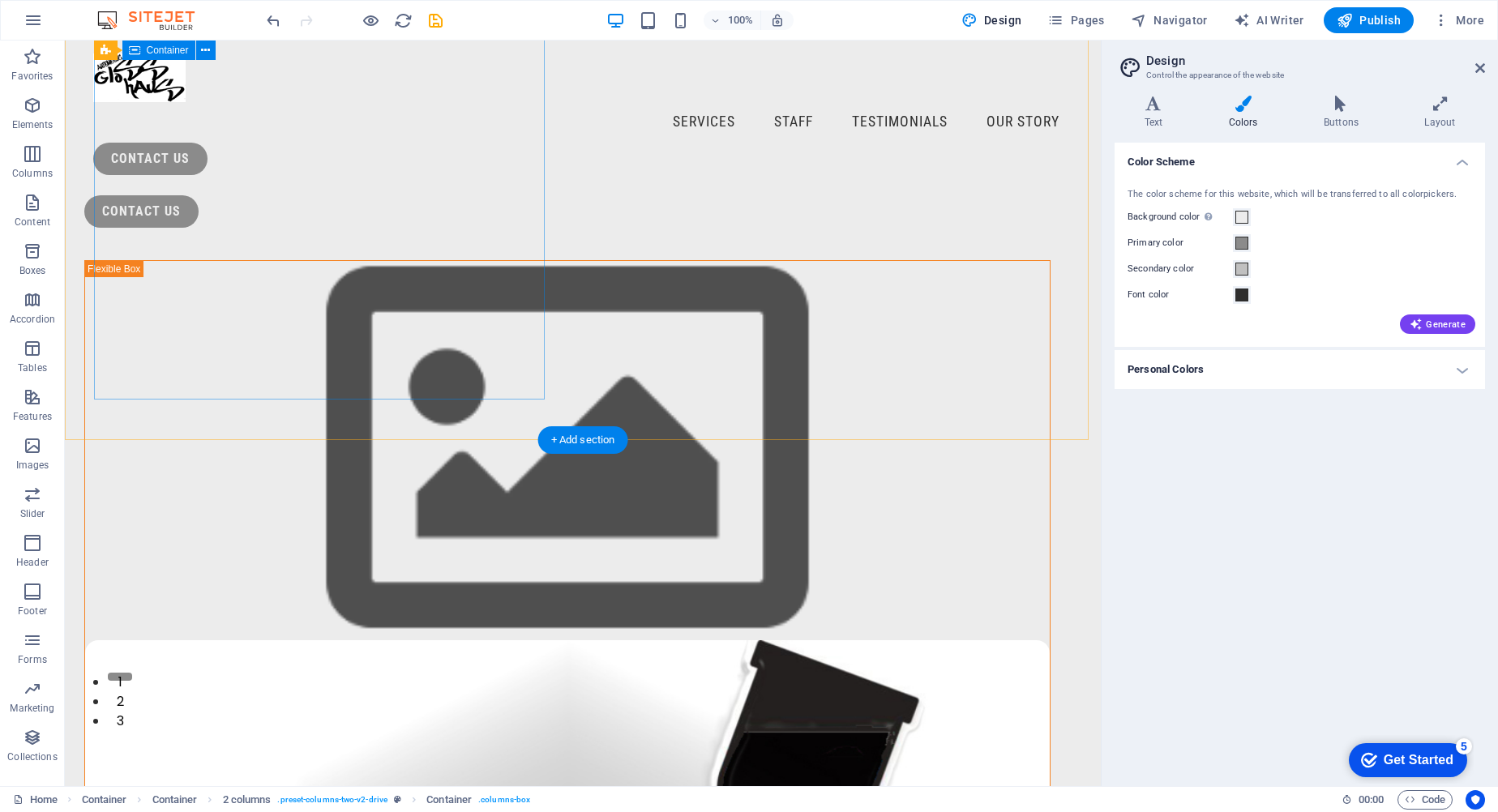
scroll to position [0, 0]
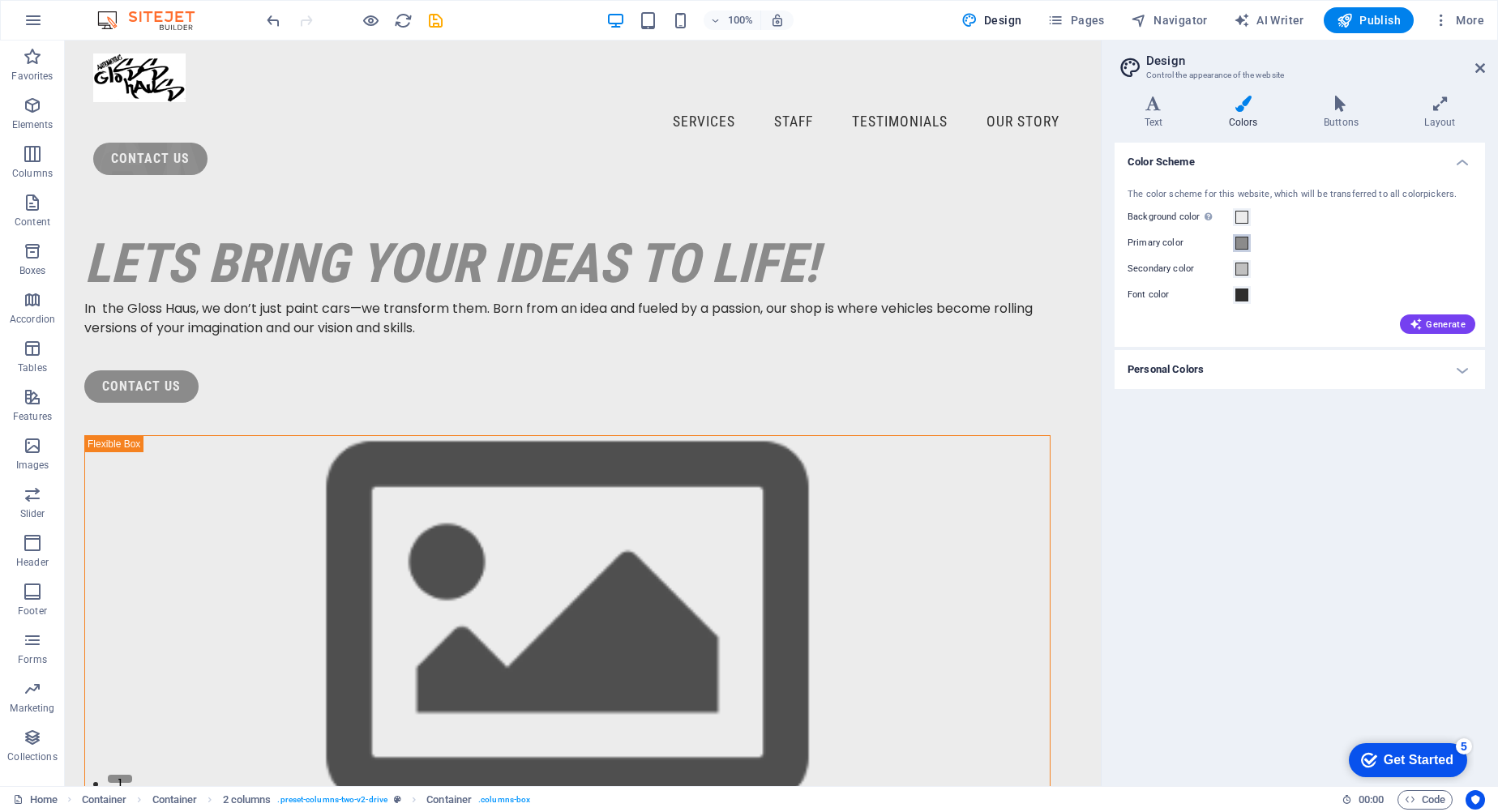
click at [1242, 239] on span at bounding box center [1242, 244] width 13 height 13
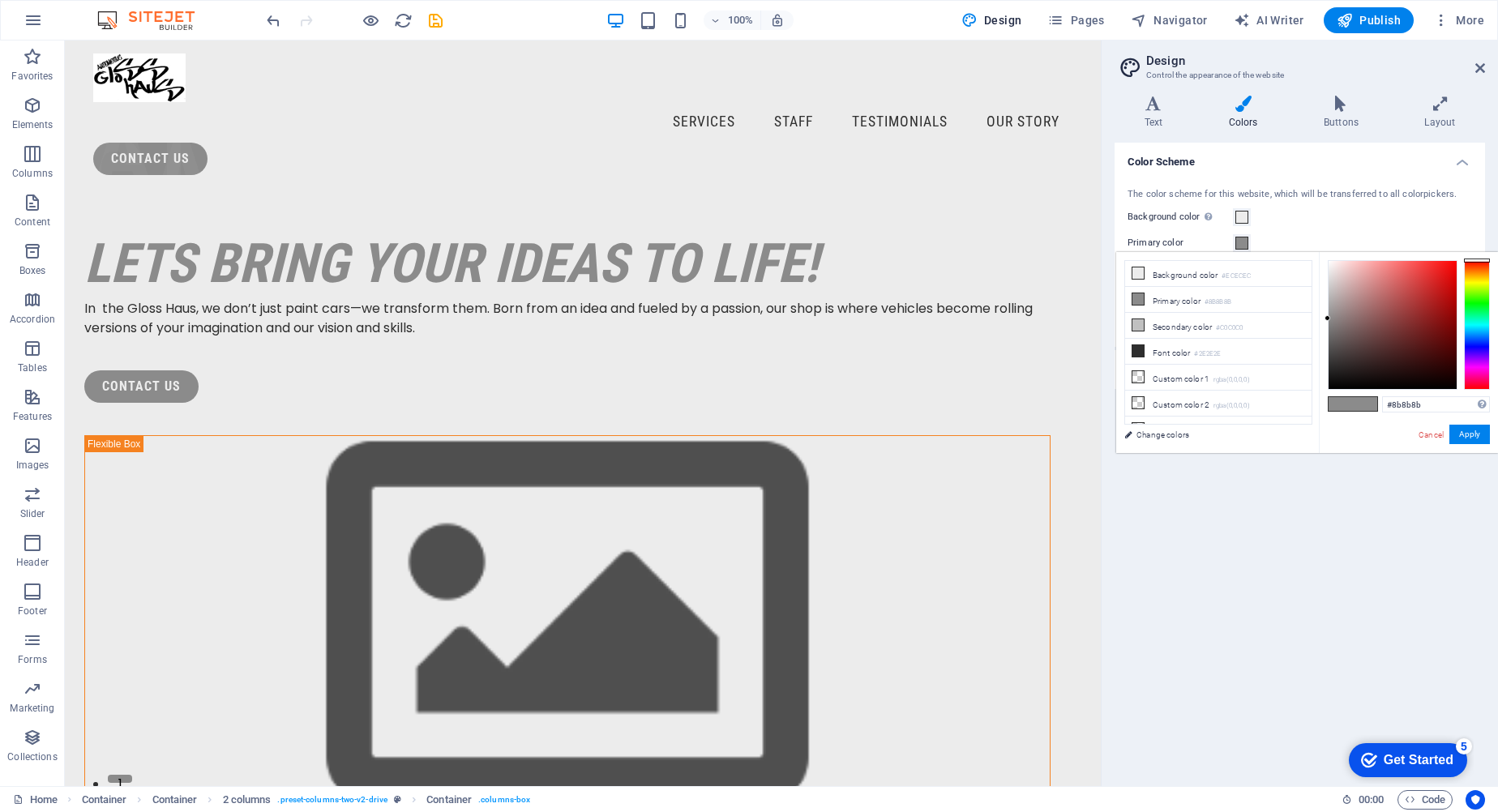
type input "#787777"
click at [1328, 328] on div at bounding box center [1392, 325] width 129 height 129
click at [1473, 439] on button "Apply" at bounding box center [1469, 434] width 41 height 19
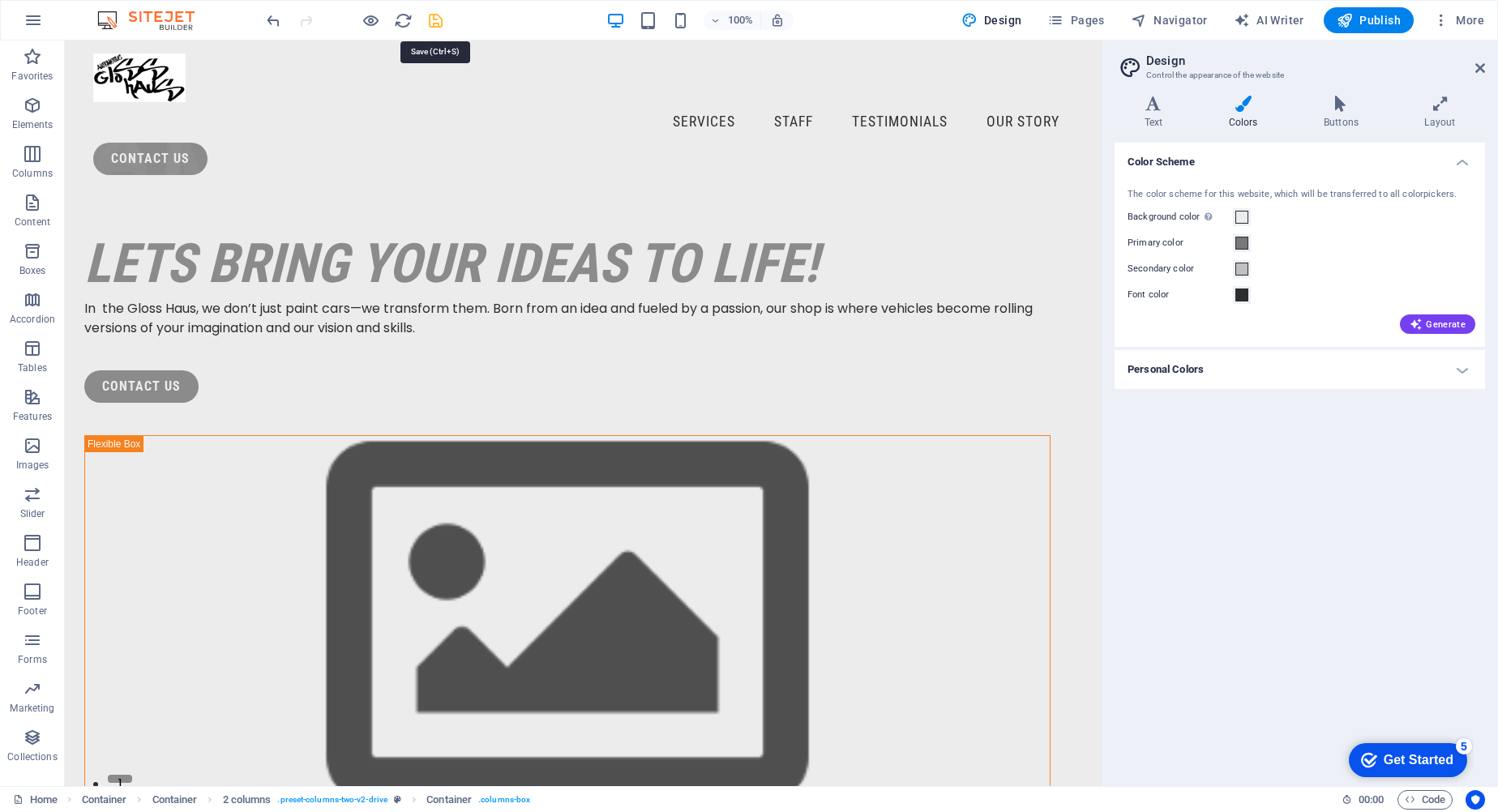
click at [433, 17] on icon "save" at bounding box center [436, 21] width 19 height 19
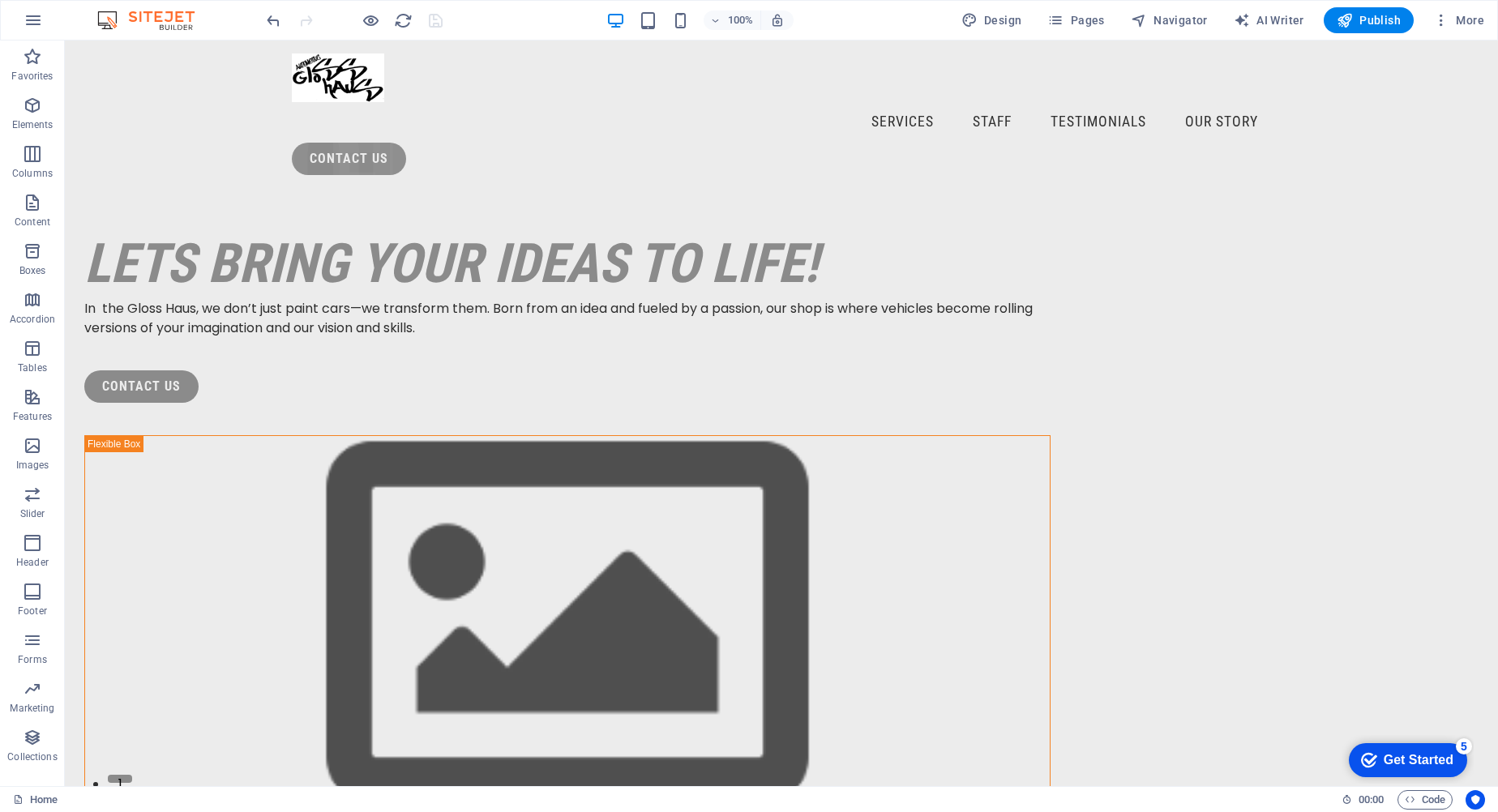
click at [995, 6] on div "100% Design Pages Navigator AI Writer Publish More" at bounding box center [749, 20] width 1497 height 39
click at [998, 20] on span "Design" at bounding box center [992, 20] width 61 height 16
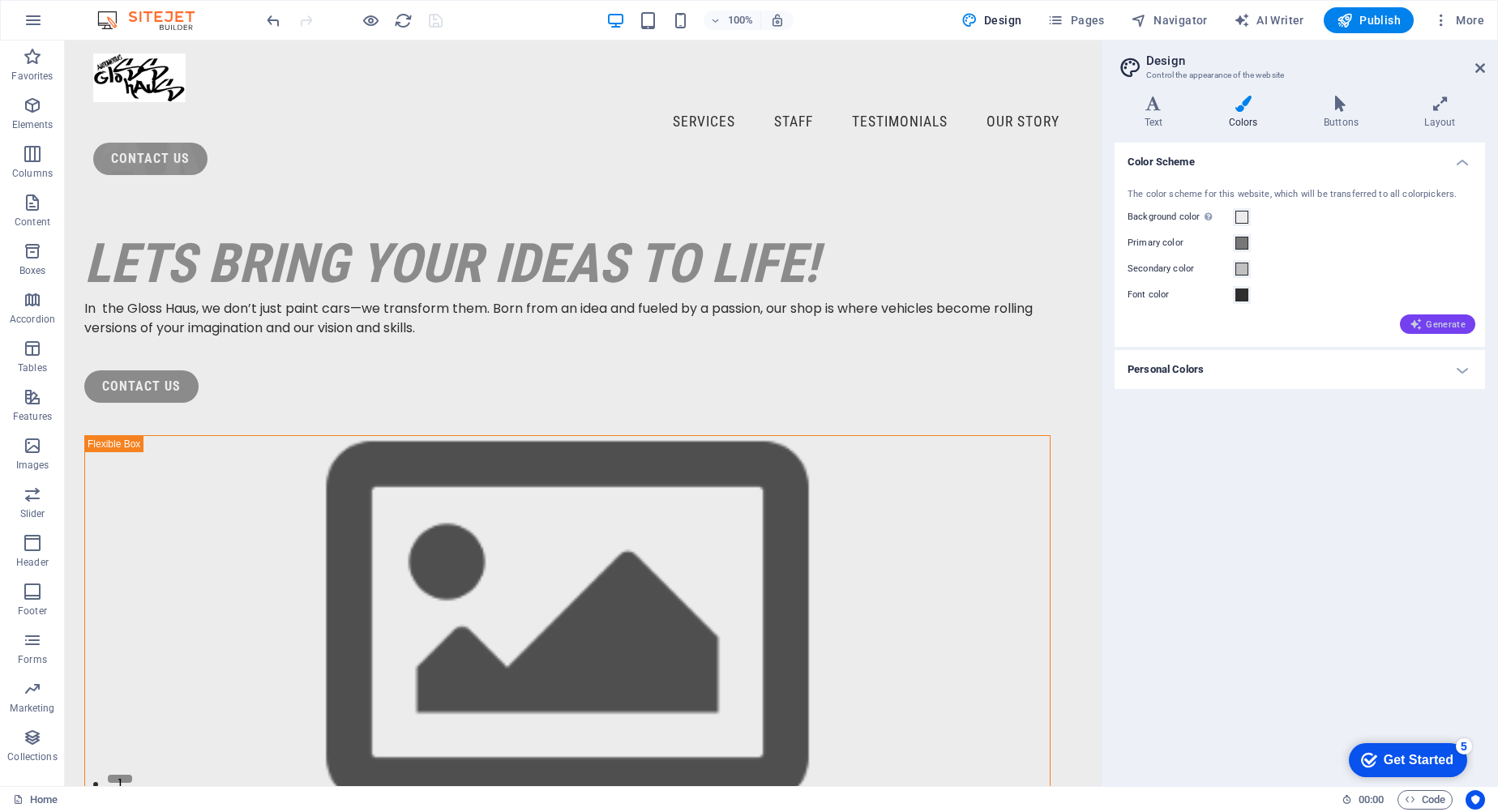
click at [1456, 325] on span "Generate" at bounding box center [1437, 325] width 56 height 13
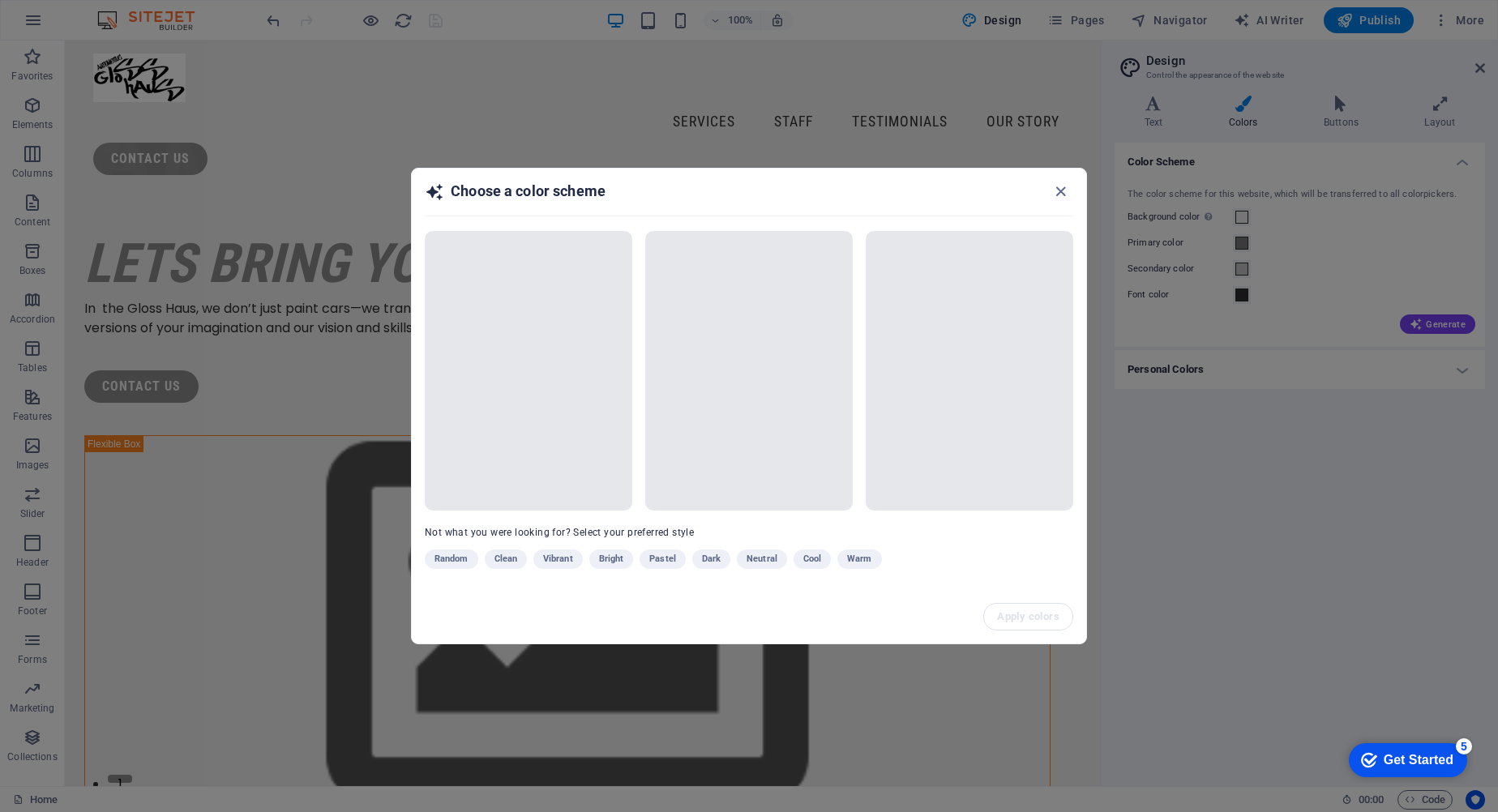
click at [459, 559] on div "Random Clean Vibrant Bright Pastel Dark Neutral Cool Warm" at bounding box center [709, 562] width 568 height 26
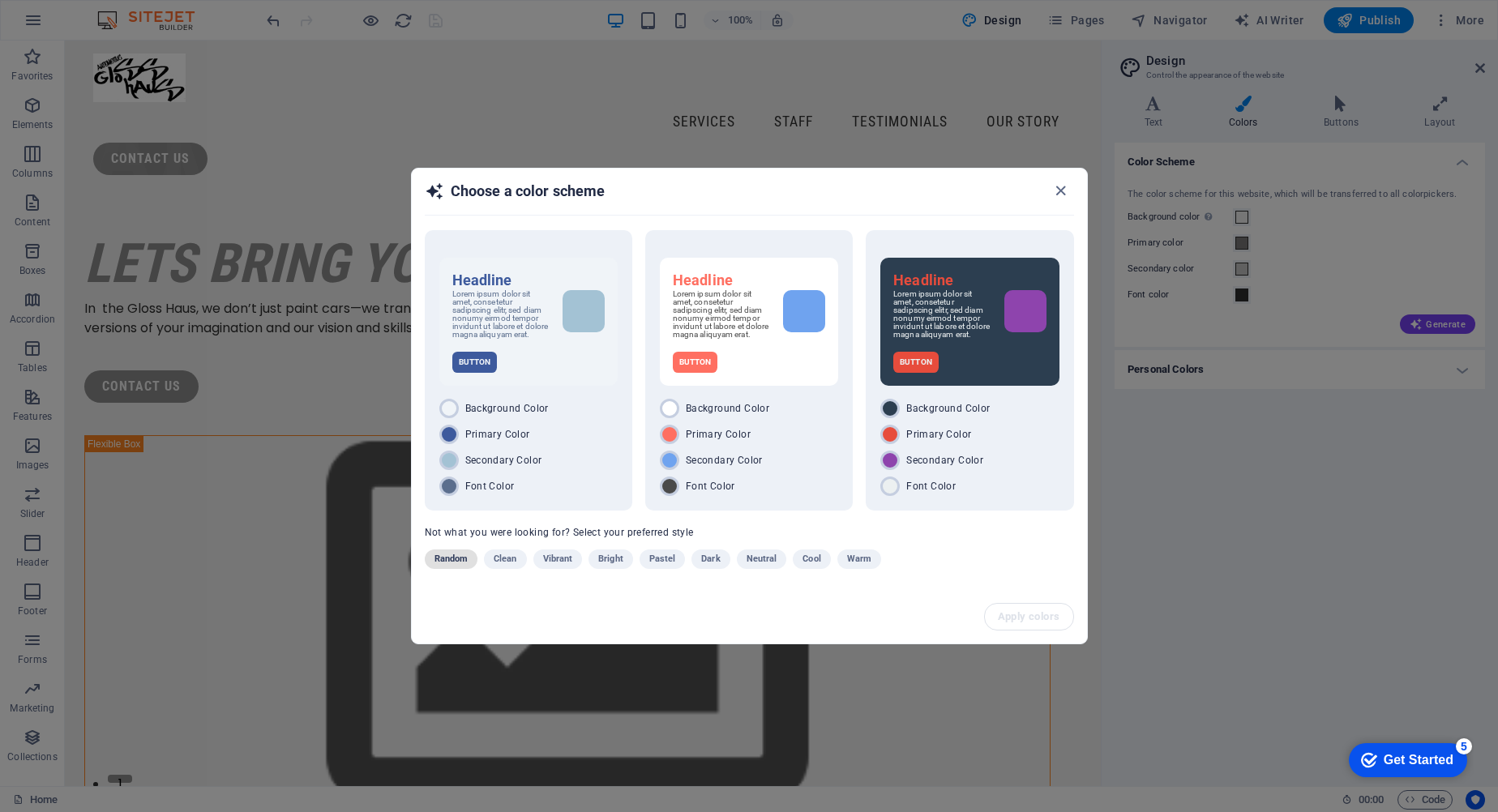
click at [458, 559] on span "Random" at bounding box center [451, 559] width 34 height 19
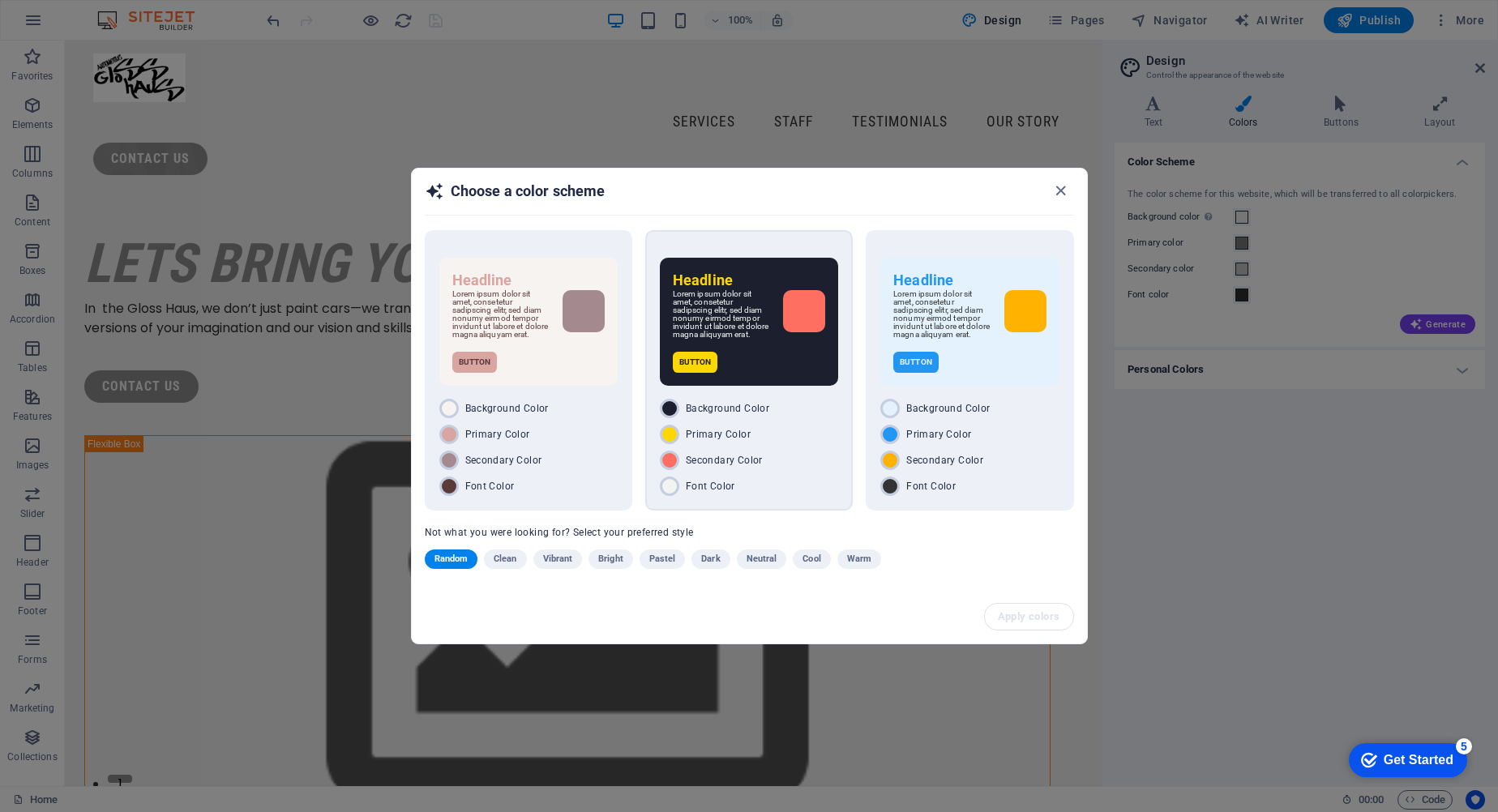
click at [749, 351] on div "Headline Lorem ipsum dolor sit amet, consetetur sadipscing elitr, sed diam nonu…" at bounding box center [749, 322] width 178 height 129
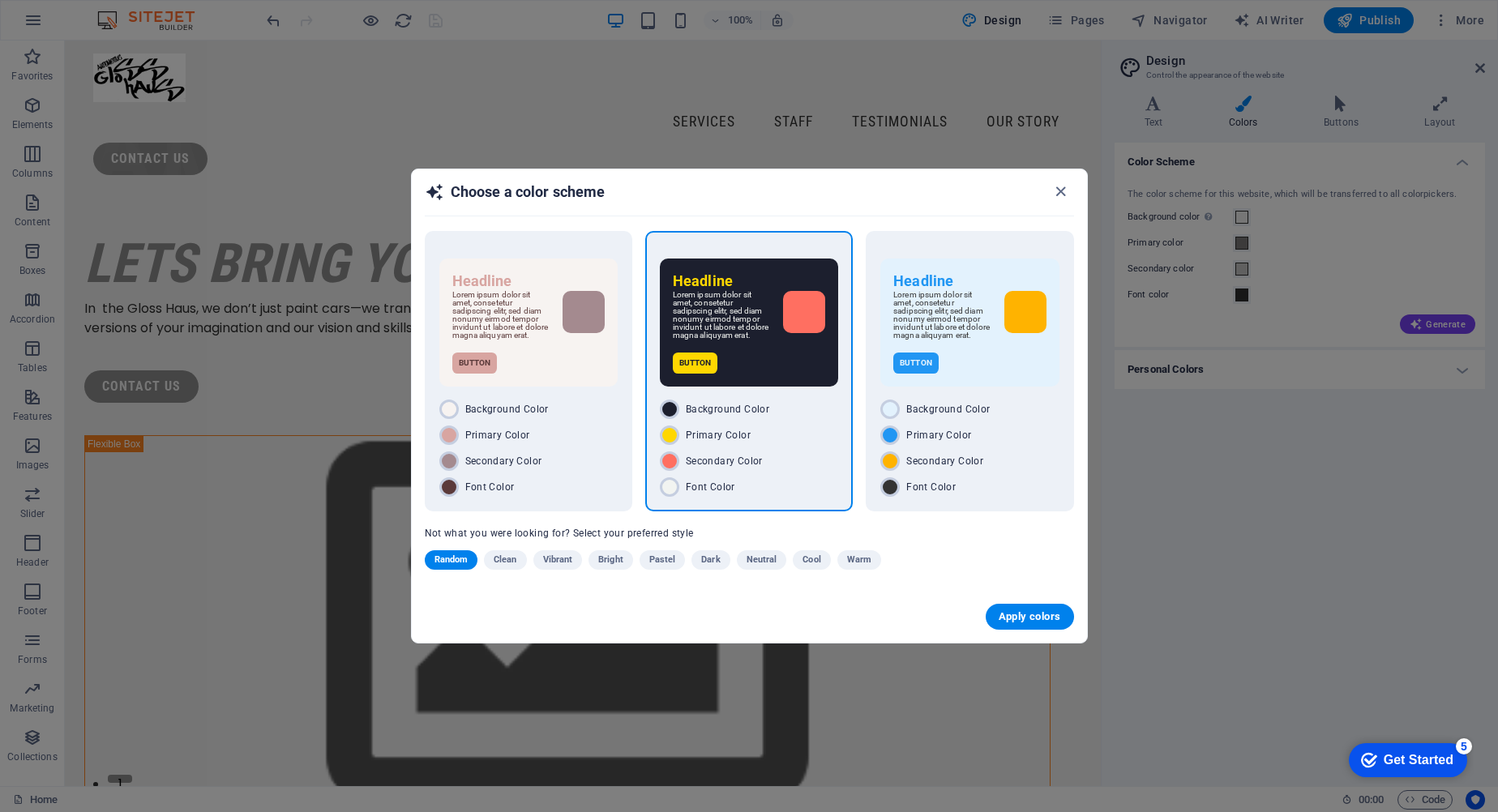
click at [1012, 607] on div "Apply colors" at bounding box center [749, 617] width 675 height 51
click at [1021, 624] on span "Apply colors" at bounding box center [1030, 617] width 63 height 13
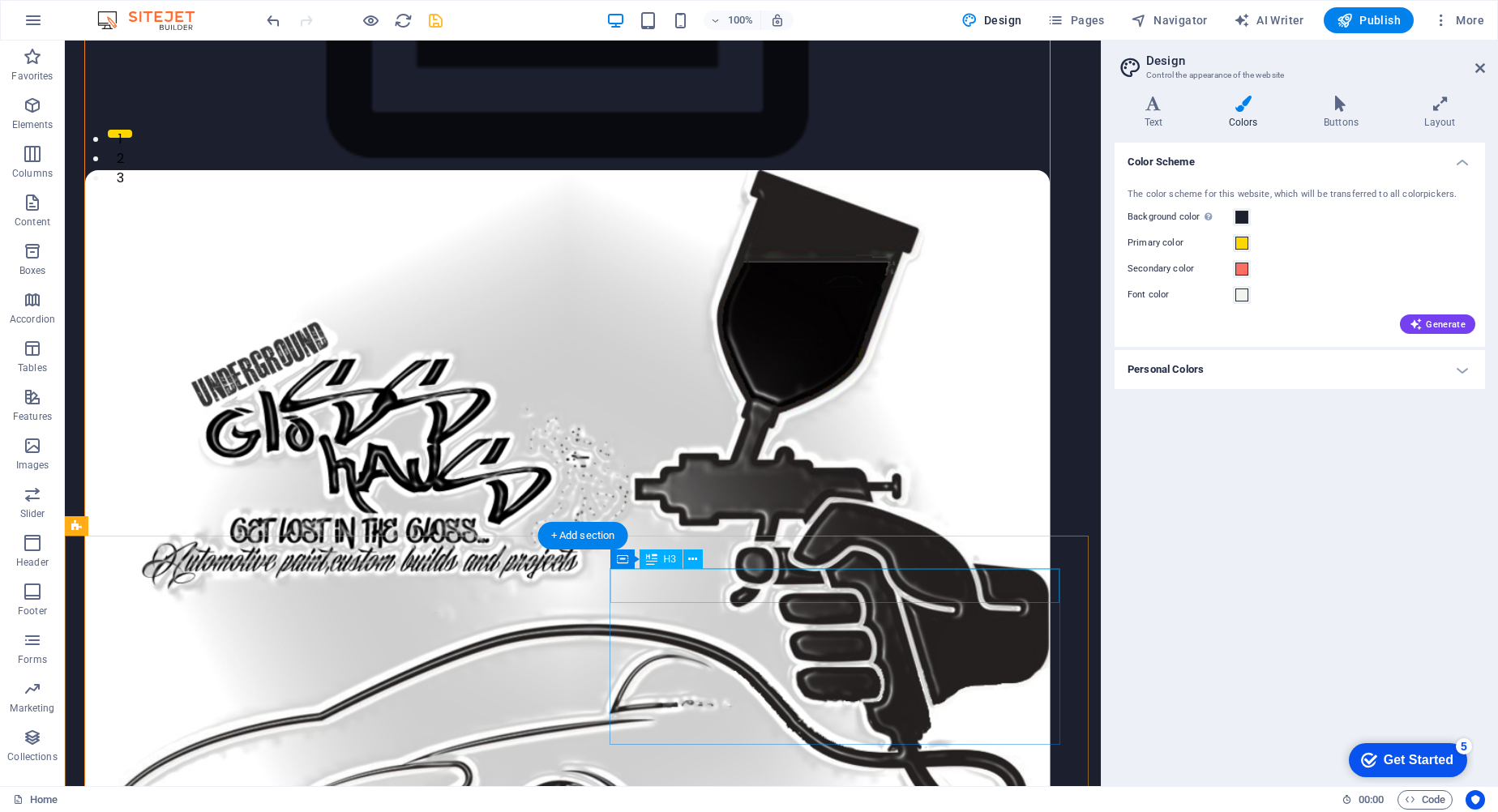
scroll to position [729, 0]
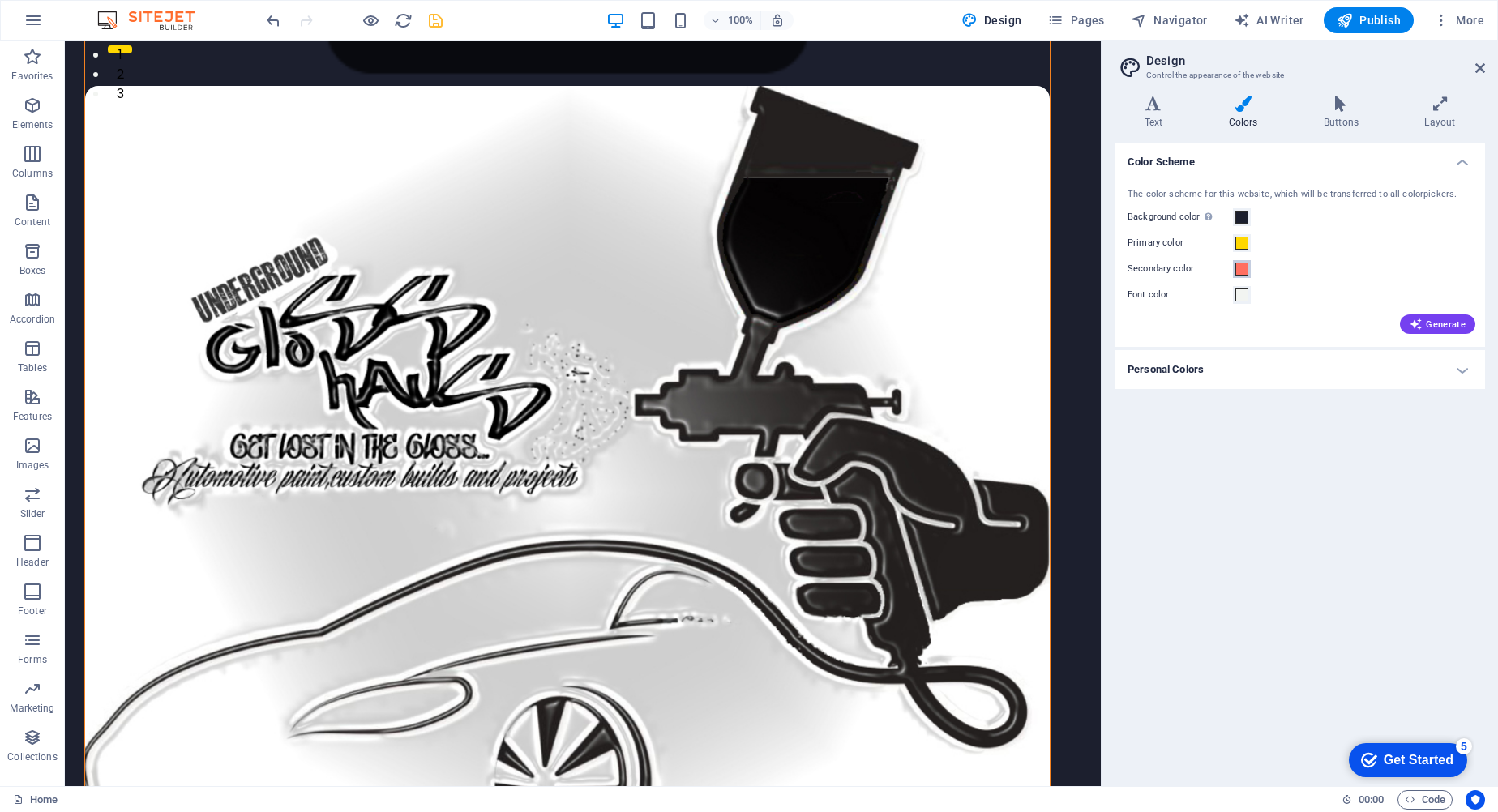
click at [1247, 264] on span at bounding box center [1242, 269] width 13 height 13
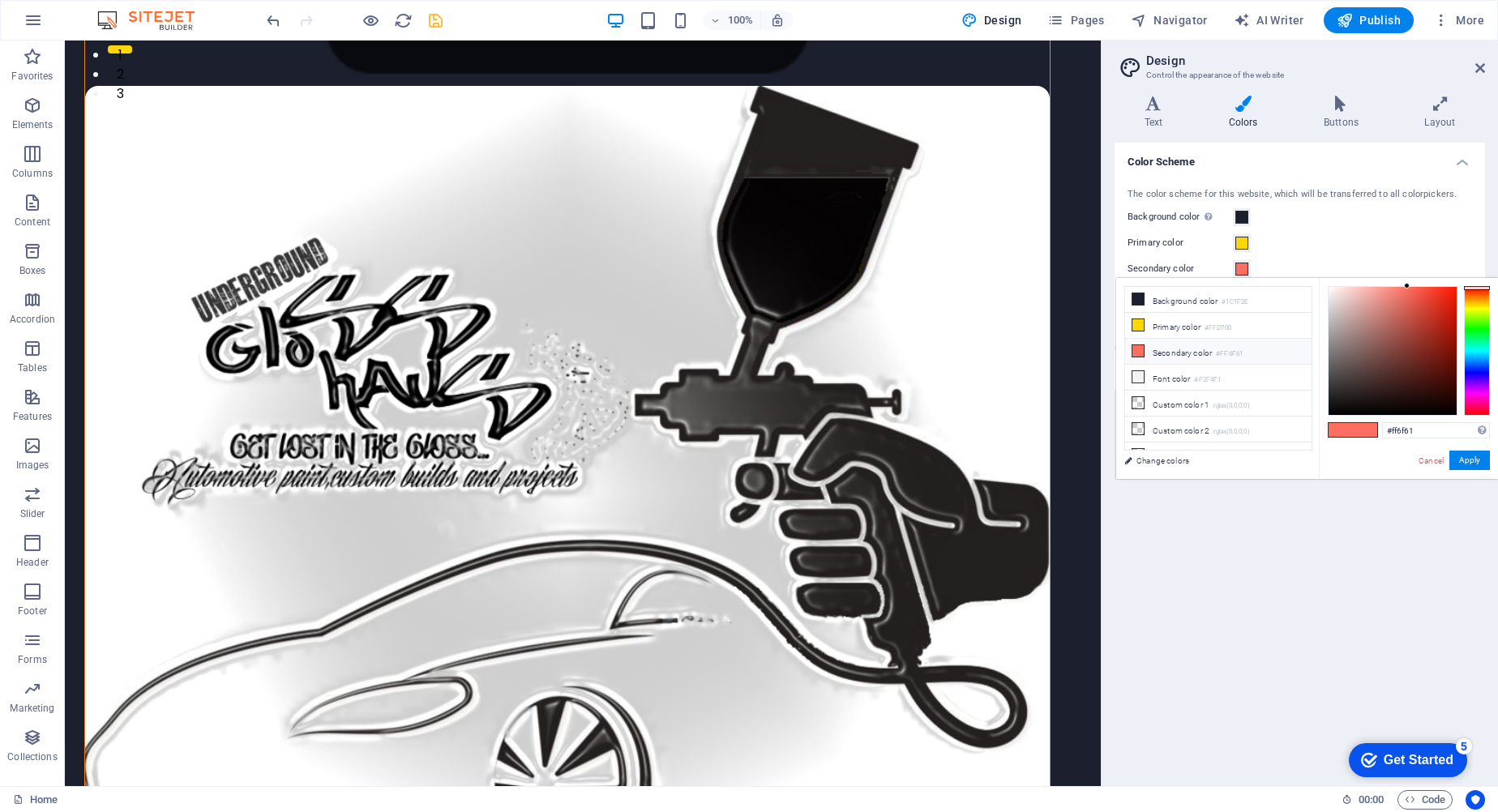
click at [1141, 350] on icon at bounding box center [1138, 351] width 11 height 11
click at [1141, 347] on icon at bounding box center [1138, 351] width 11 height 11
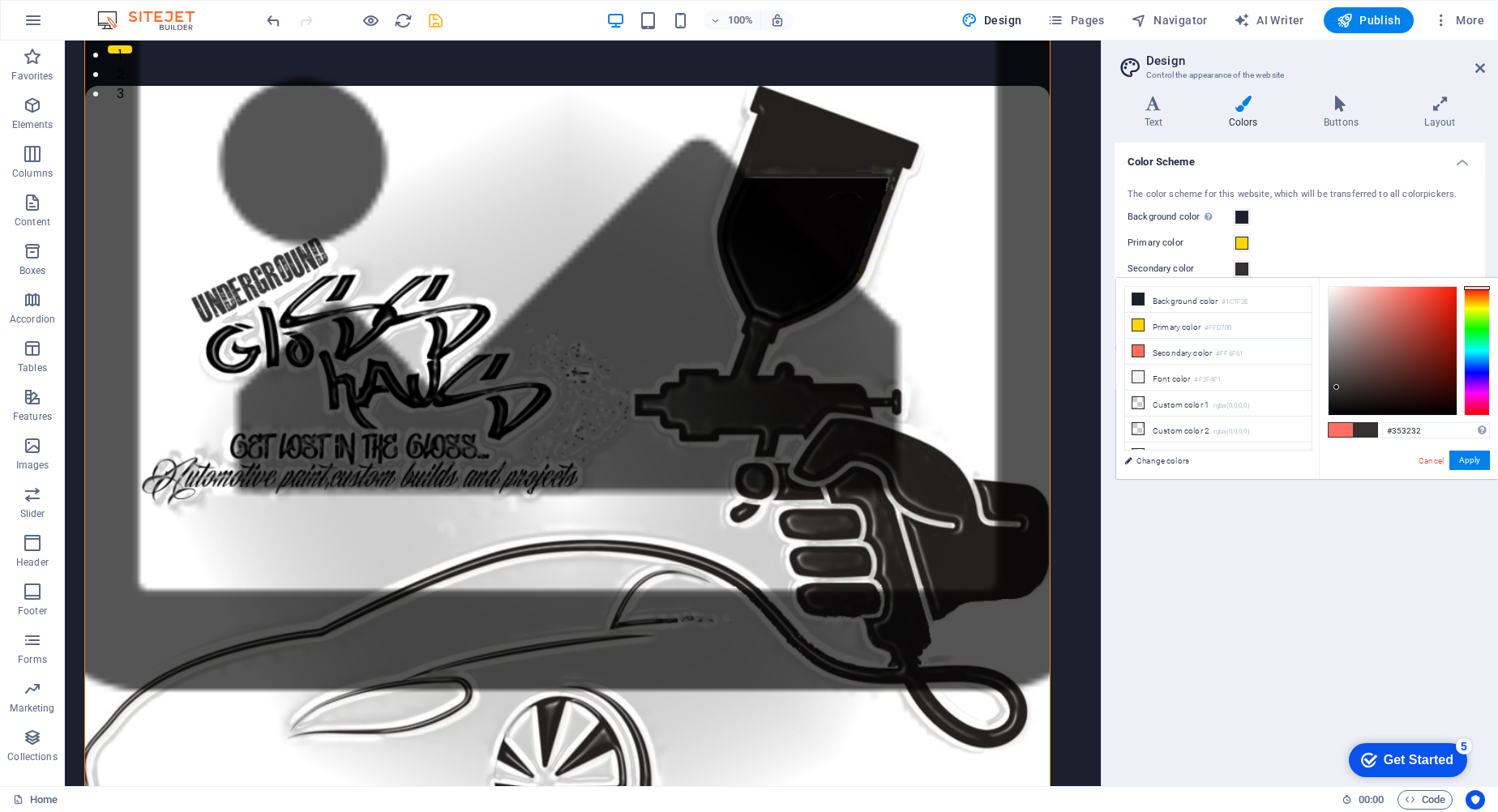
click at [1337, 387] on div at bounding box center [1392, 350] width 129 height 129
click at [1345, 387] on div at bounding box center [1392, 350] width 129 height 129
click at [1330, 385] on div at bounding box center [1392, 350] width 129 height 129
click at [1334, 386] on div at bounding box center [1392, 350] width 129 height 129
click at [1336, 395] on div at bounding box center [1392, 350] width 129 height 129
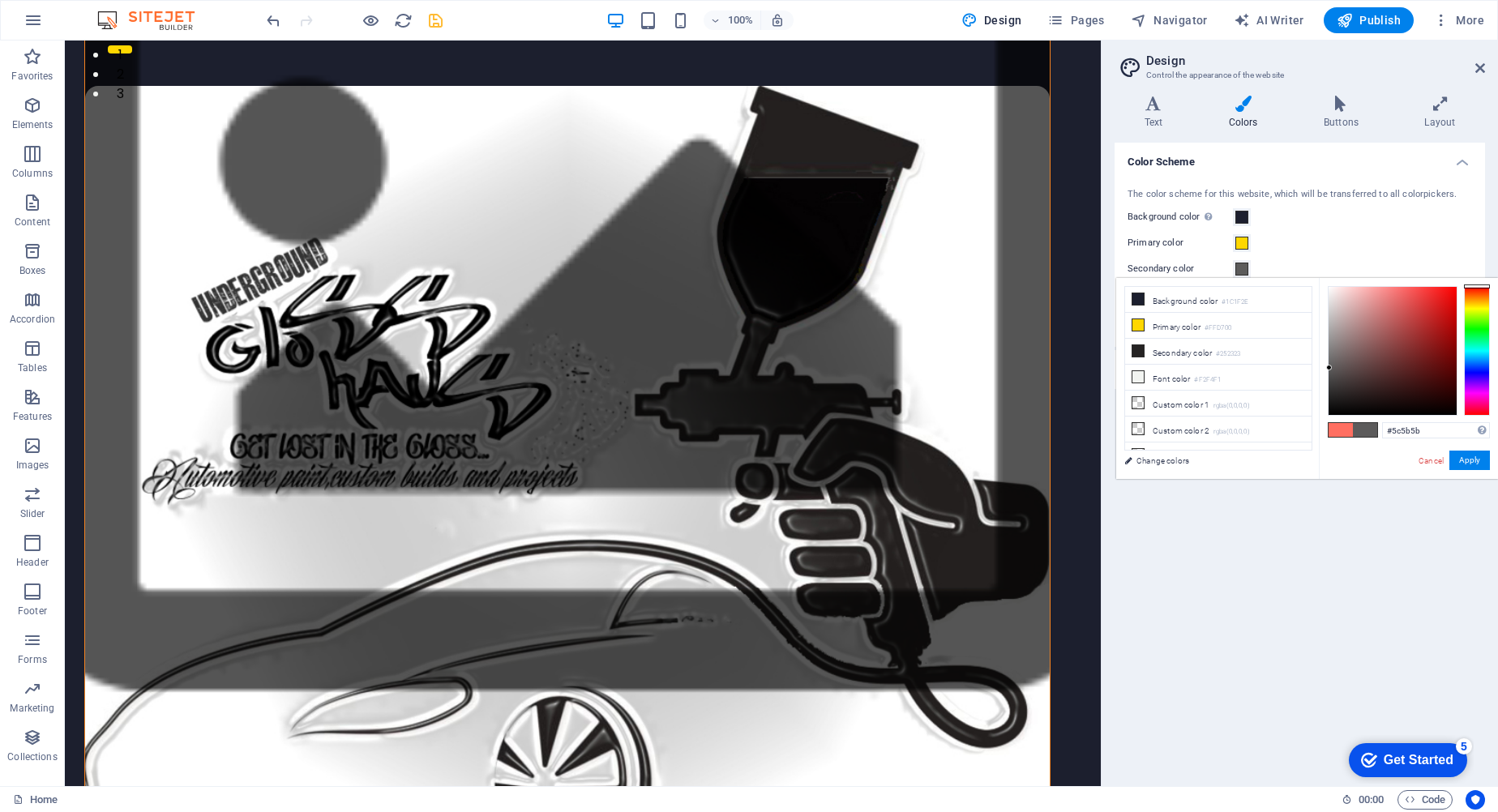
click at [1329, 368] on div at bounding box center [1392, 350] width 129 height 129
click at [1443, 448] on div "#5c5b5b Supported formats #0852ed rgb(8, 82, 237) rgba(8, 82, 237, 90%) hsv(221…" at bounding box center [1408, 496] width 179 height 436
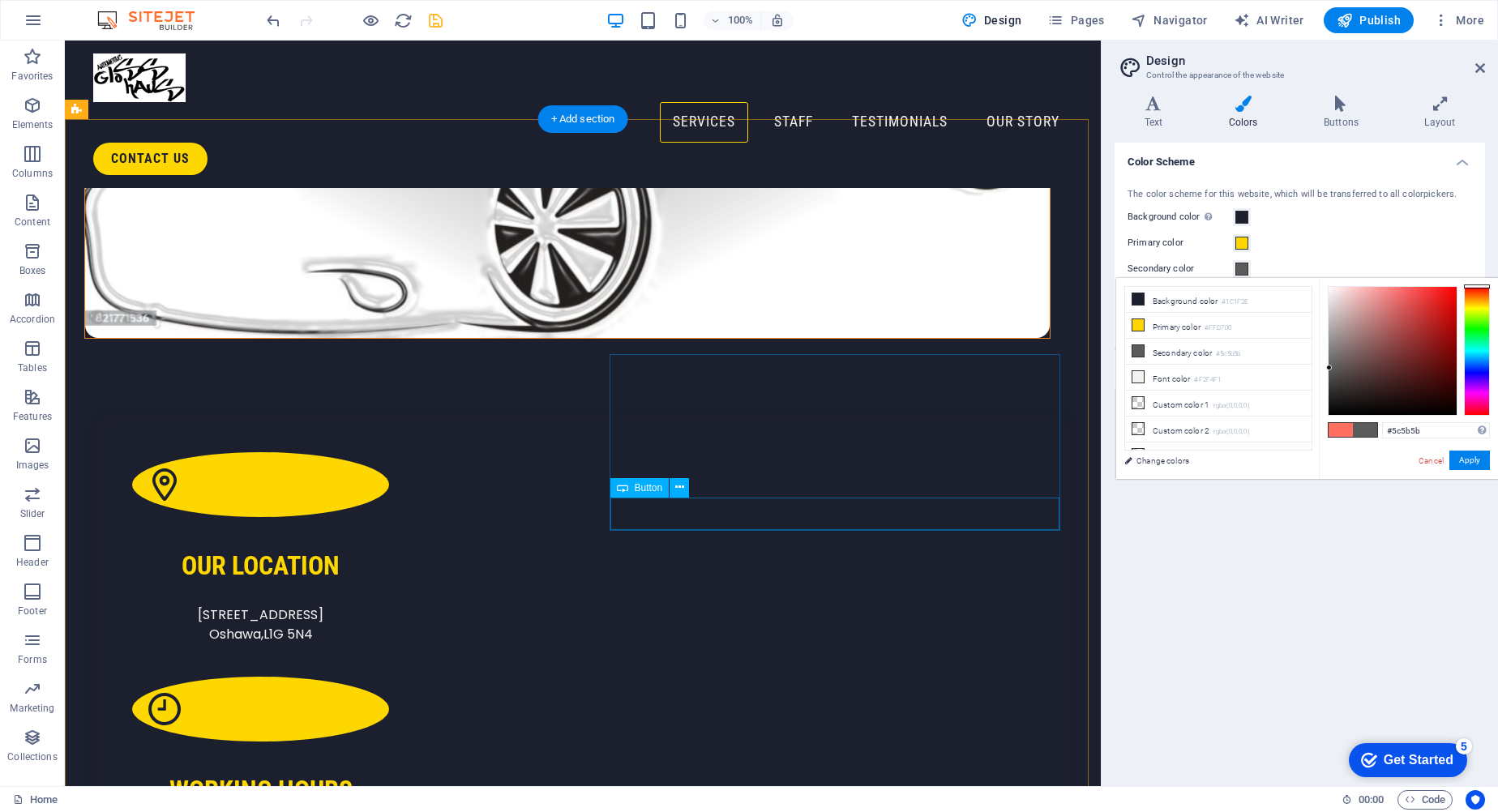
scroll to position [1135, 0]
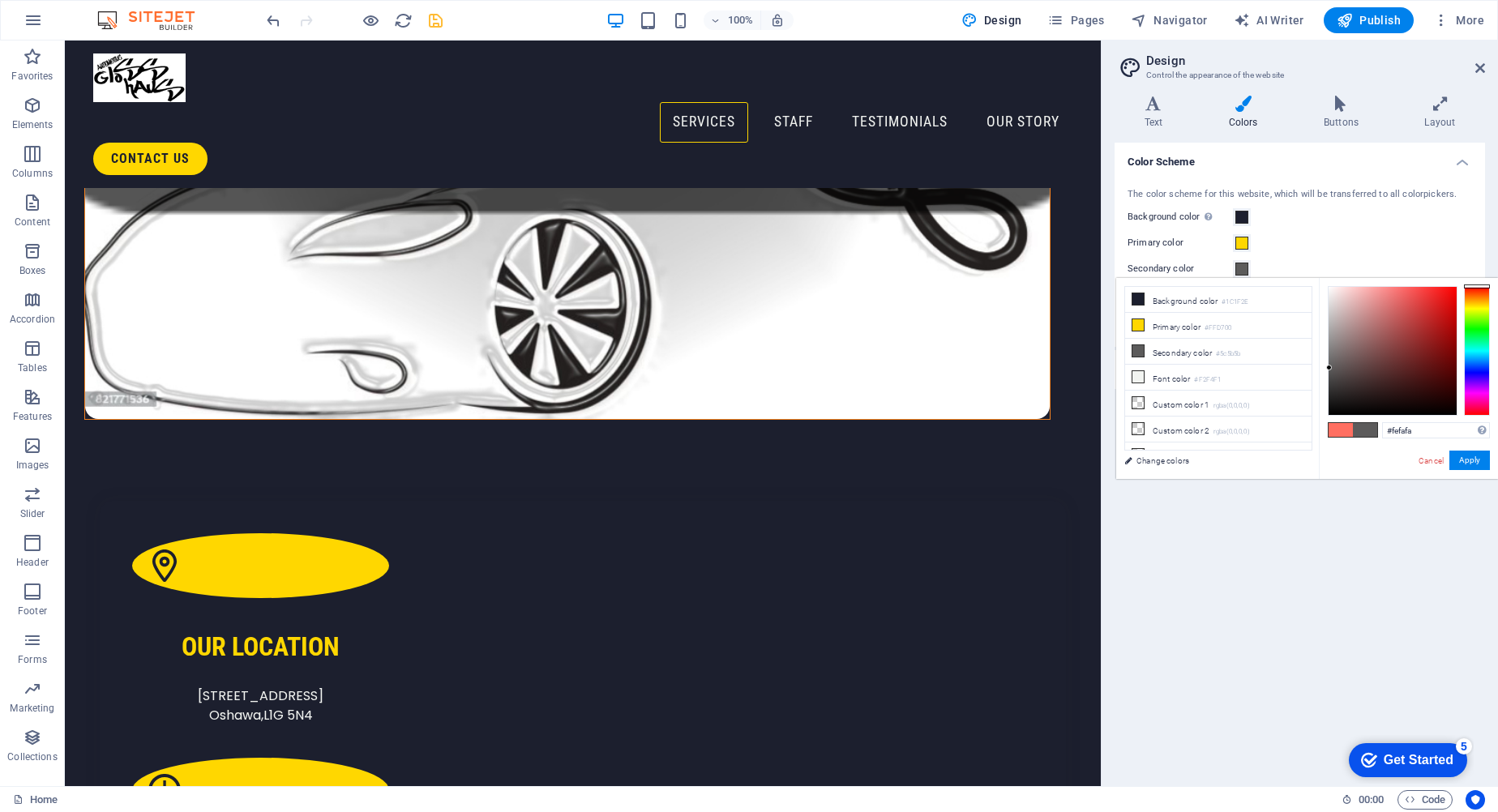
type input "#fffafa"
click at [1330, 287] on div at bounding box center [1392, 350] width 129 height 129
click at [1468, 466] on button "Apply" at bounding box center [1469, 460] width 41 height 19
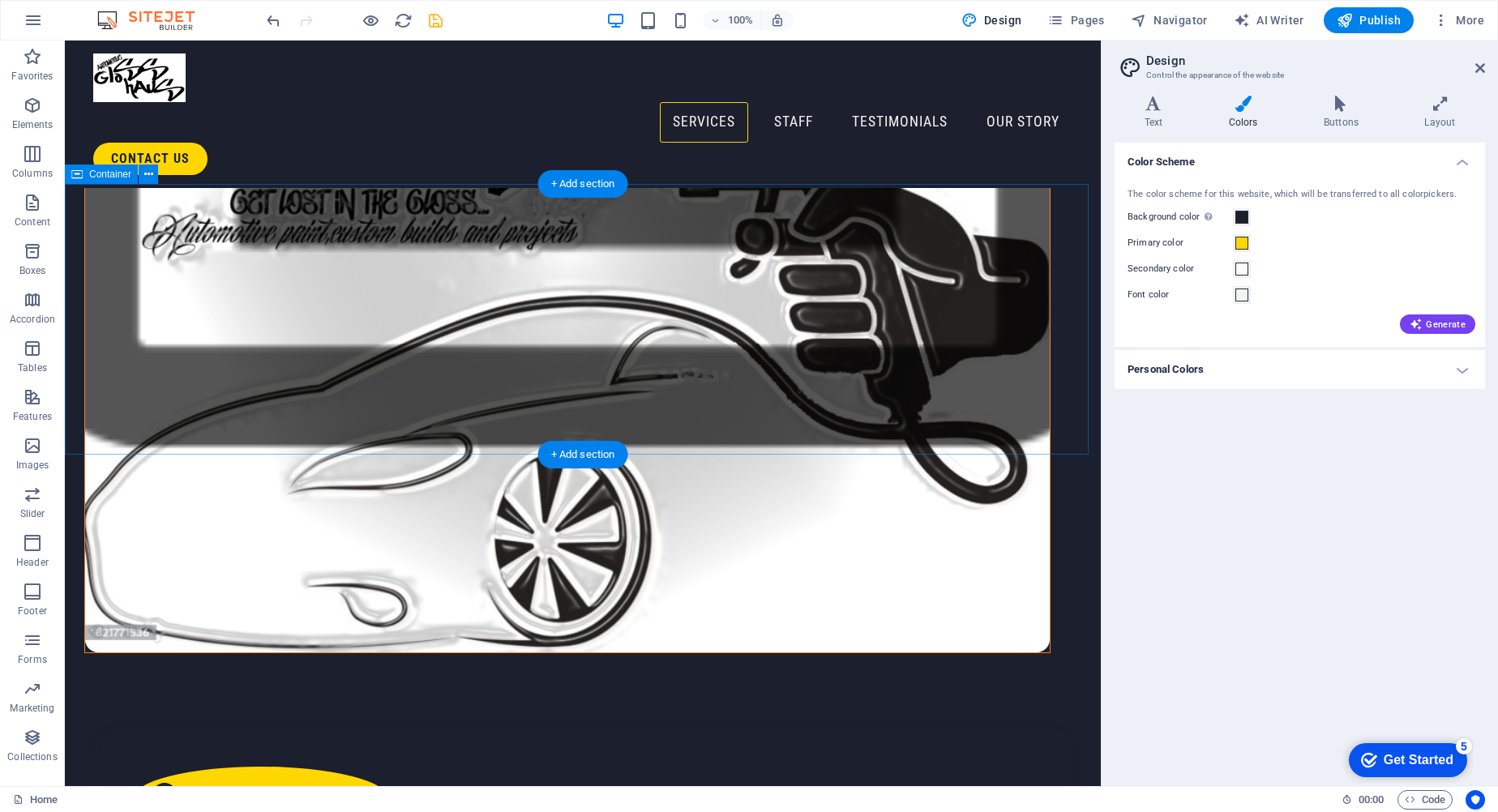
scroll to position [810, 0]
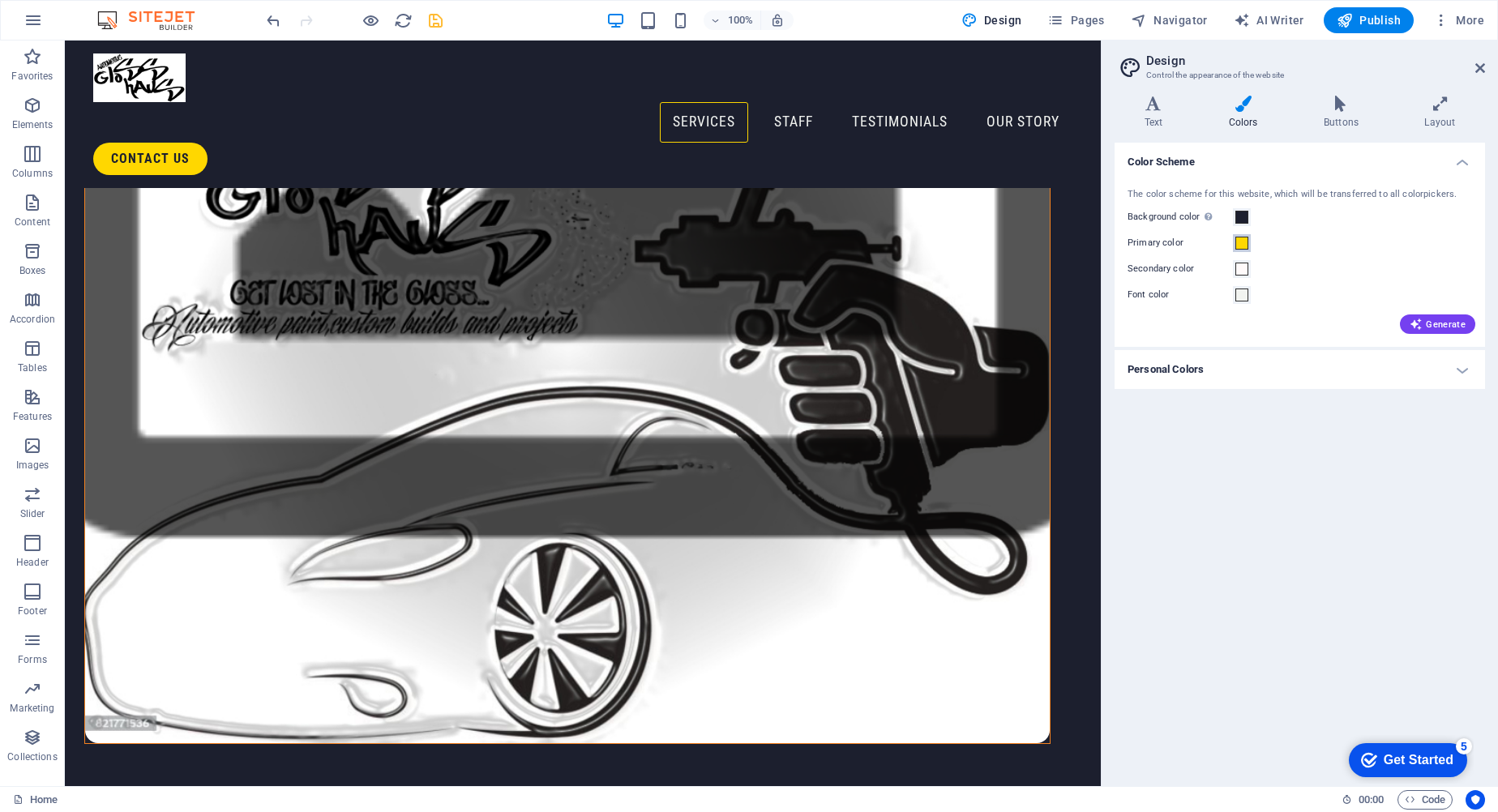
click at [1247, 242] on span at bounding box center [1242, 244] width 13 height 13
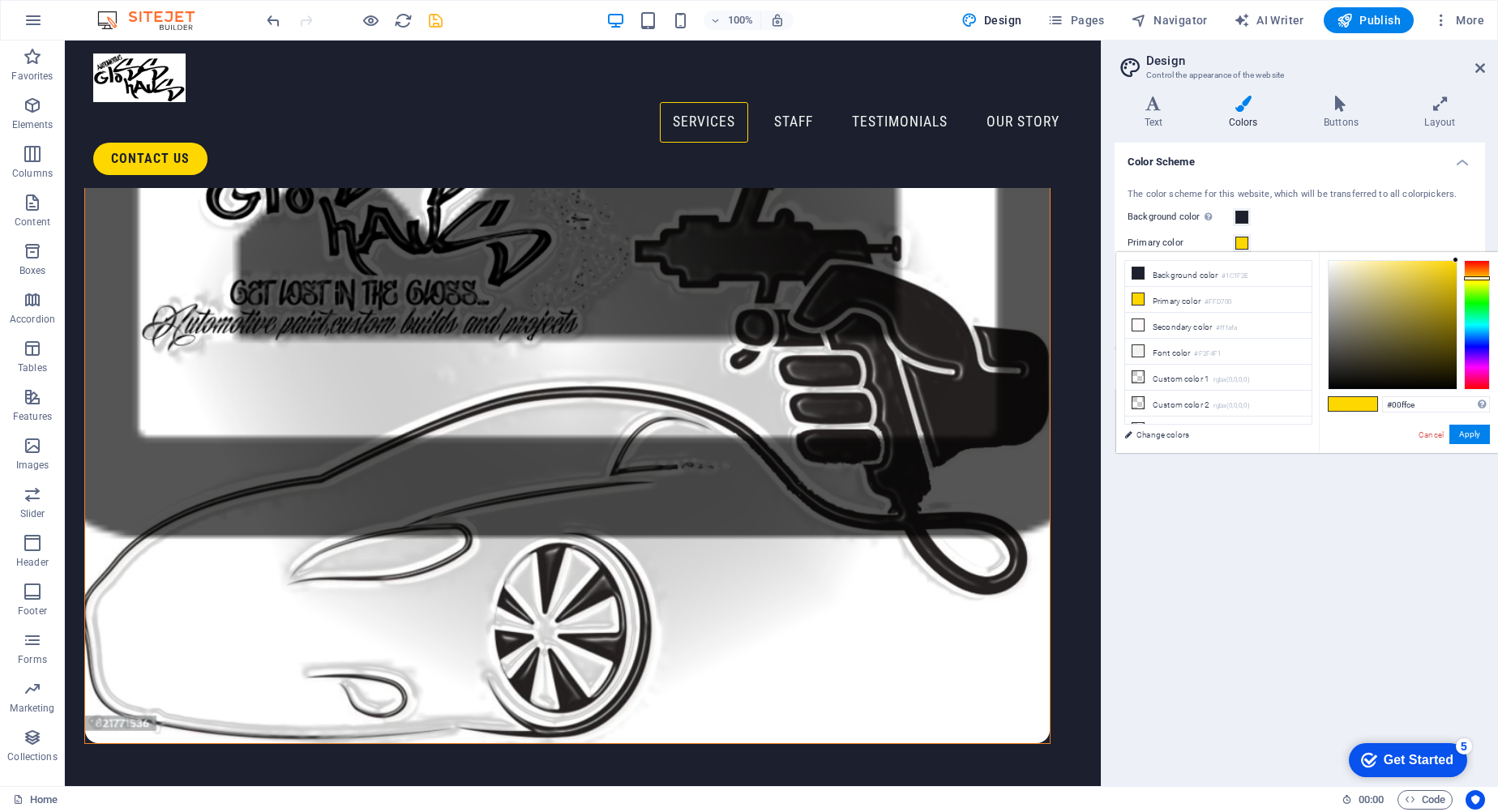
click at [1488, 320] on div at bounding box center [1477, 325] width 26 height 129
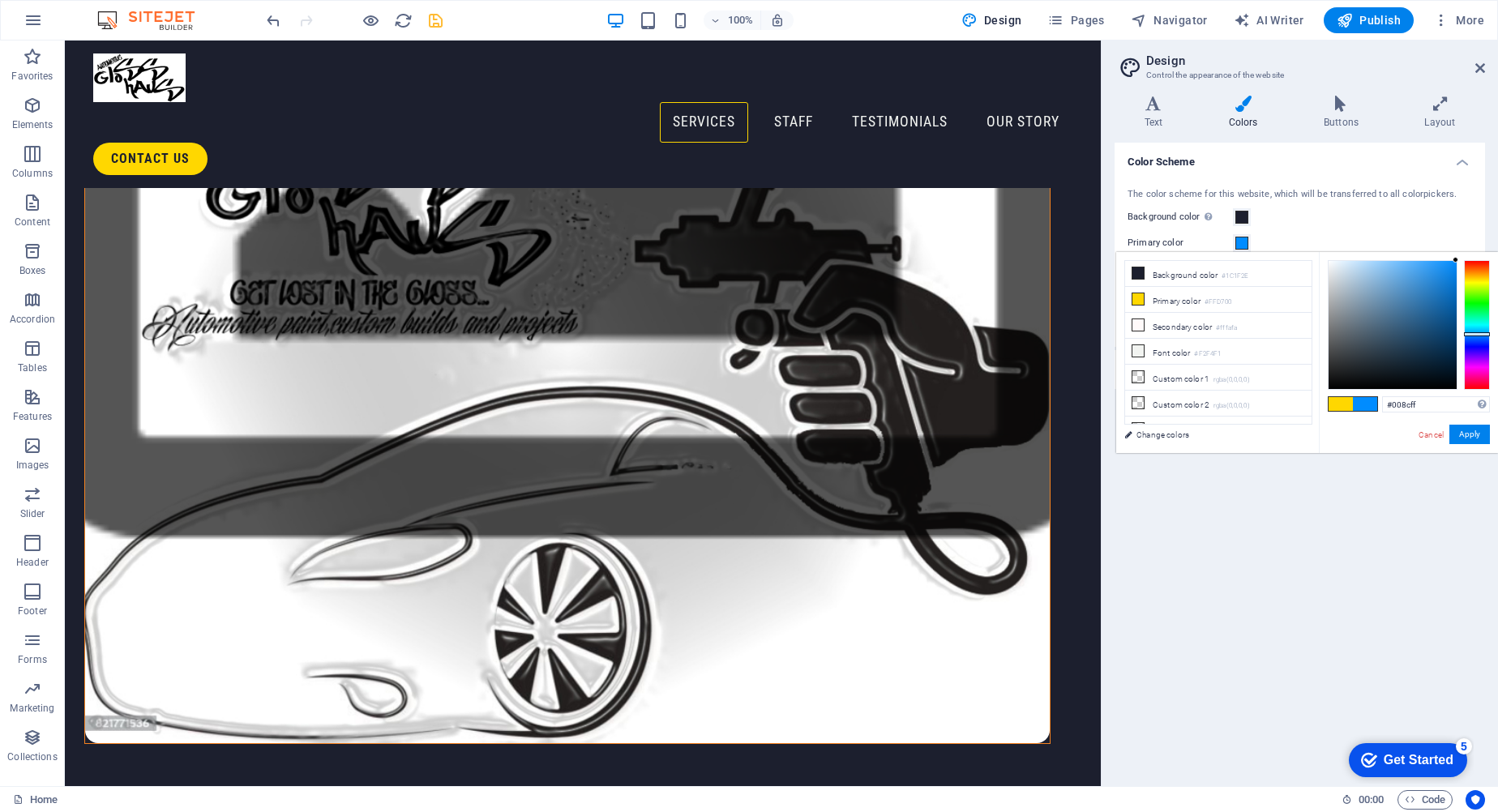
click at [1484, 334] on div at bounding box center [1477, 325] width 26 height 129
click at [1483, 345] on div at bounding box center [1477, 325] width 26 height 129
click at [1468, 334] on div at bounding box center [1477, 325] width 26 height 129
click at [1474, 329] on div at bounding box center [1477, 325] width 26 height 129
click at [1474, 327] on div at bounding box center [1477, 325] width 26 height 129
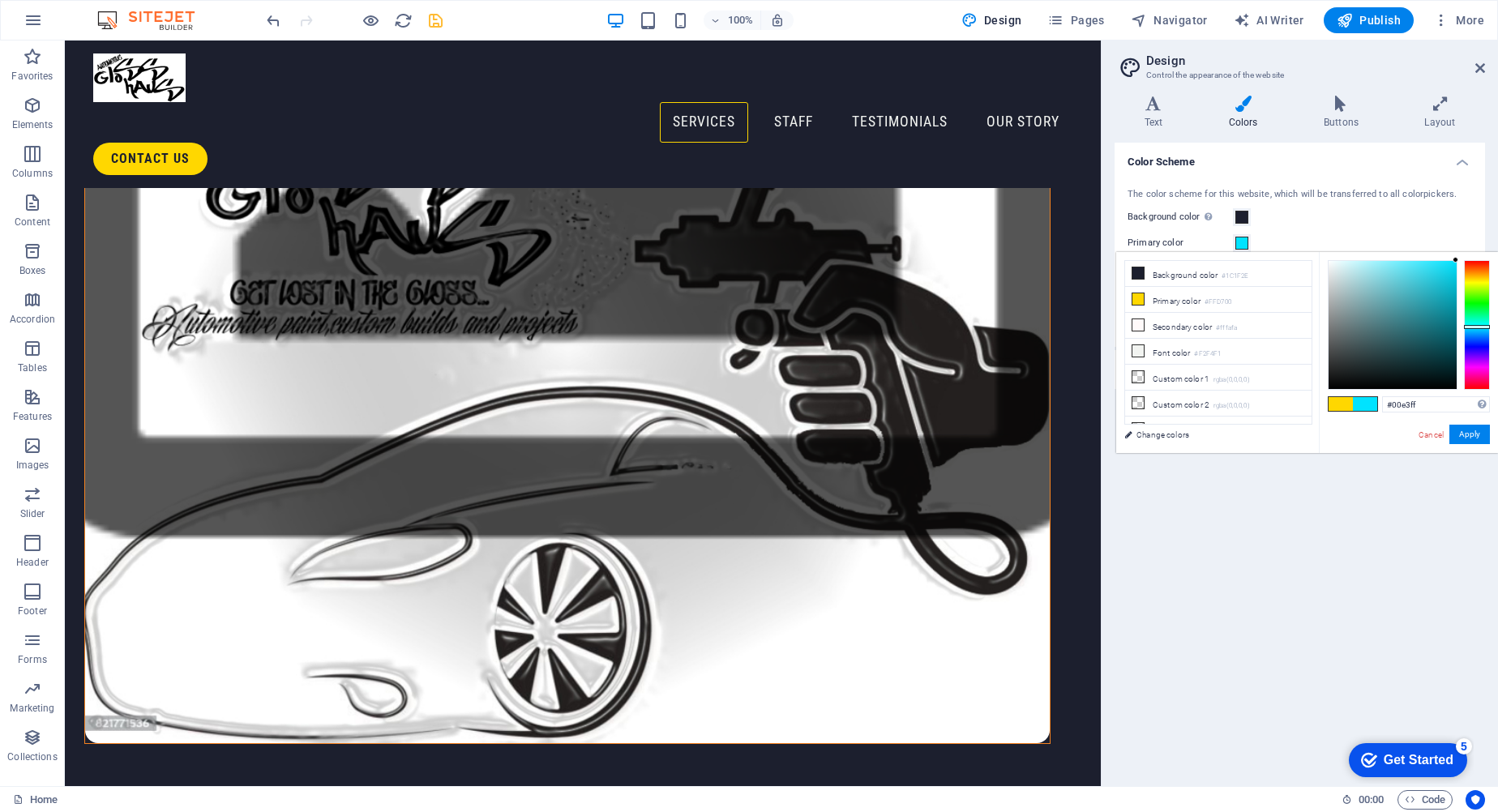
type input "#009fff"
click at [1473, 332] on div at bounding box center [1477, 325] width 26 height 129
click at [1469, 441] on button "Apply" at bounding box center [1469, 434] width 41 height 19
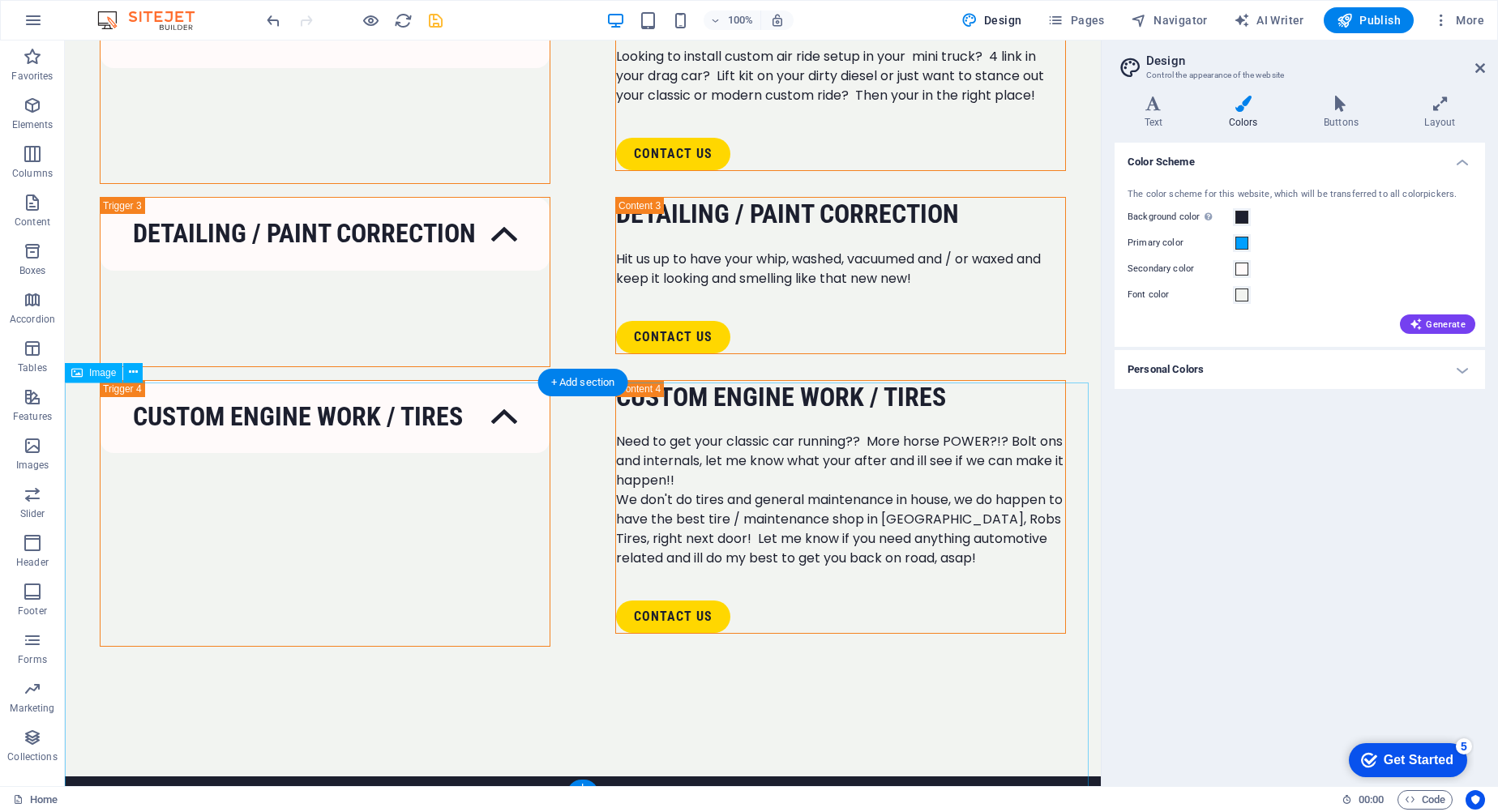
scroll to position [3404, 0]
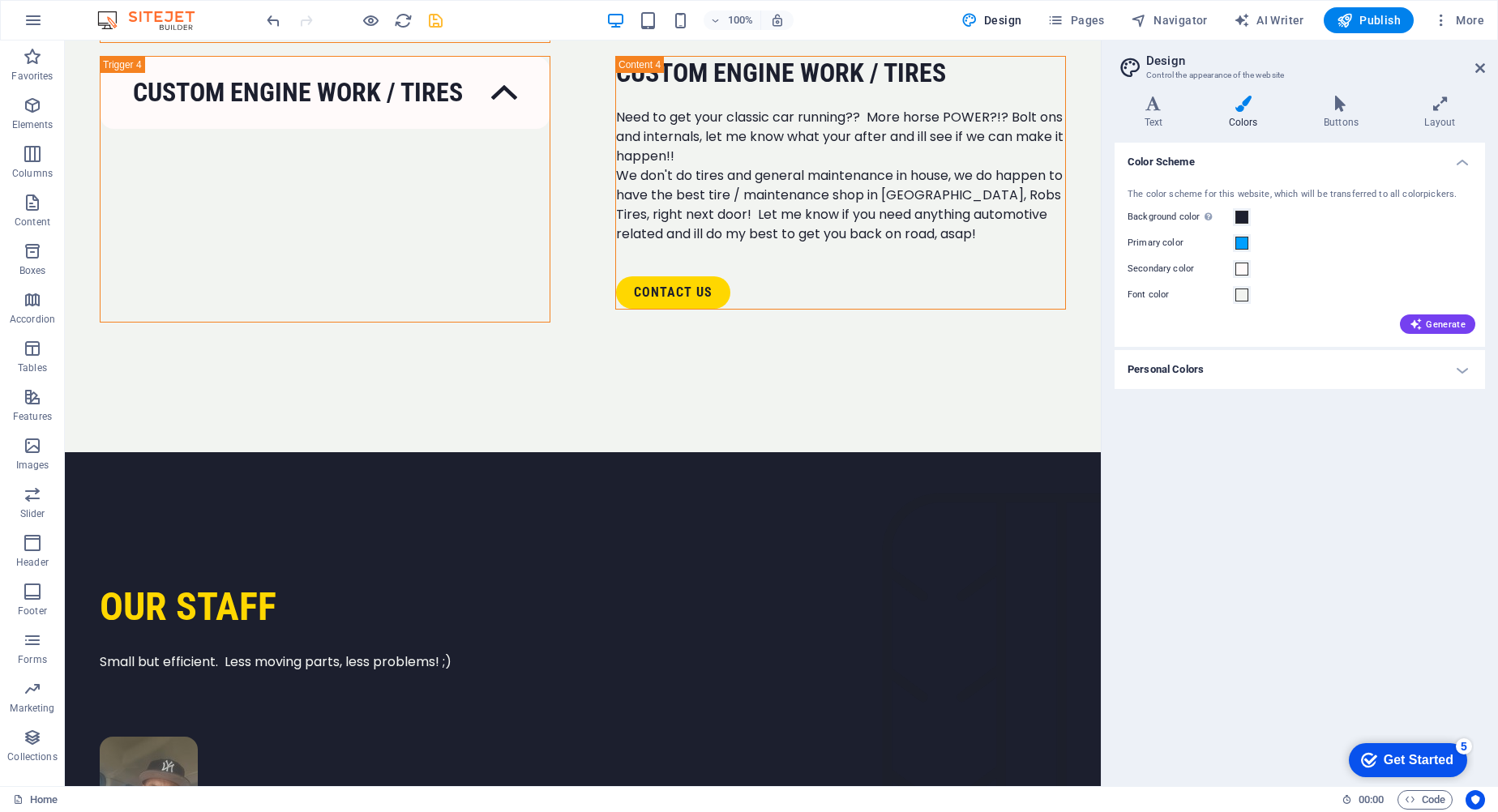
click at [1376, 7] on div "100% Design Pages Navigator AI Writer Publish More" at bounding box center [749, 20] width 1497 height 39
click at [1377, 10] on button "Publish" at bounding box center [1368, 20] width 90 height 26
